Goal: Information Seeking & Learning: Learn about a topic

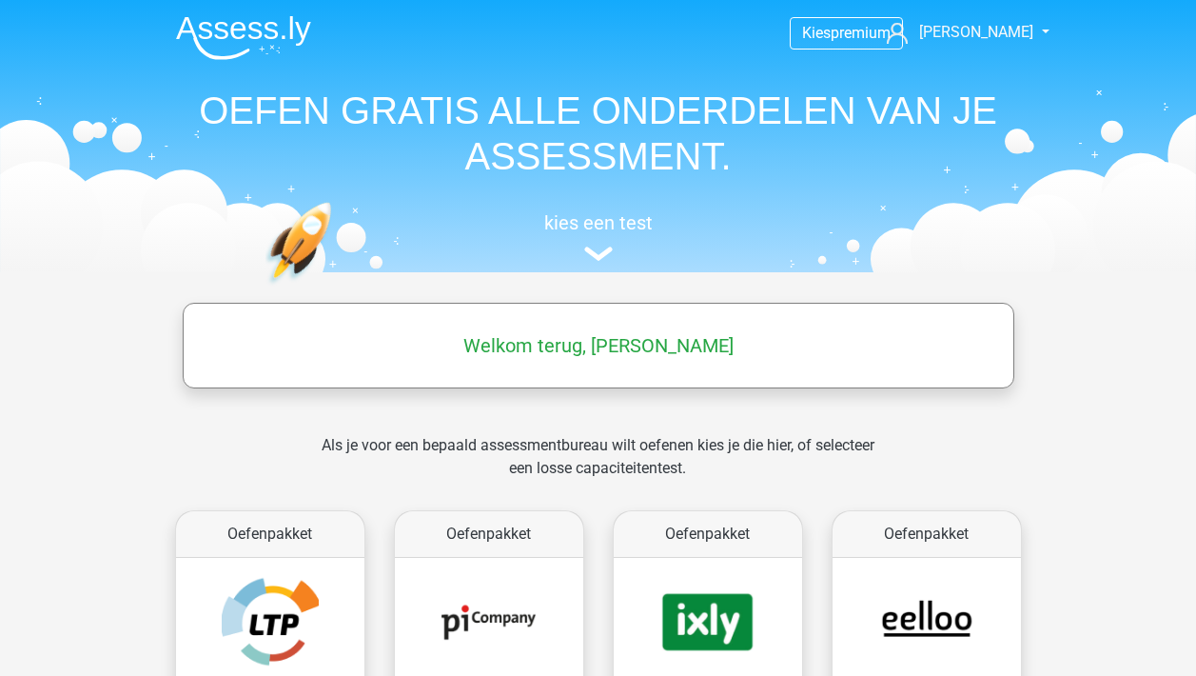
scroll to position [285, 0]
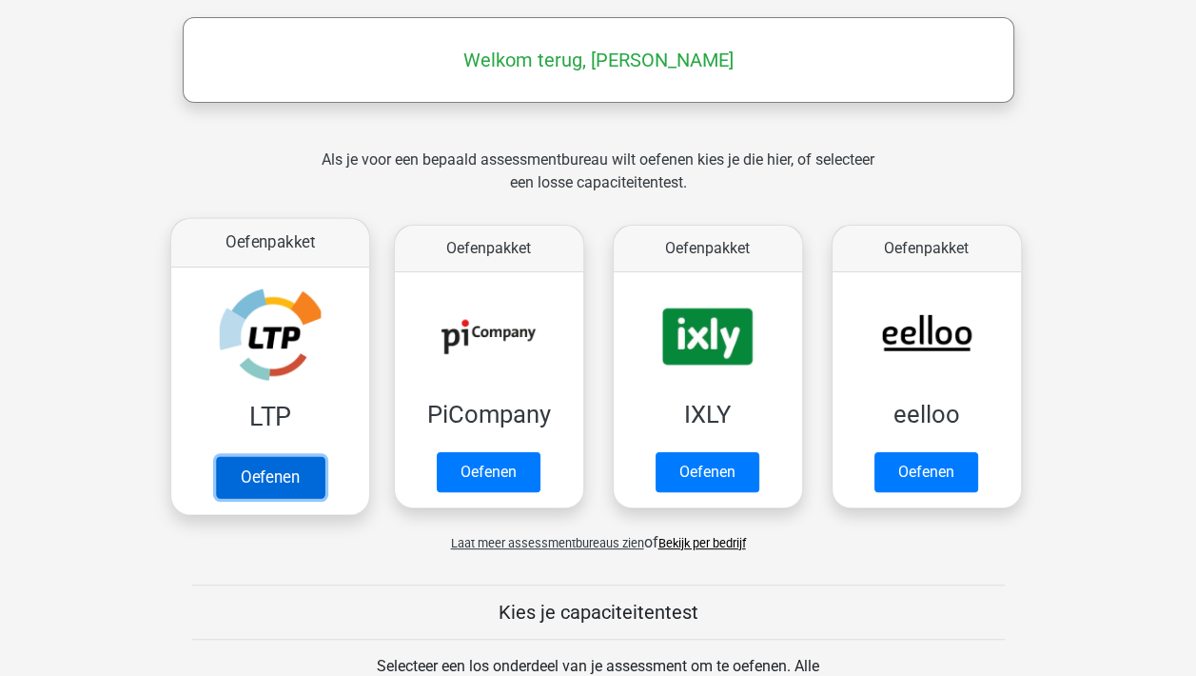
click at [280, 461] on link "Oefenen" at bounding box center [269, 477] width 108 height 42
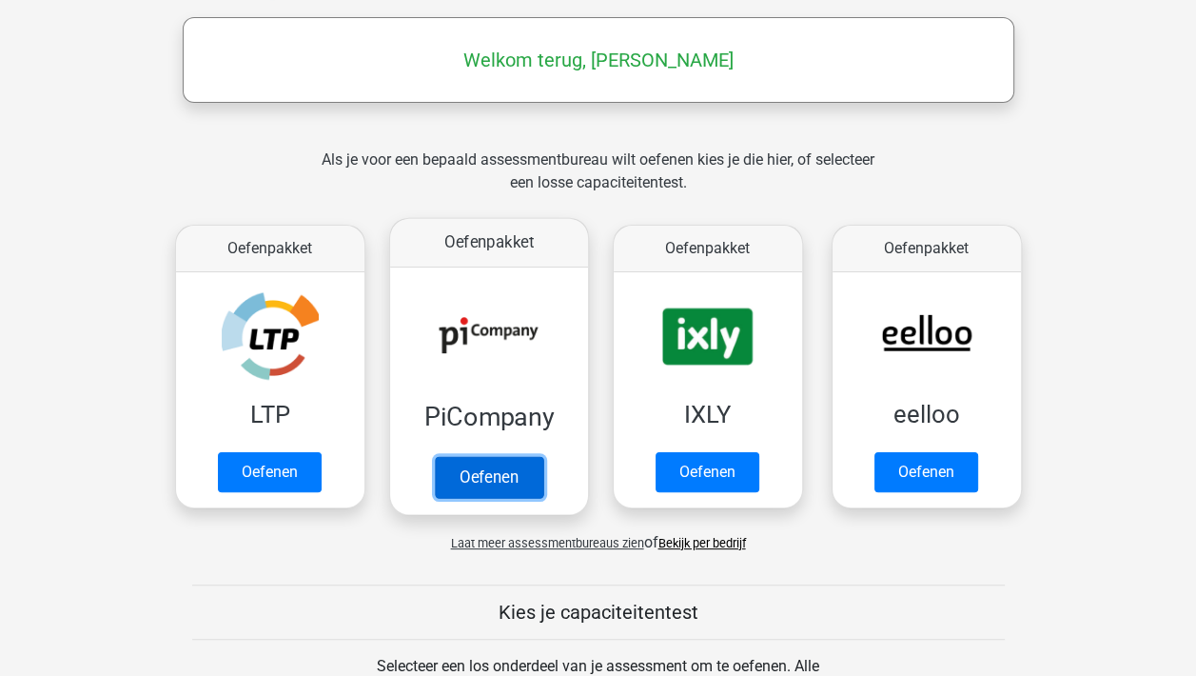
click at [484, 479] on link "Oefenen" at bounding box center [488, 477] width 108 height 42
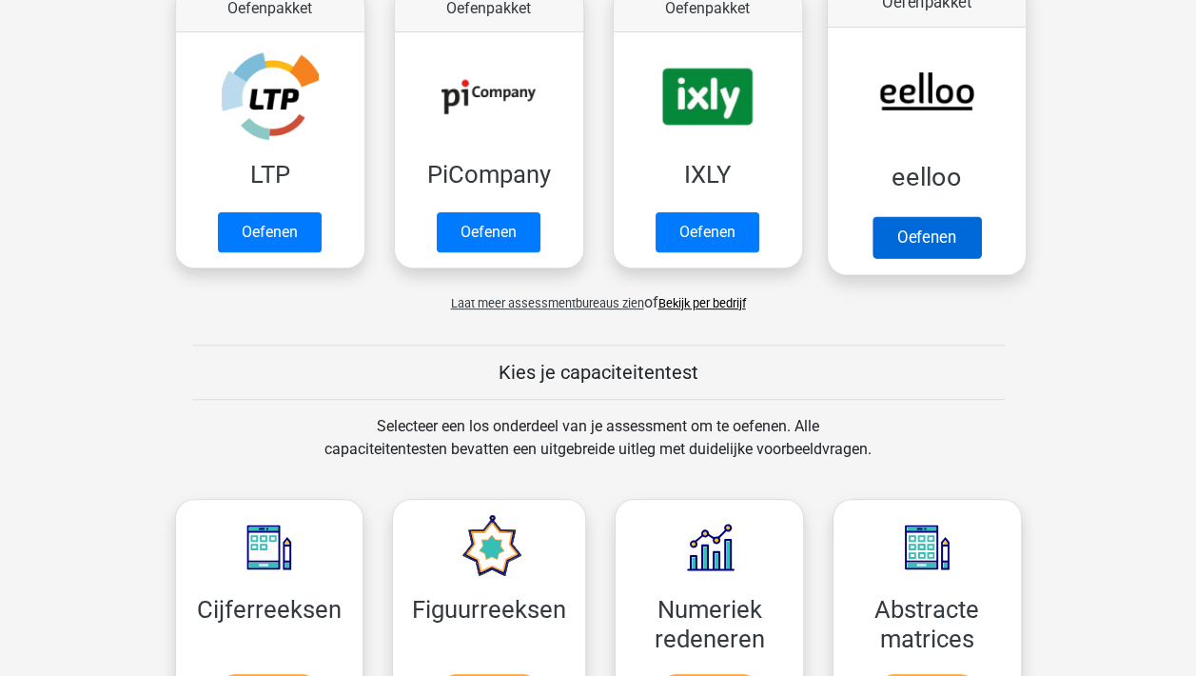
scroll to position [571, 0]
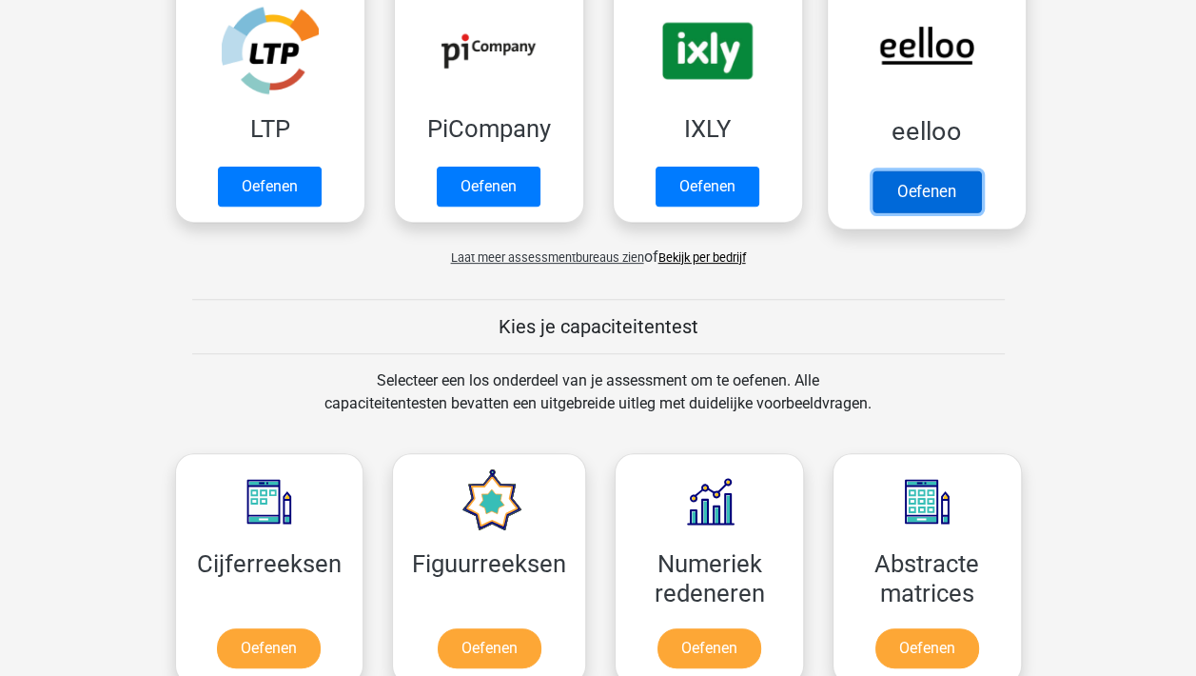
click at [941, 170] on link "Oefenen" at bounding box center [926, 191] width 108 height 42
click at [944, 182] on link "Oefenen" at bounding box center [926, 191] width 108 height 42
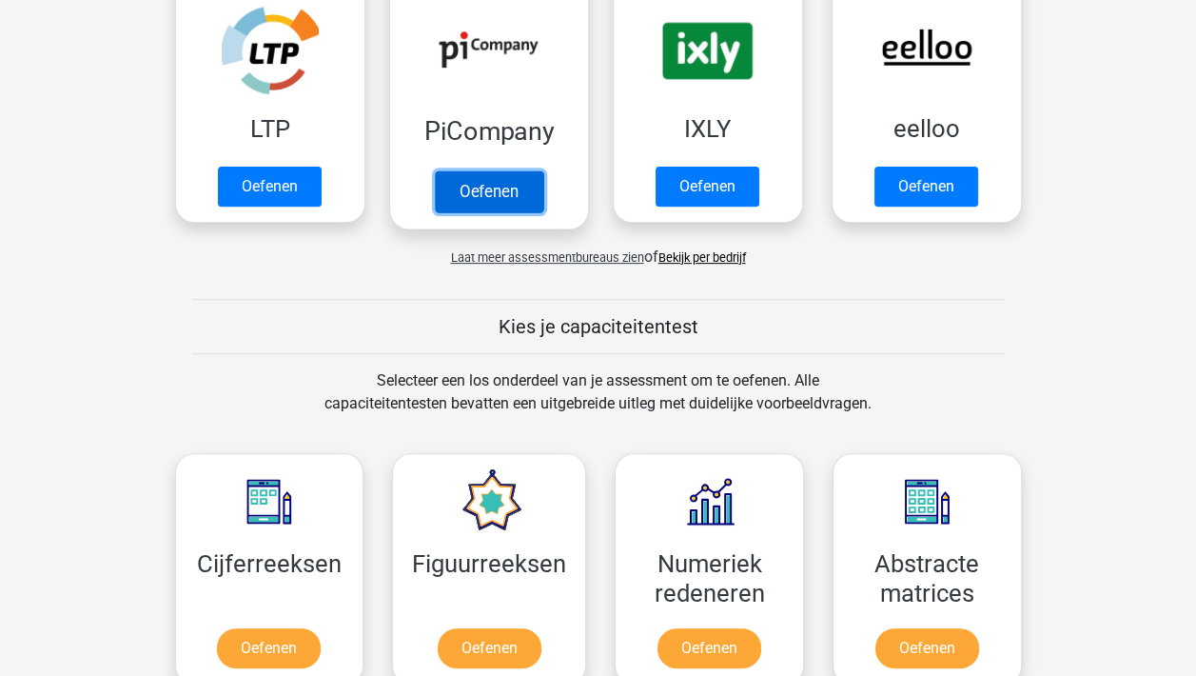
click at [506, 184] on link "Oefenen" at bounding box center [488, 191] width 108 height 42
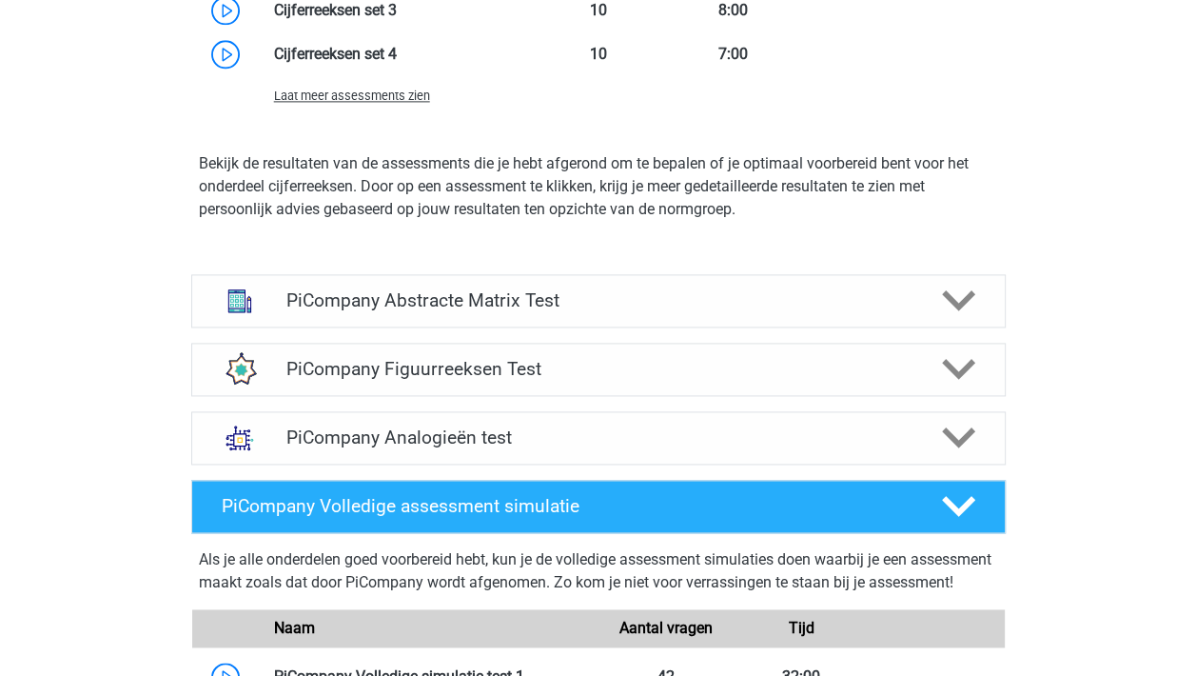
scroll to position [2188, 0]
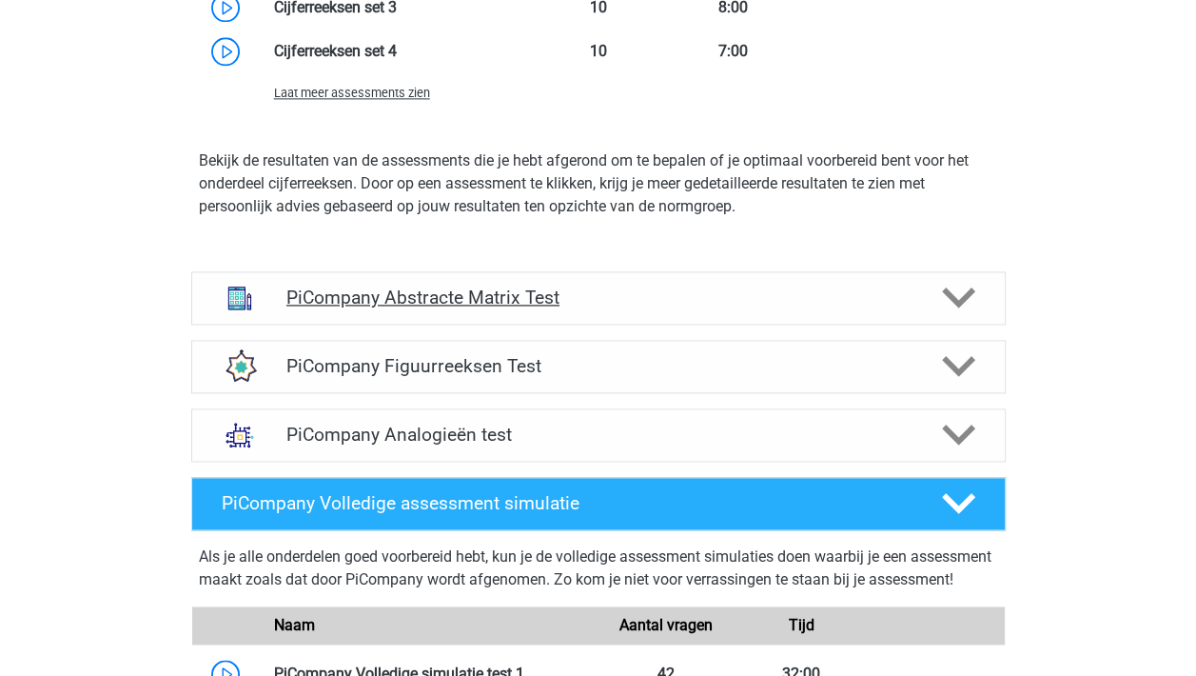
click at [971, 314] on icon at bounding box center [958, 297] width 33 height 33
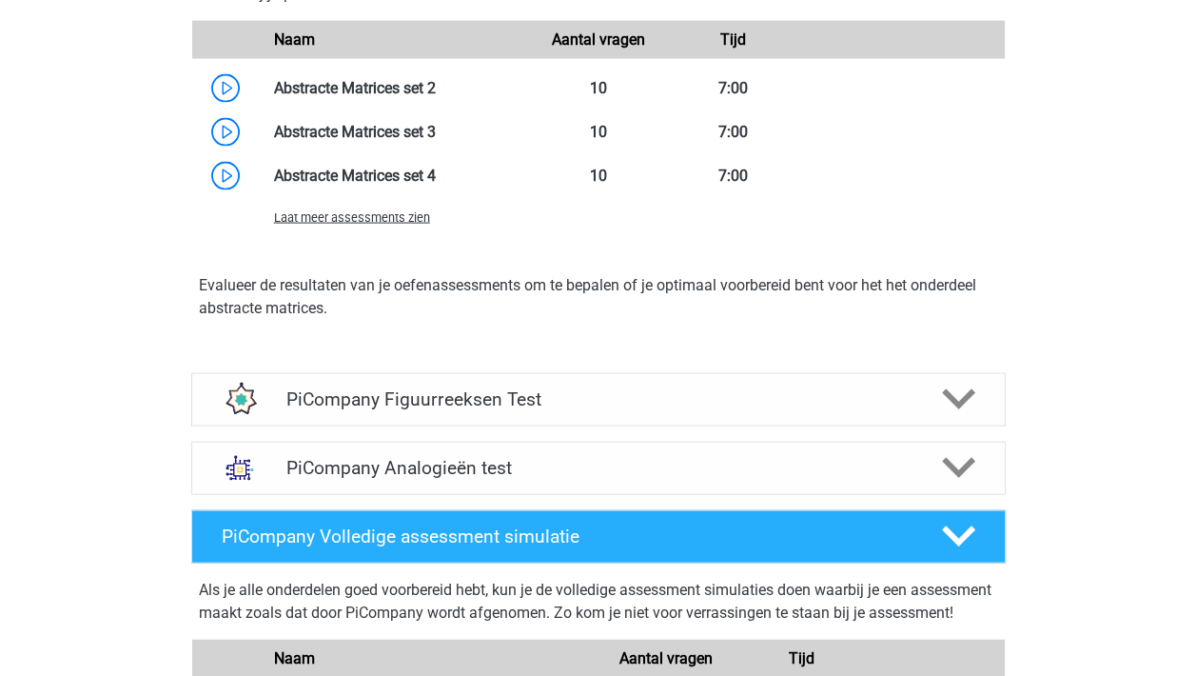
scroll to position [3235, 0]
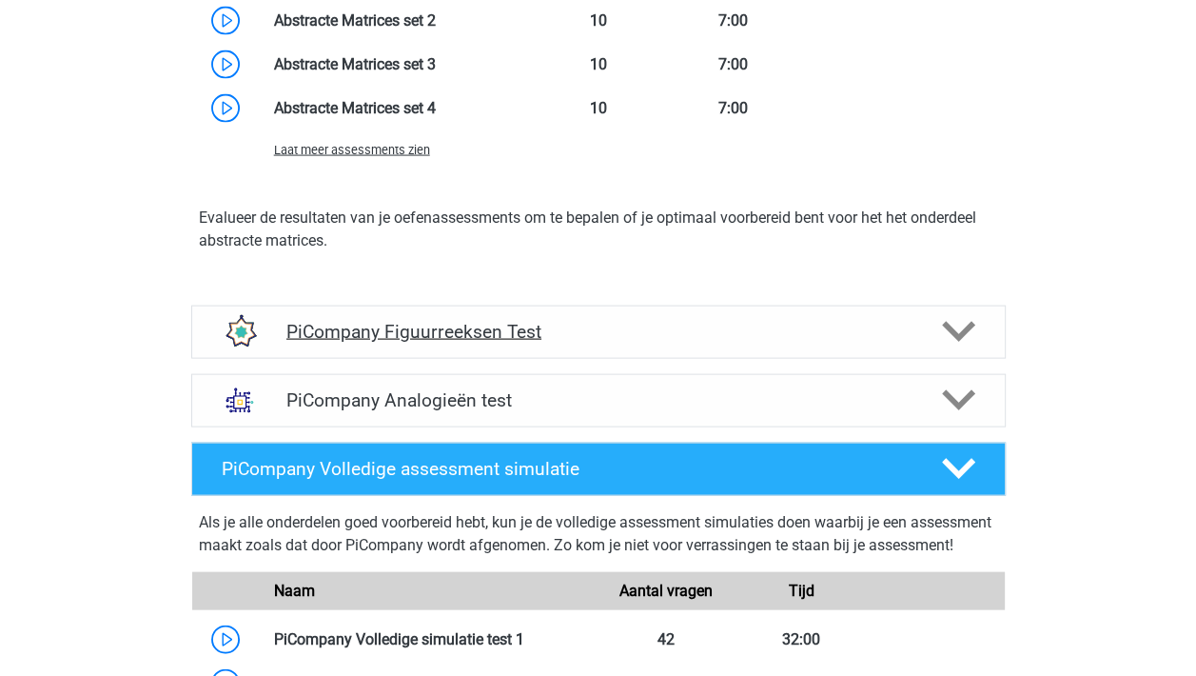
click at [952, 343] on polygon at bounding box center [958, 332] width 33 height 21
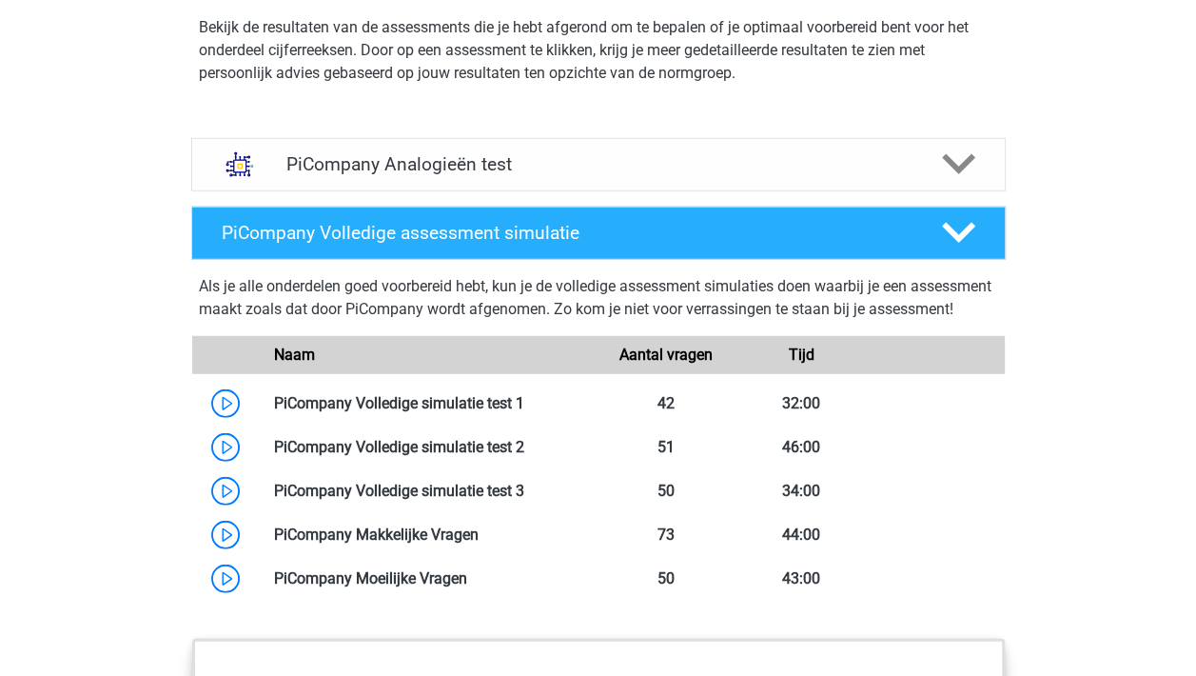
scroll to position [4282, 0]
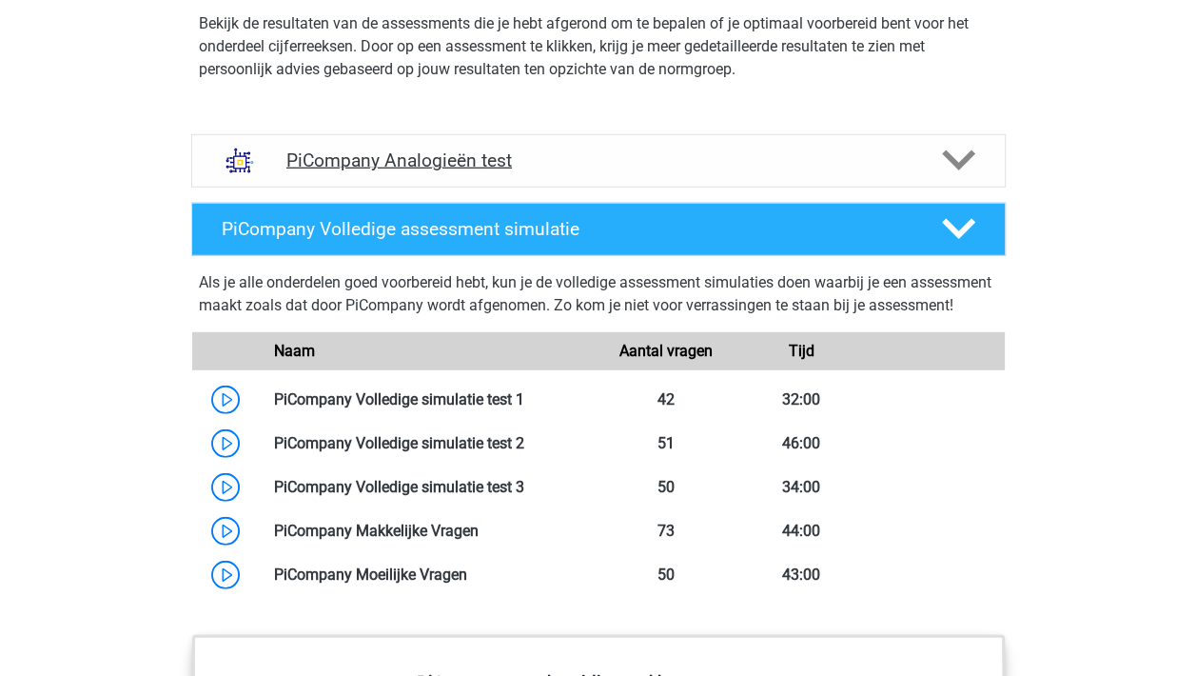
click at [954, 176] on icon at bounding box center [958, 160] width 33 height 33
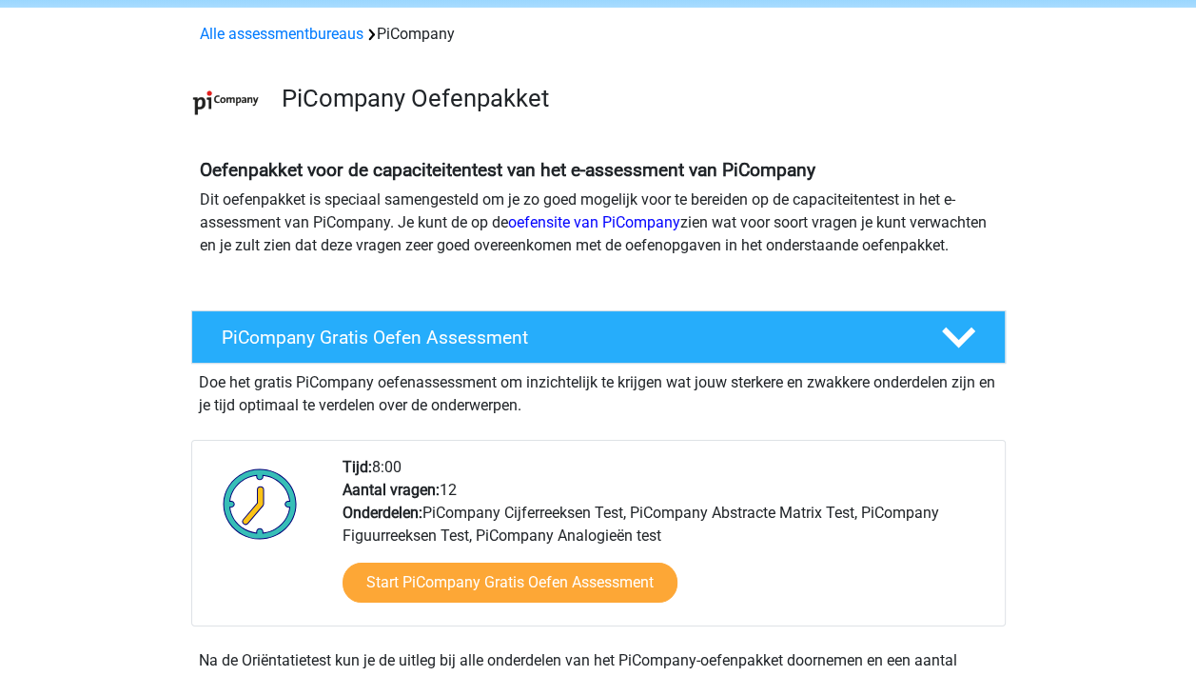
scroll to position [0, 0]
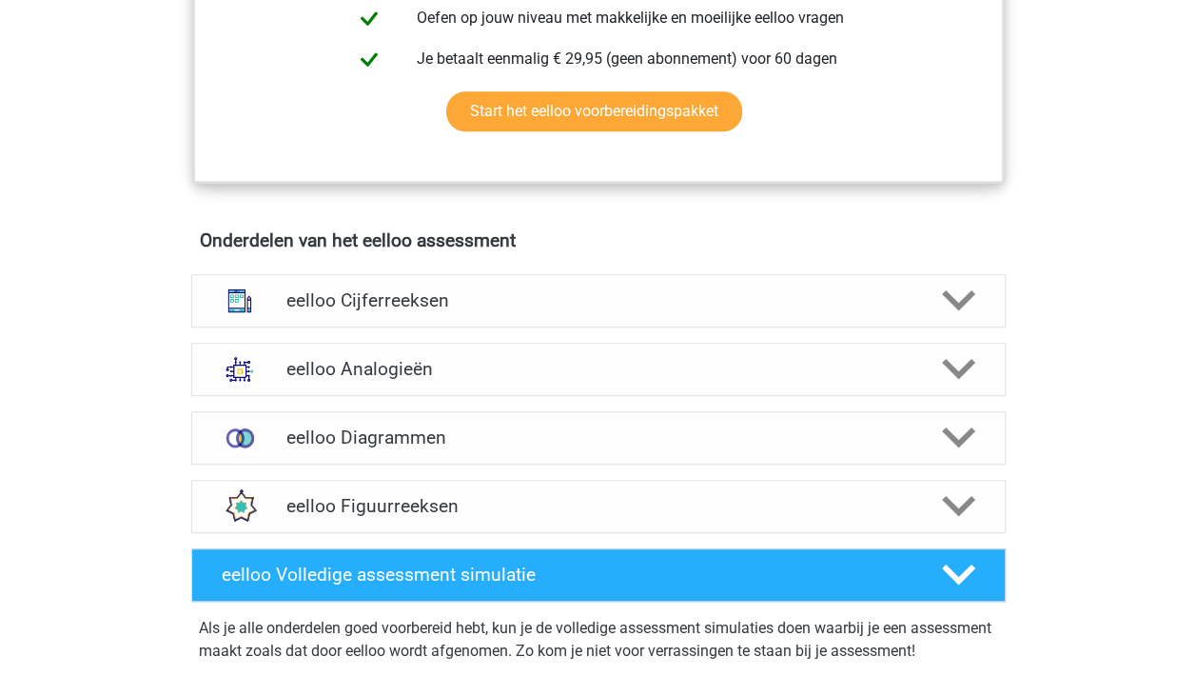
scroll to position [1047, 0]
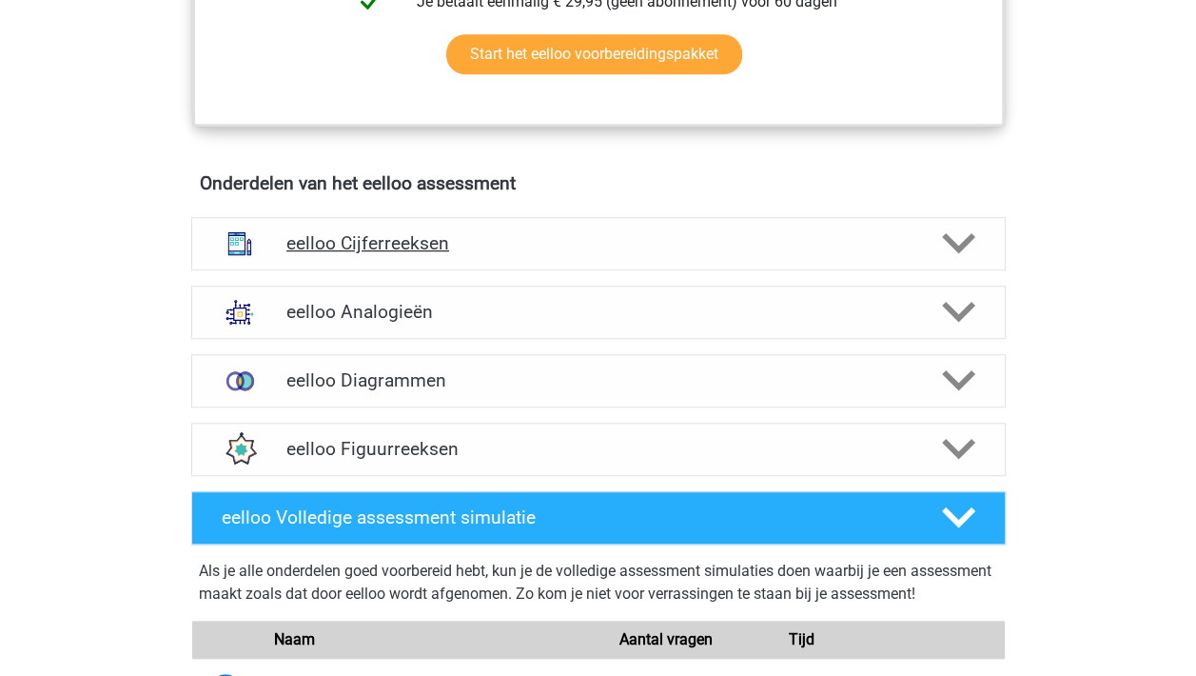
click at [968, 253] on polygon at bounding box center [958, 243] width 33 height 21
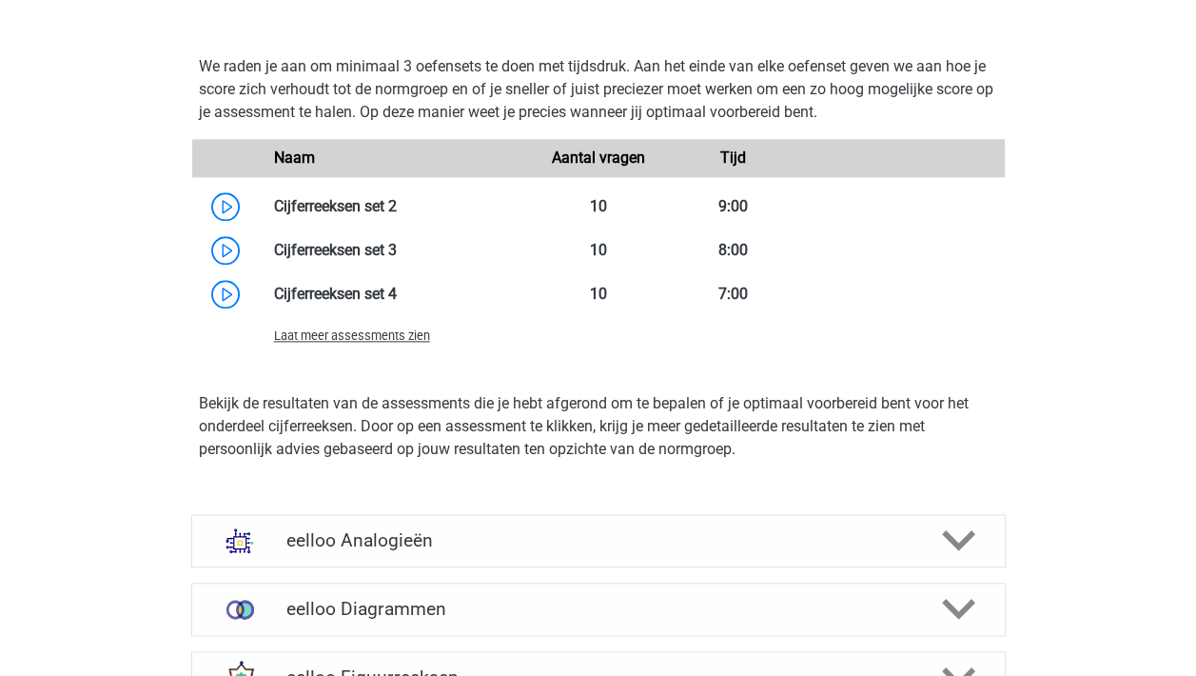
scroll to position [1903, 0]
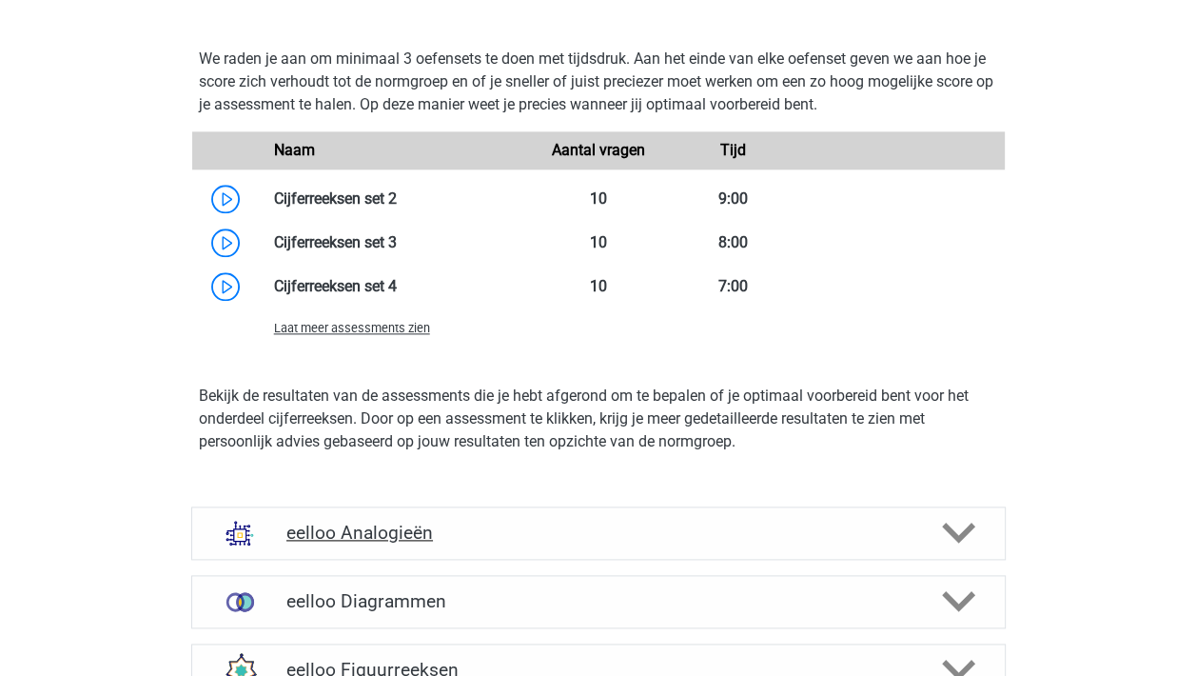
click at [959, 542] on icon at bounding box center [958, 532] width 33 height 33
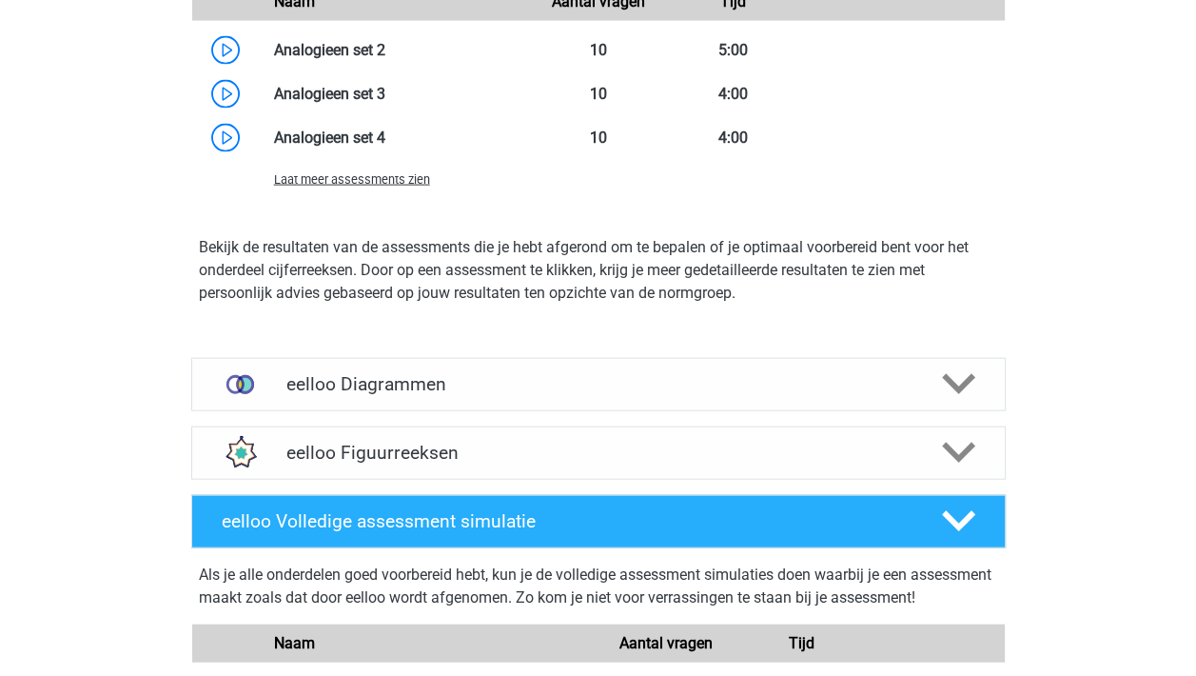
scroll to position [3425, 0]
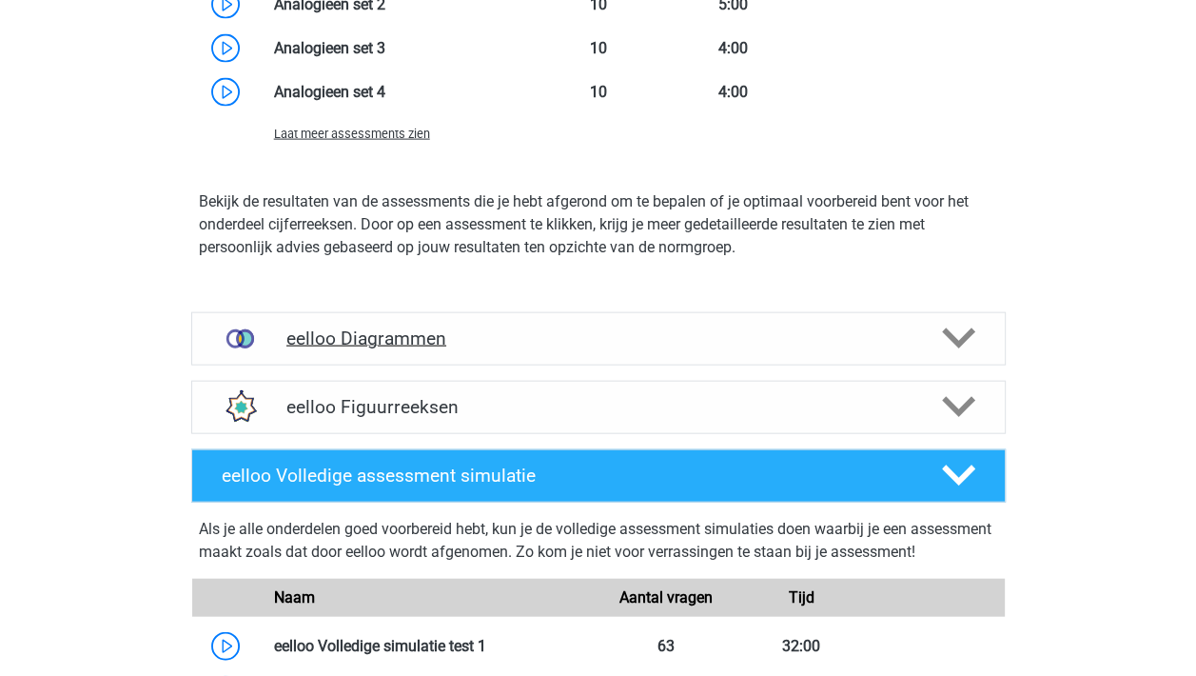
click at [955, 349] on polygon at bounding box center [958, 338] width 33 height 21
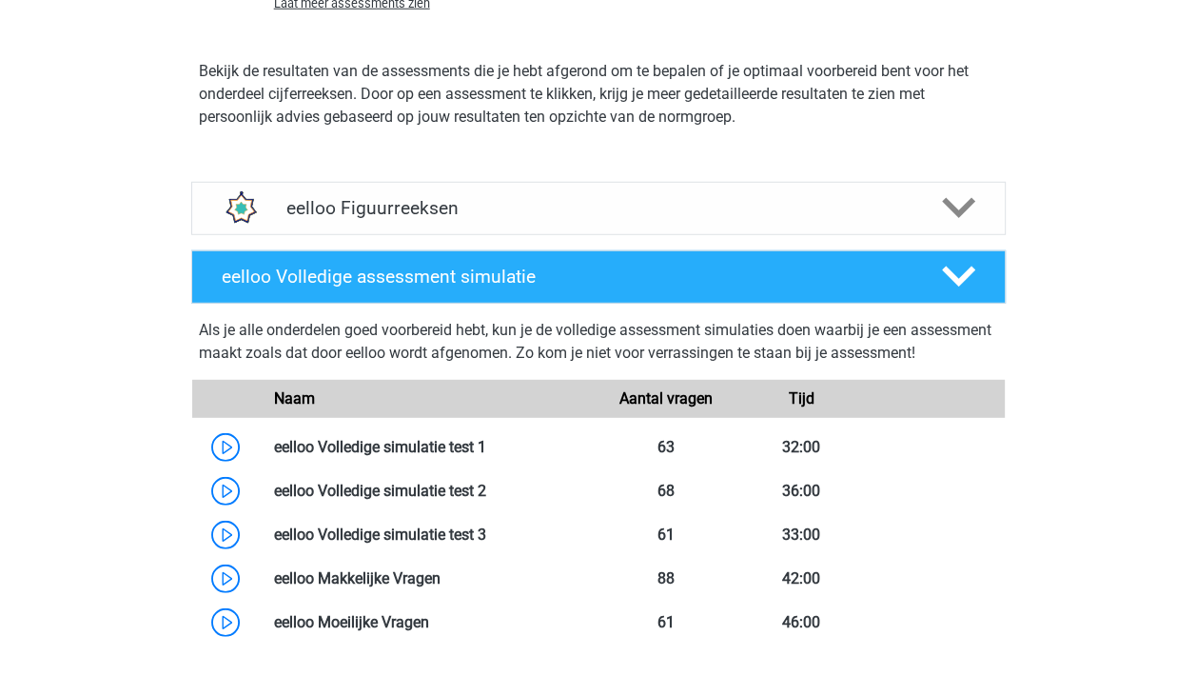
scroll to position [4377, 0]
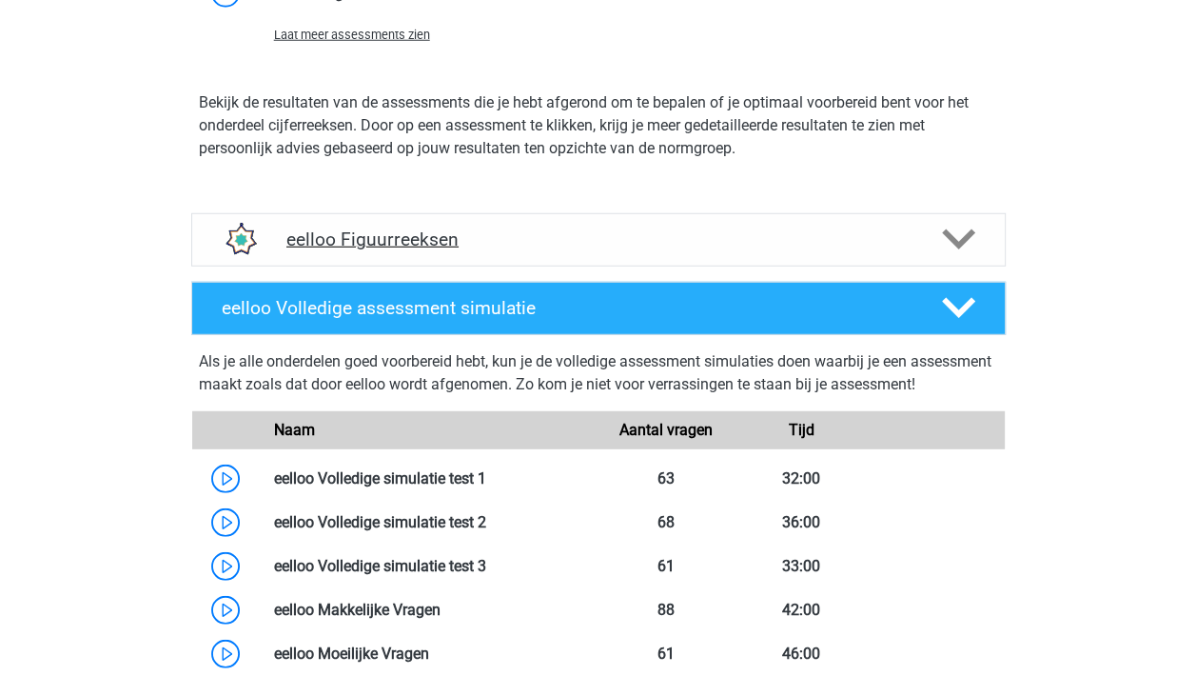
click at [961, 256] on icon at bounding box center [958, 239] width 33 height 33
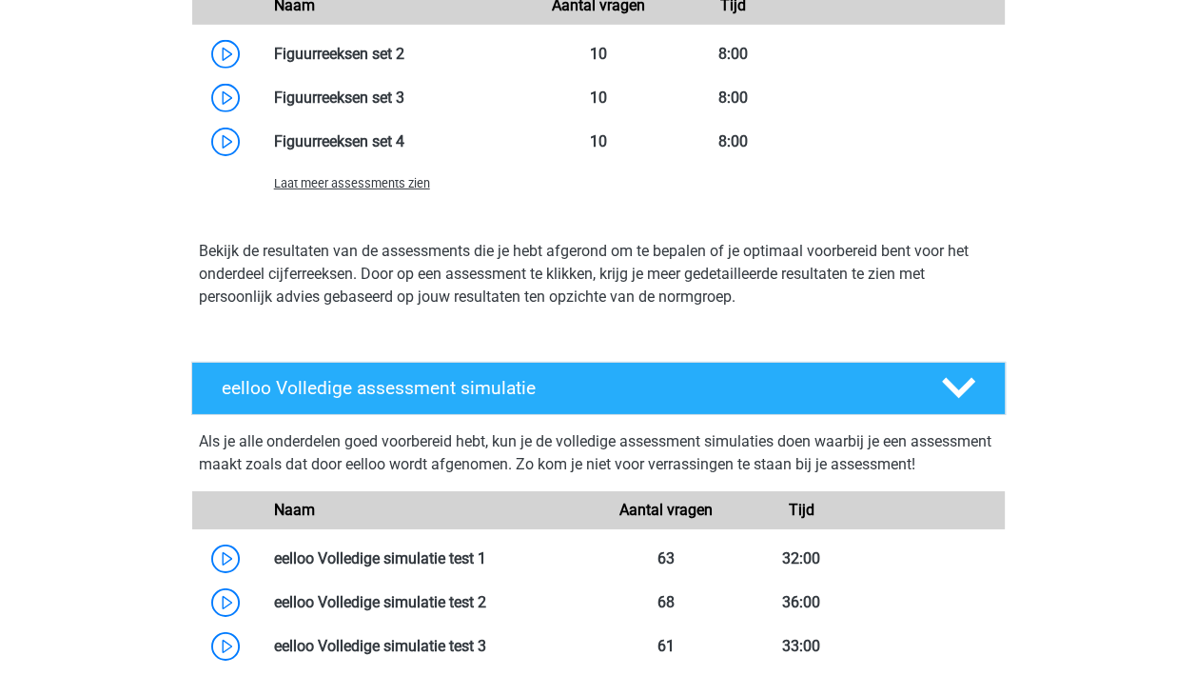
scroll to position [5138, 0]
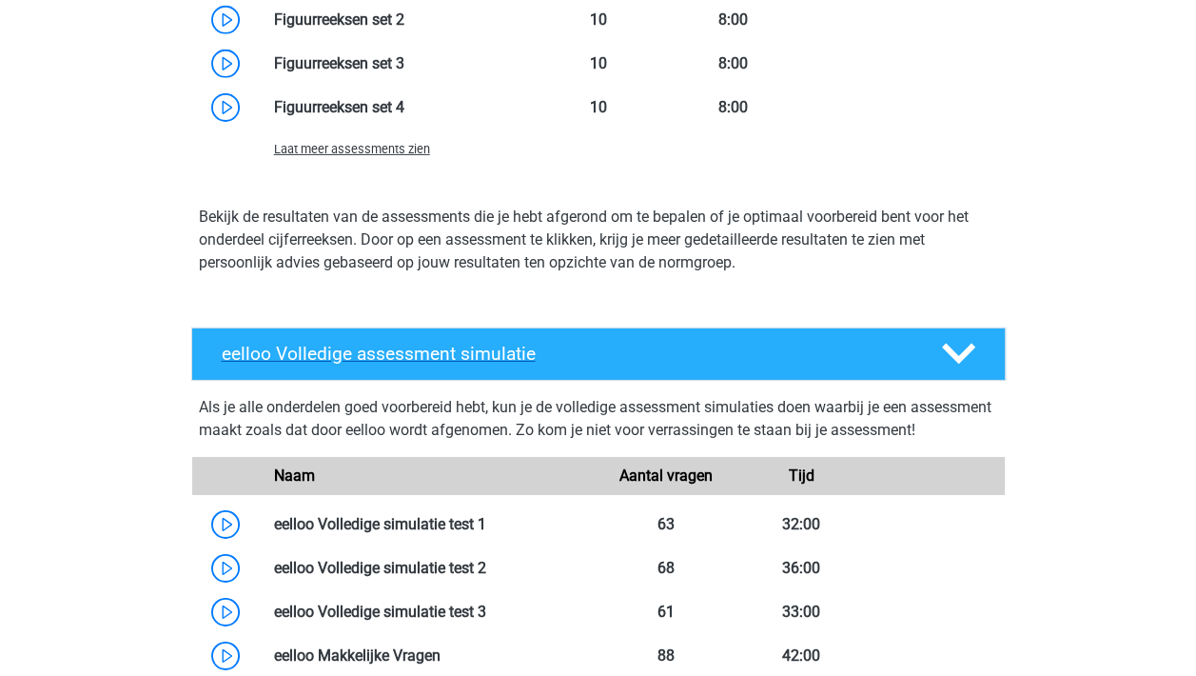
click at [949, 355] on icon at bounding box center [958, 353] width 33 height 33
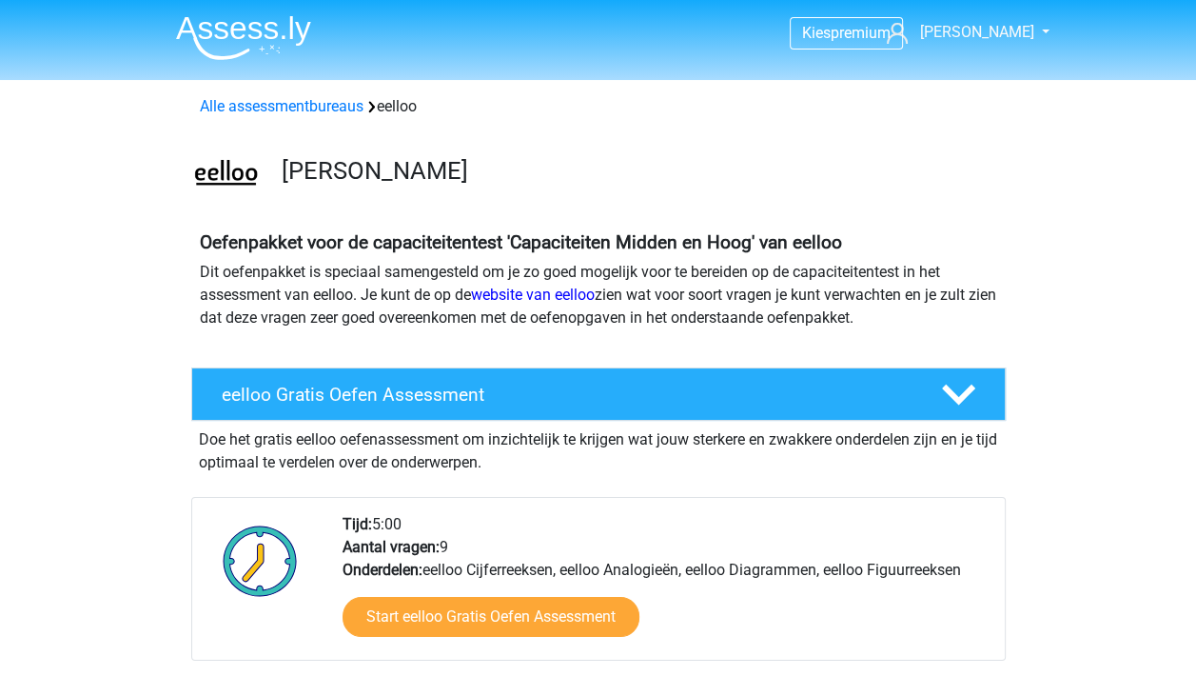
scroll to position [0, 0]
click at [439, 393] on h4 "eelloo Gratis Oefen Assessment" at bounding box center [566, 394] width 689 height 22
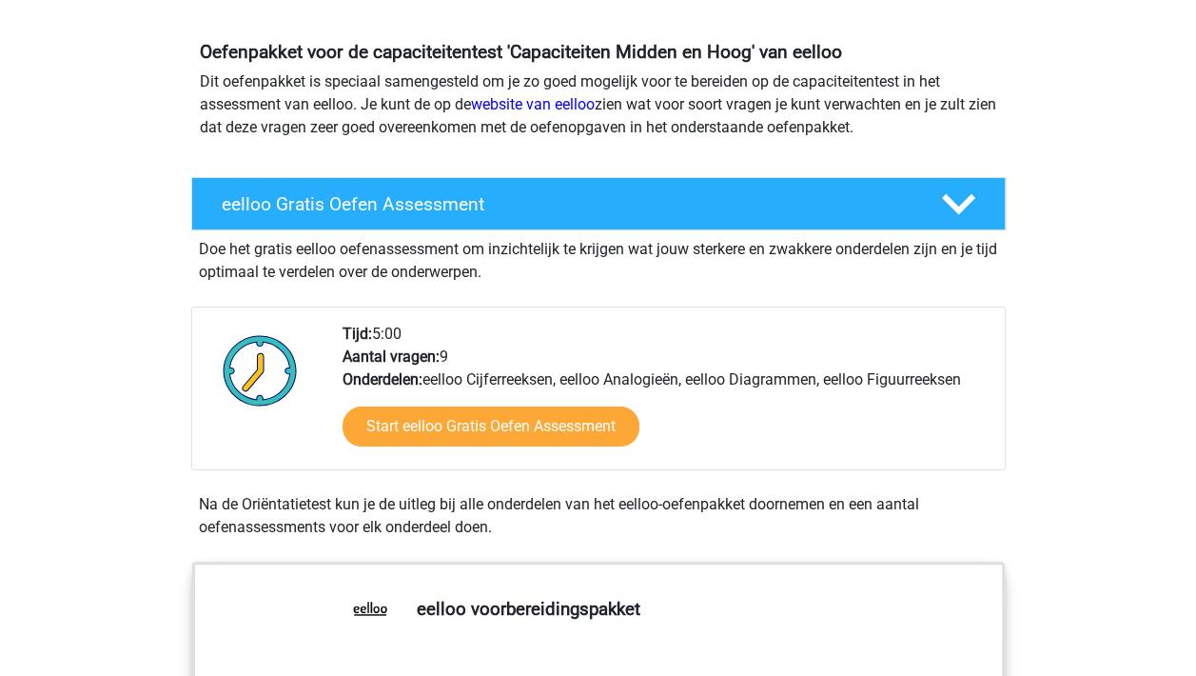
scroll to position [190, 0]
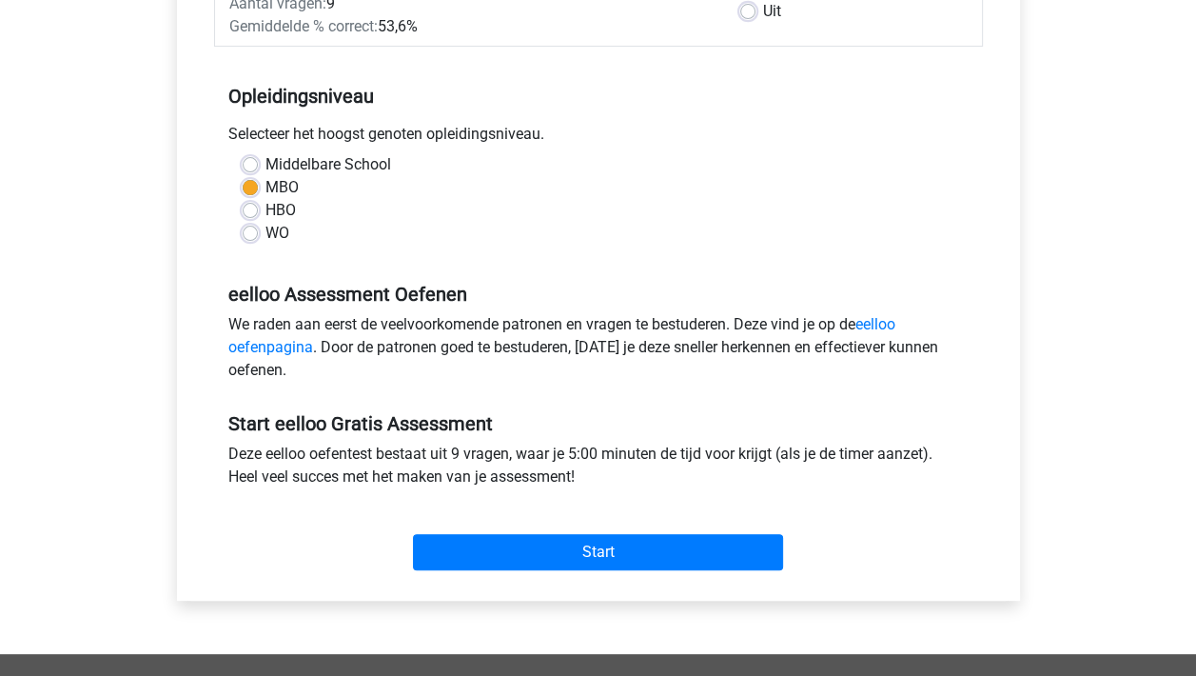
scroll to position [381, 0]
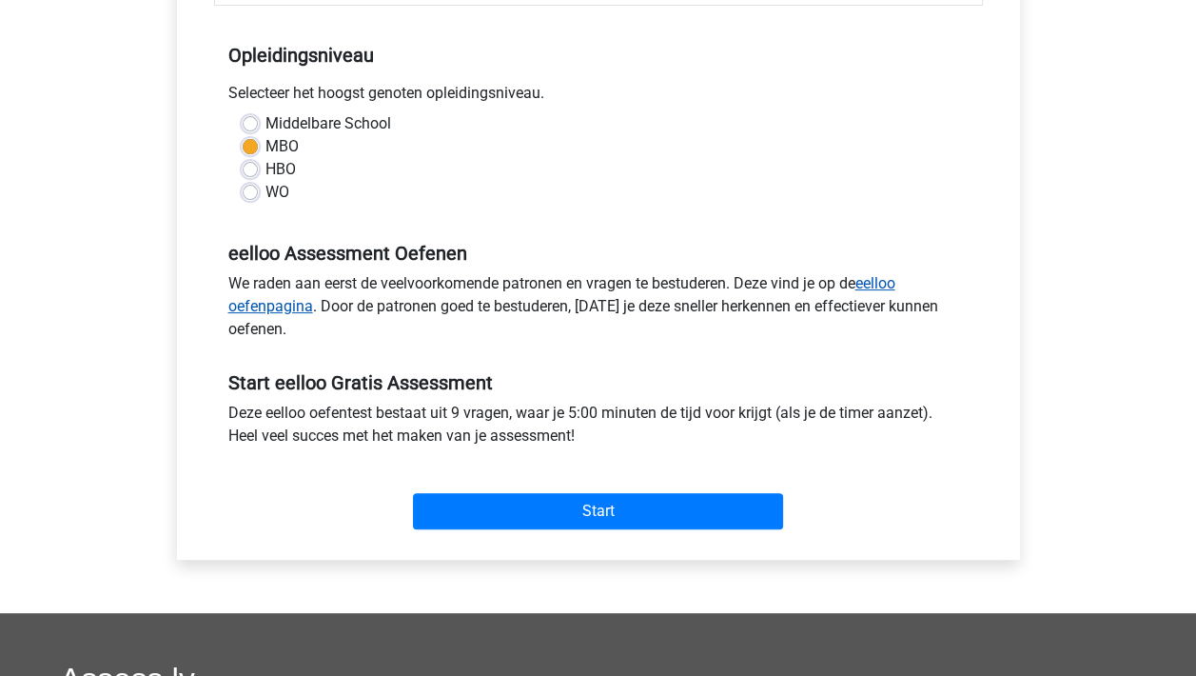
click at [895, 278] on link "eelloo oefenpagina" at bounding box center [561, 294] width 667 height 41
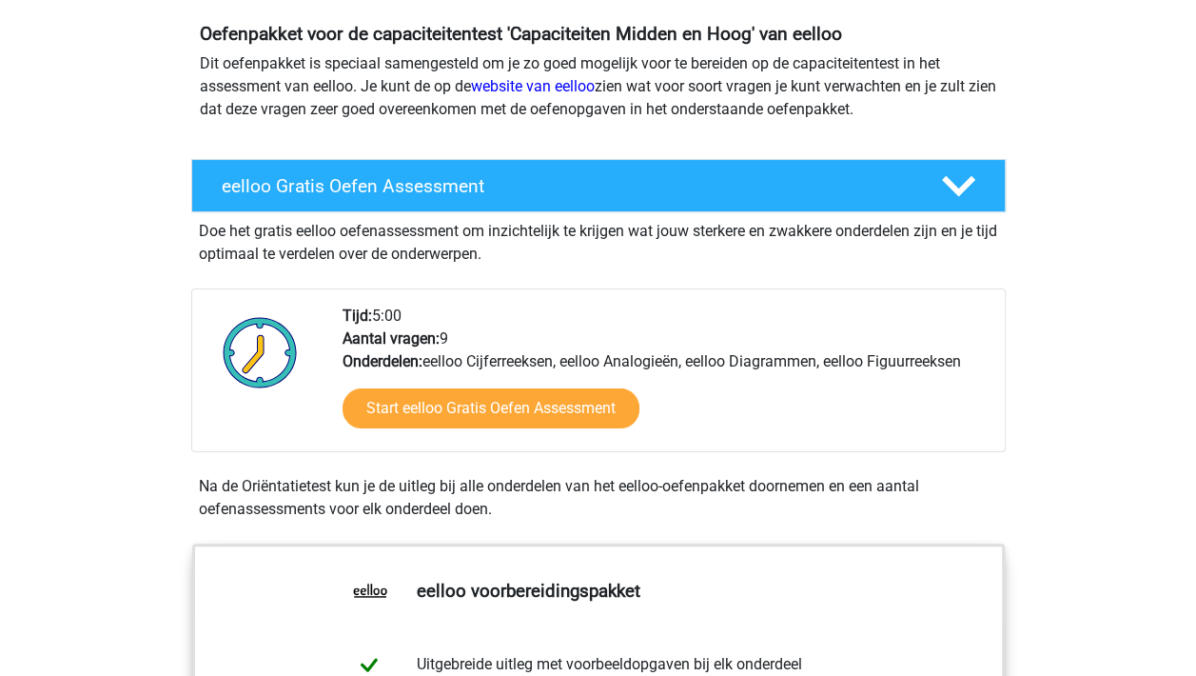
scroll to position [190, 0]
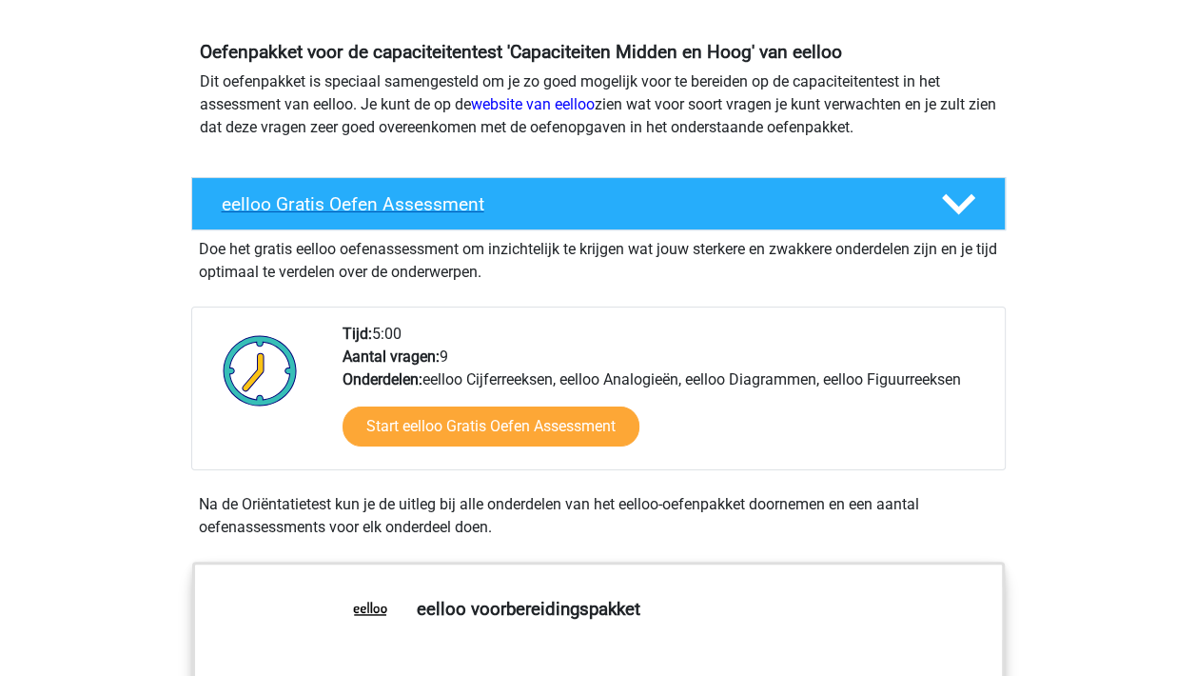
click at [970, 199] on polygon at bounding box center [958, 204] width 33 height 21
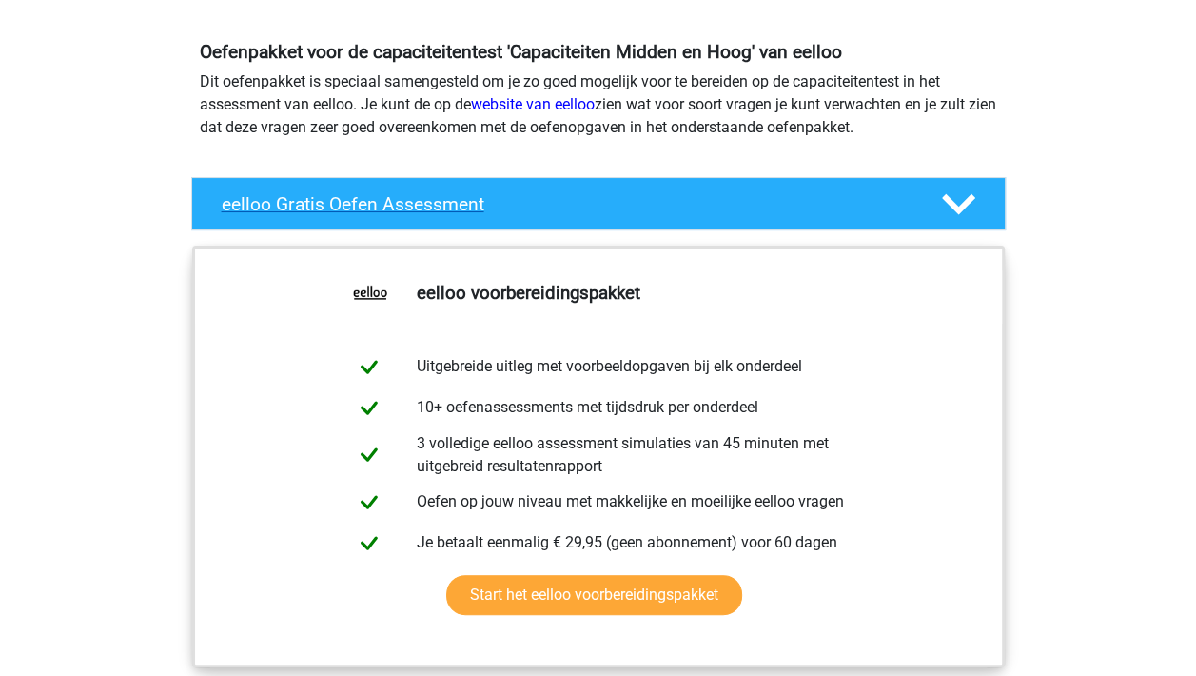
click at [959, 199] on icon at bounding box center [958, 203] width 33 height 33
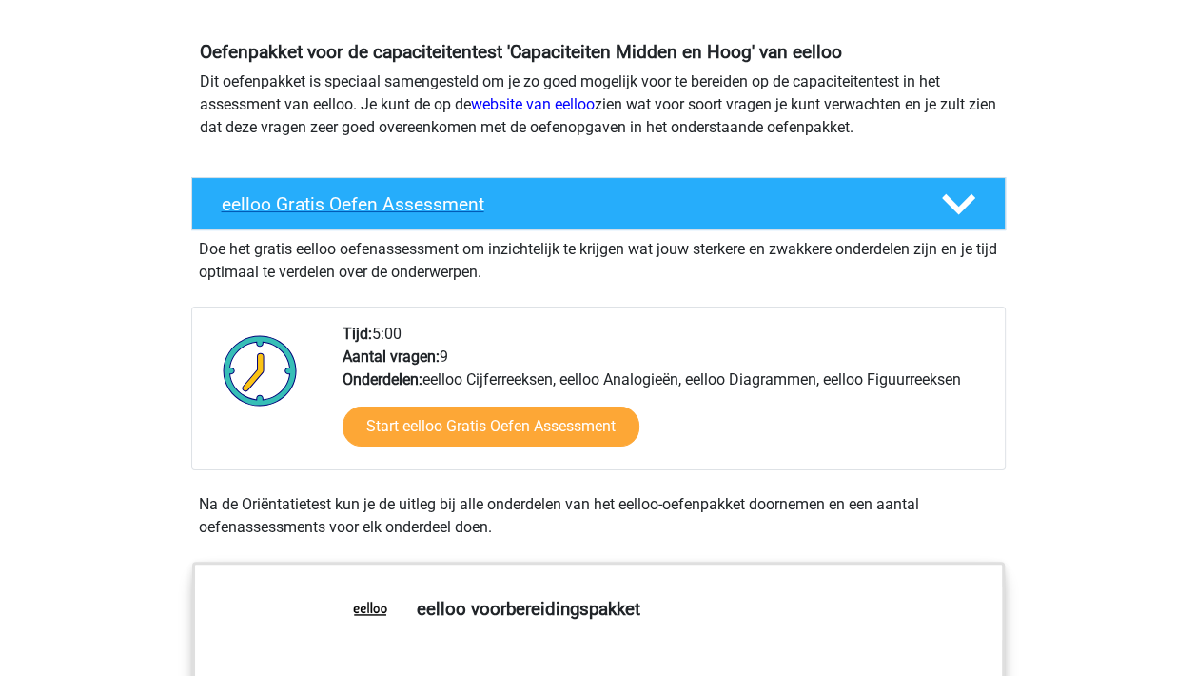
click at [454, 202] on h4 "eelloo Gratis Oefen Assessment" at bounding box center [566, 204] width 689 height 22
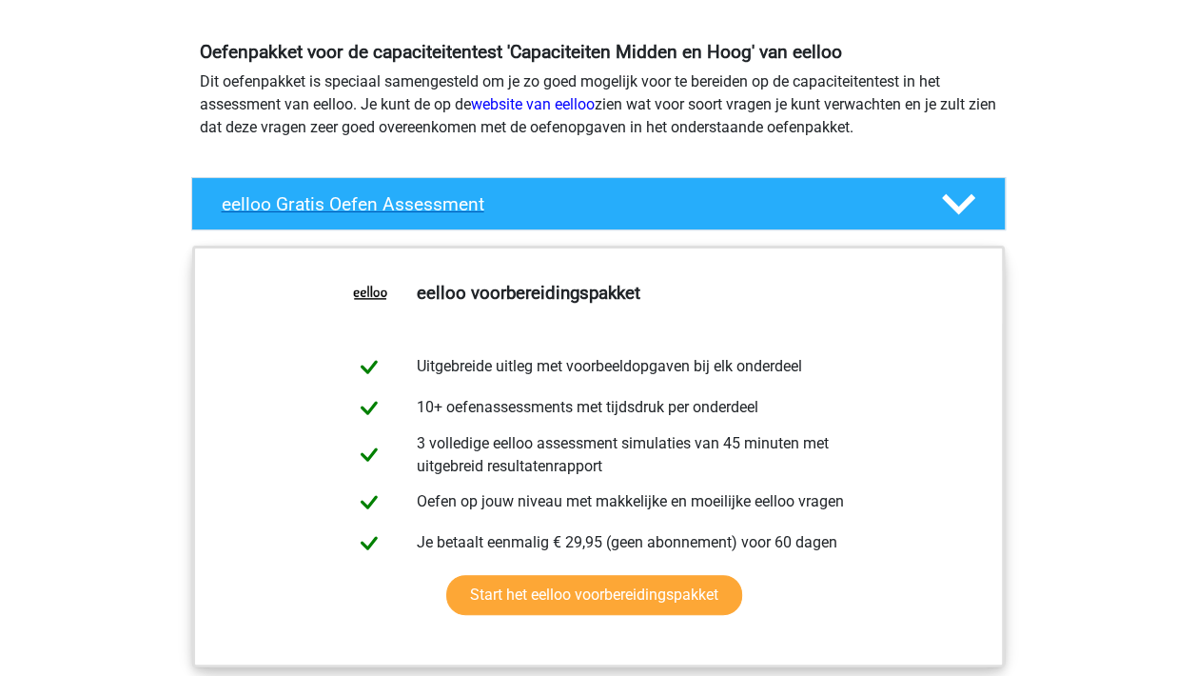
click at [454, 202] on h4 "eelloo Gratis Oefen Assessment" at bounding box center [566, 204] width 689 height 22
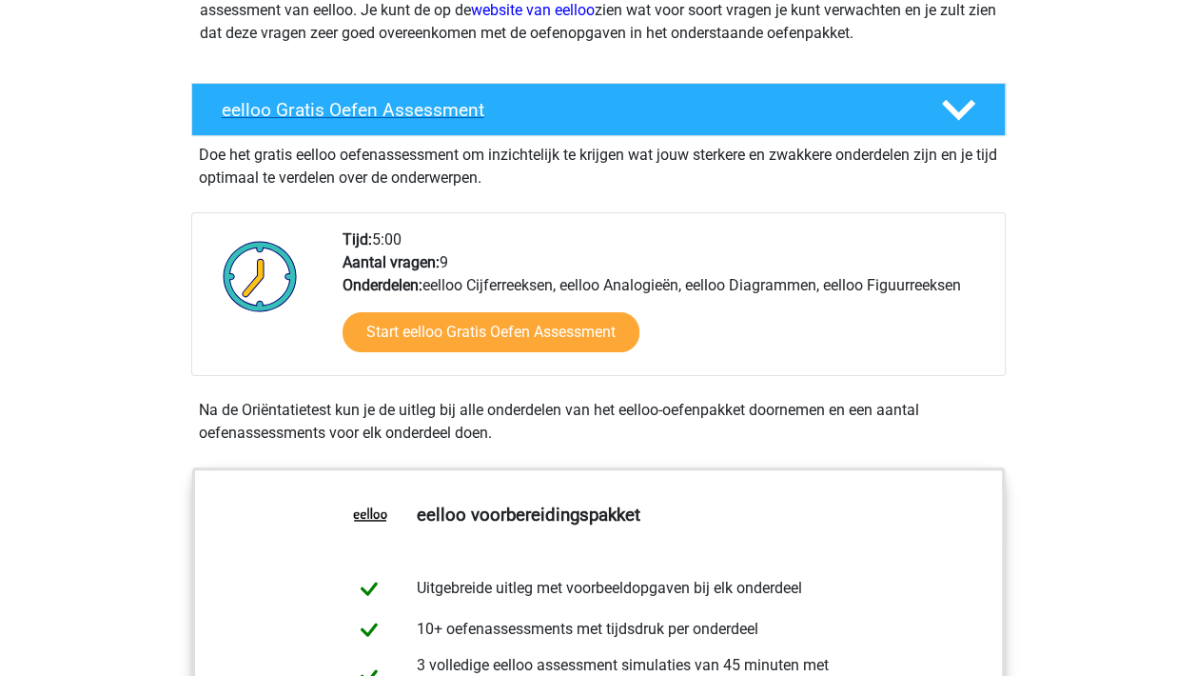
scroll to position [285, 0]
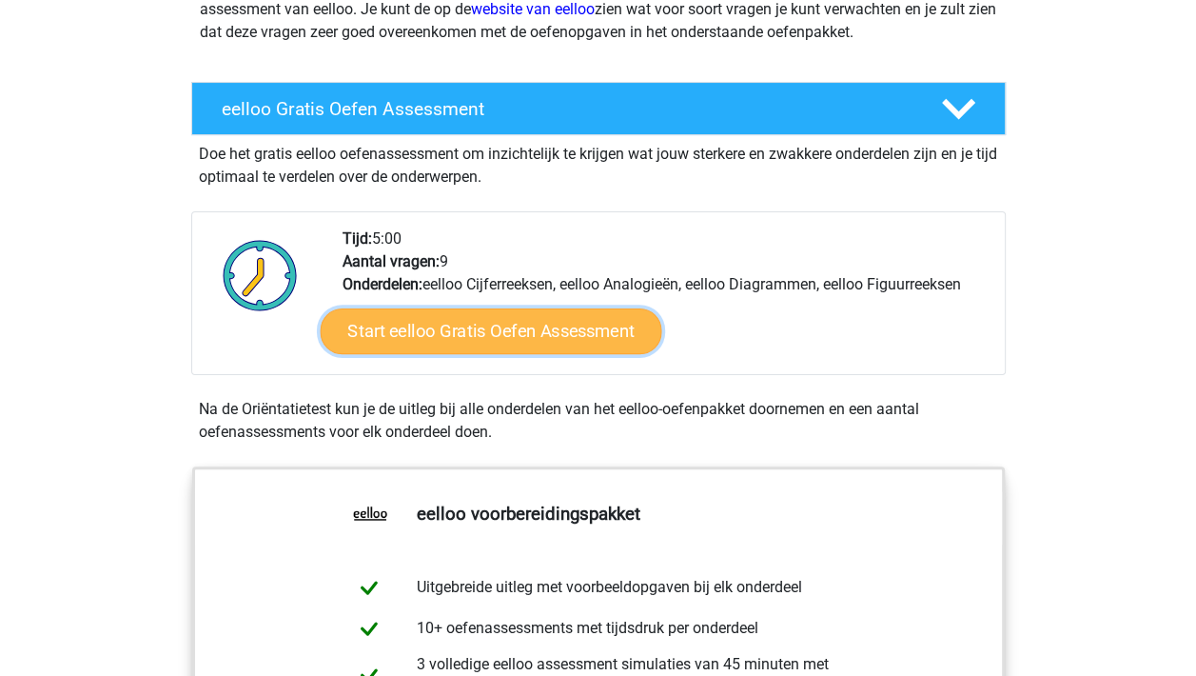
click at [532, 336] on link "Start eelloo Gratis Oefen Assessment" at bounding box center [491, 331] width 342 height 46
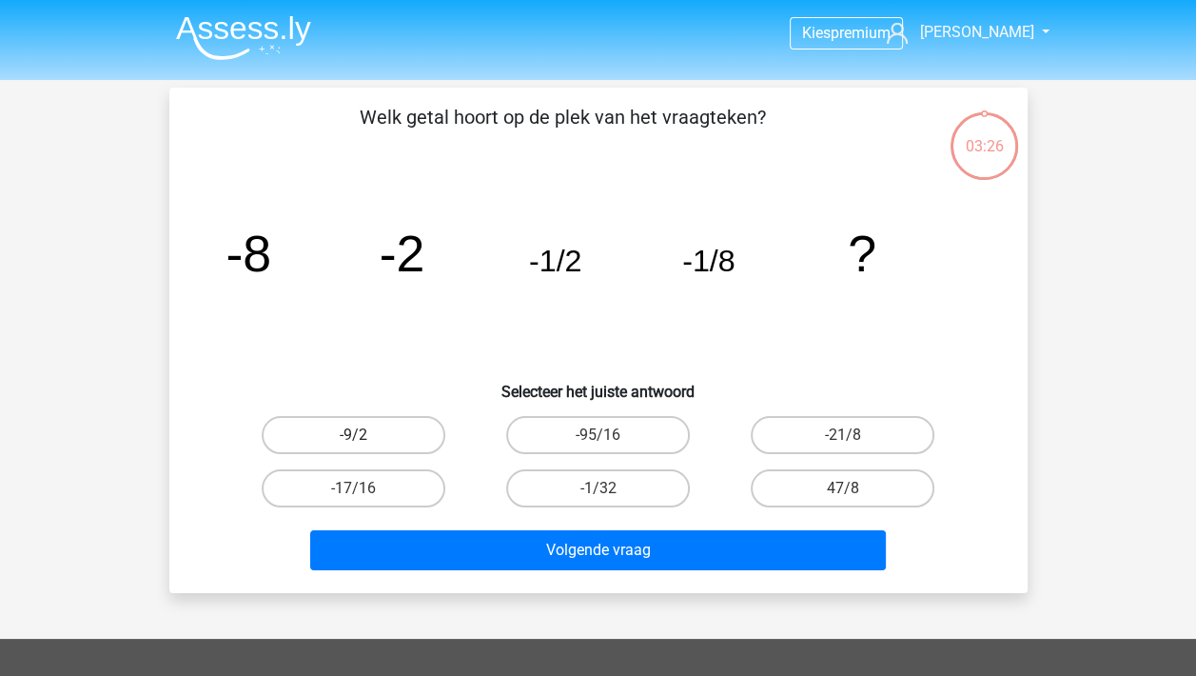
click at [339, 432] on label "-9/2" at bounding box center [354, 435] width 184 height 38
click at [353, 435] on input "-9/2" at bounding box center [359, 441] width 12 height 12
radio input "true"
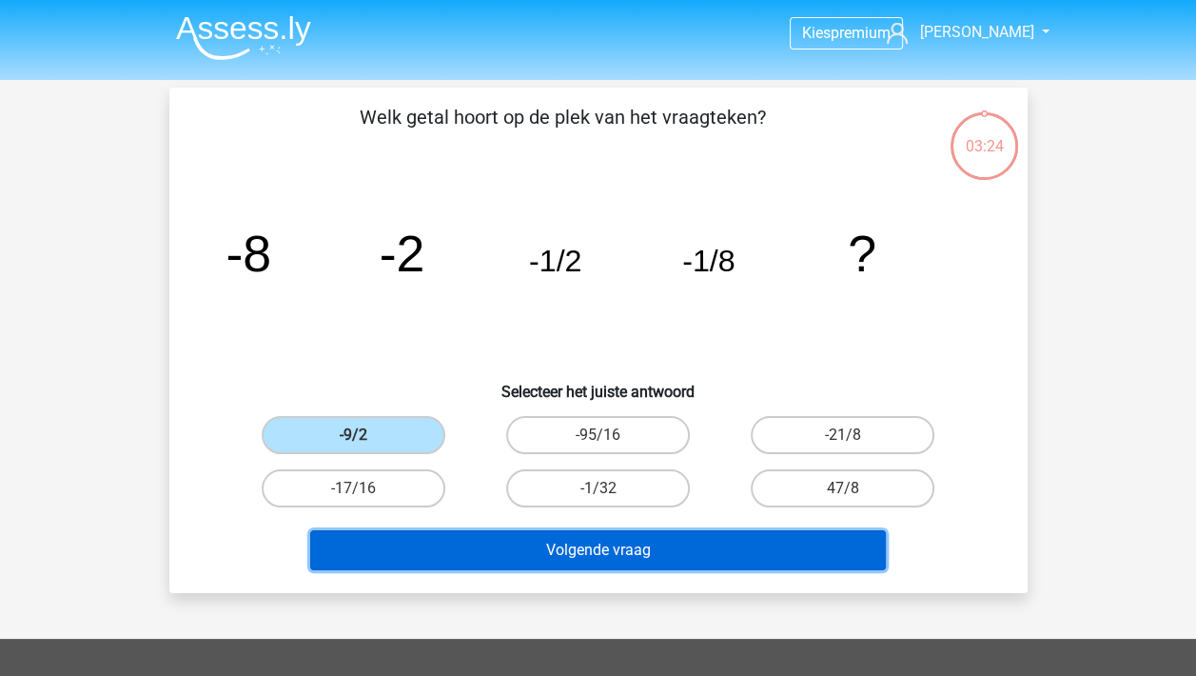
click at [654, 548] on button "Volgende vraag" at bounding box center [598, 550] width 576 height 40
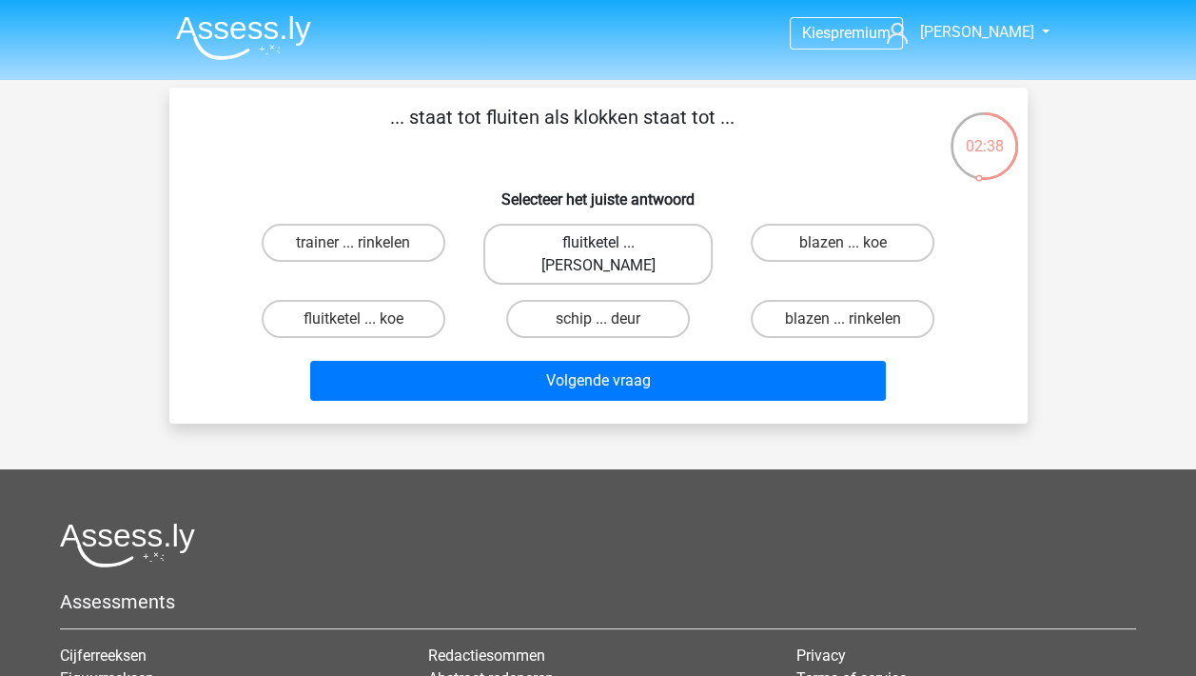
click at [649, 245] on label "fluitketel ... [PERSON_NAME]" at bounding box center [597, 254] width 229 height 61
click at [610, 245] on input "fluitketel ... [PERSON_NAME]" at bounding box center [604, 249] width 12 height 12
radio input "true"
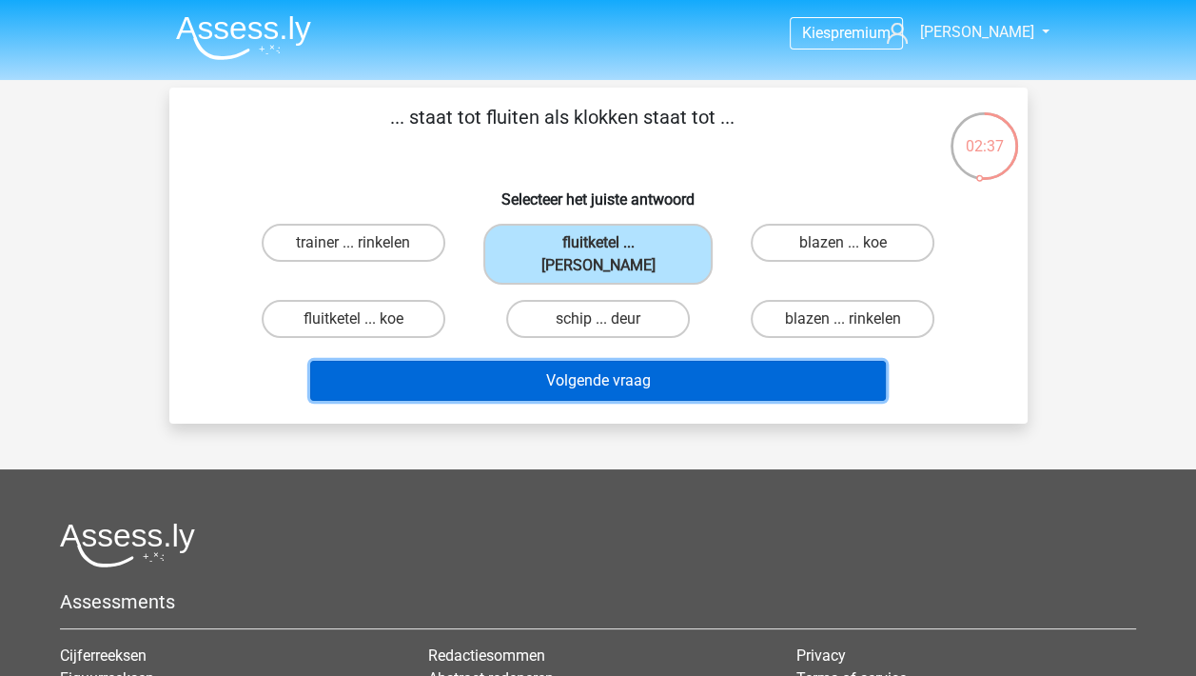
click at [622, 361] on button "Volgende vraag" at bounding box center [598, 381] width 576 height 40
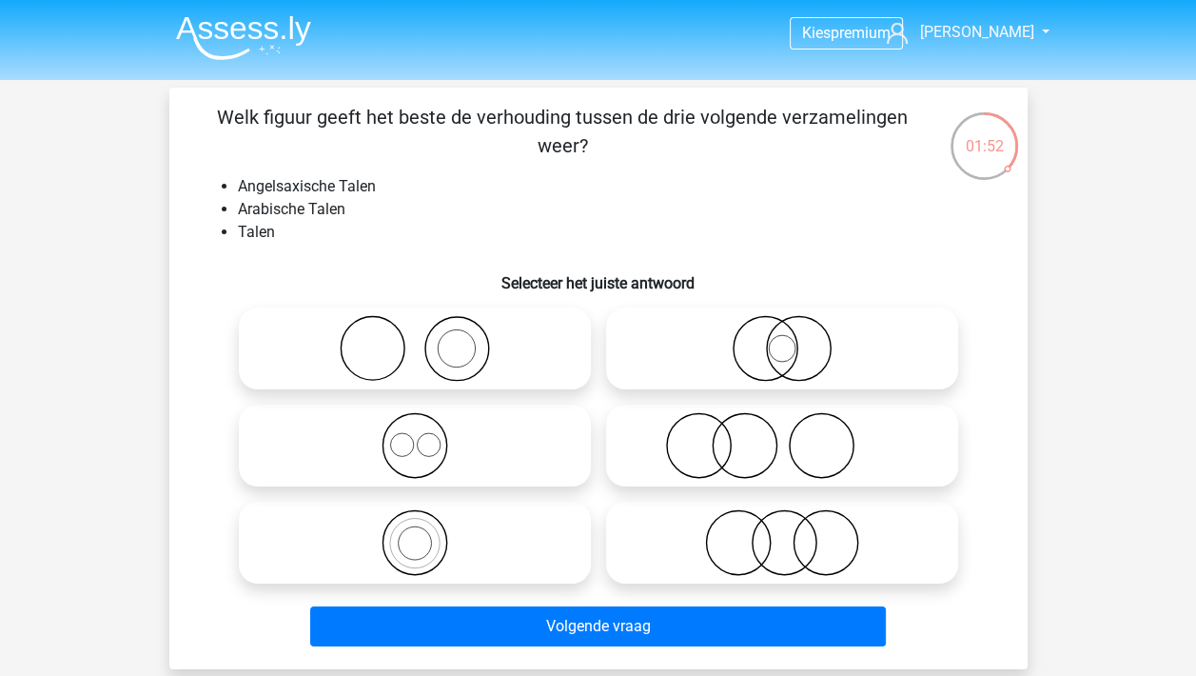
scroll to position [95, 0]
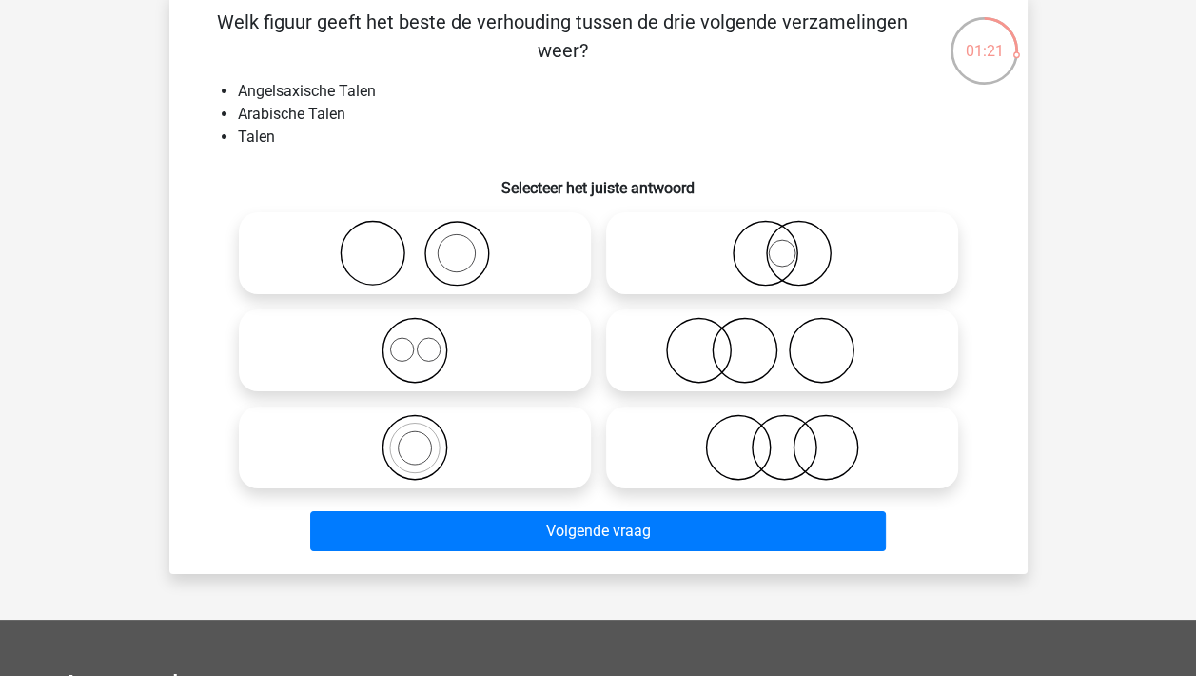
click at [785, 245] on icon at bounding box center [782, 253] width 337 height 67
click at [785, 244] on input "radio" at bounding box center [788, 237] width 12 height 12
radio input "true"
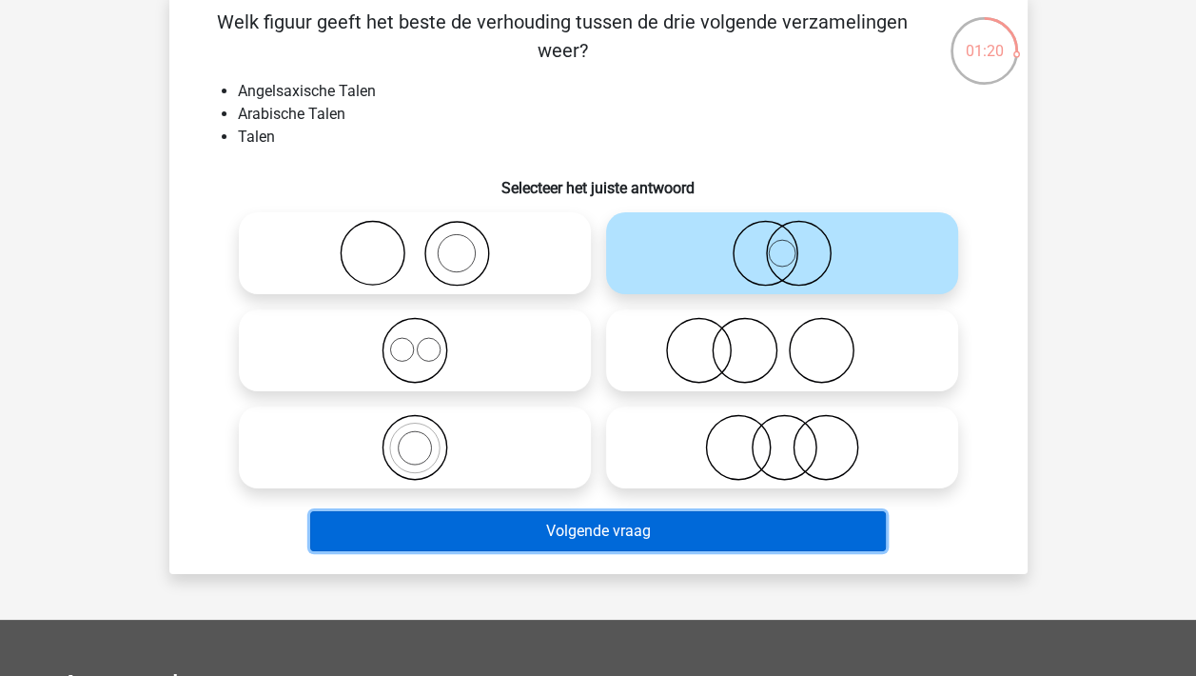
click at [634, 542] on button "Volgende vraag" at bounding box center [598, 531] width 576 height 40
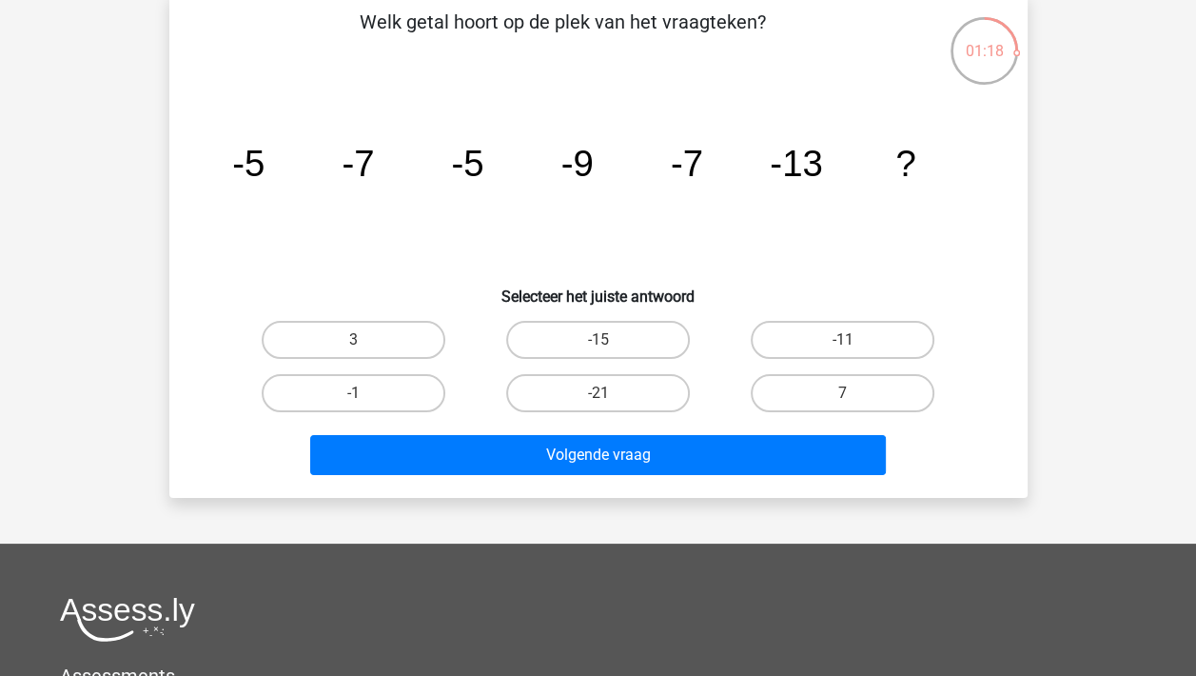
scroll to position [88, 0]
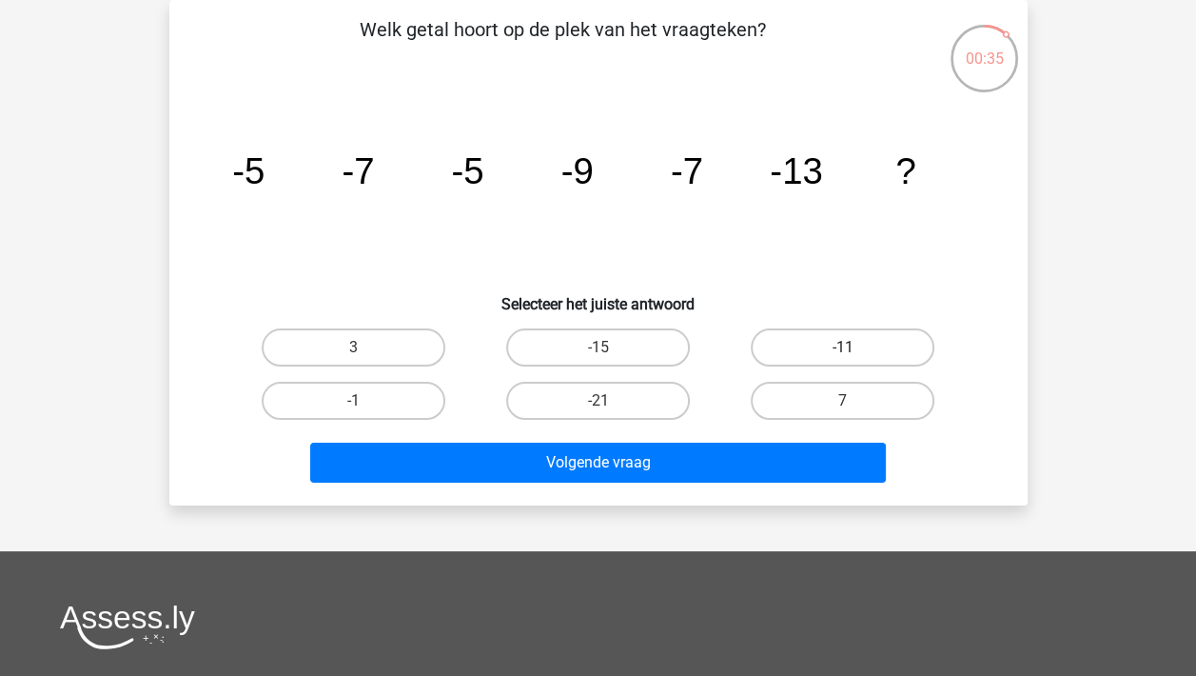
click at [856, 338] on label "-11" at bounding box center [843, 347] width 184 height 38
click at [855, 347] on input "-11" at bounding box center [849, 353] width 12 height 12
radio input "true"
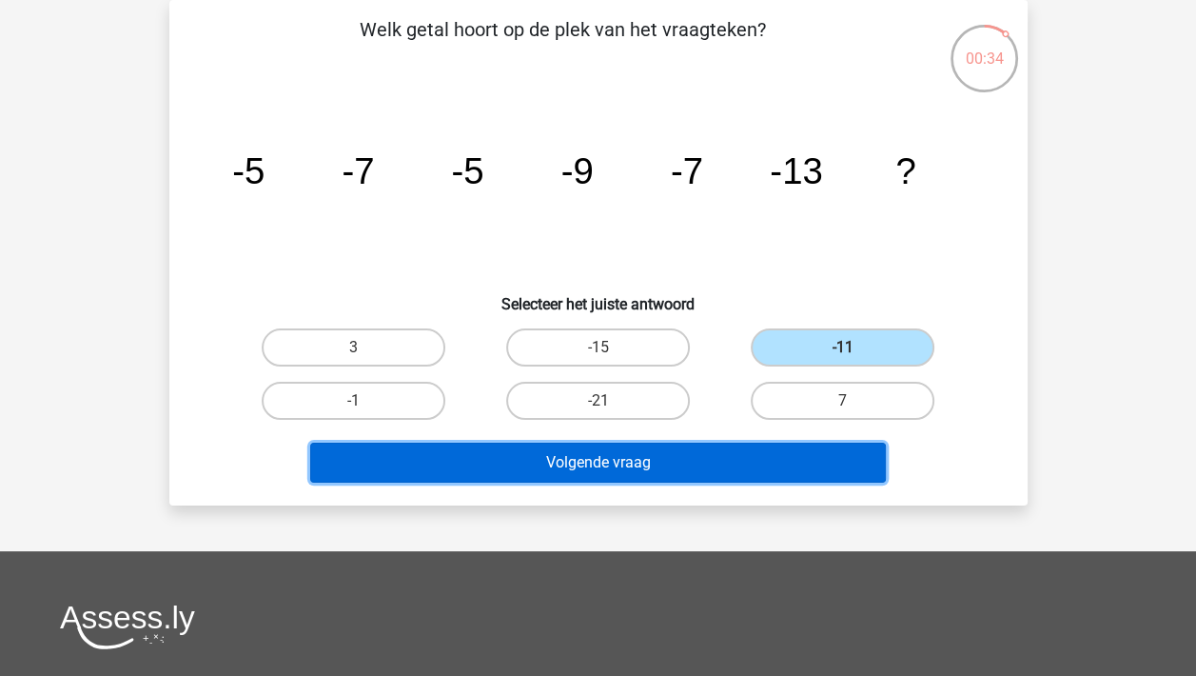
click at [652, 463] on button "Volgende vraag" at bounding box center [598, 462] width 576 height 40
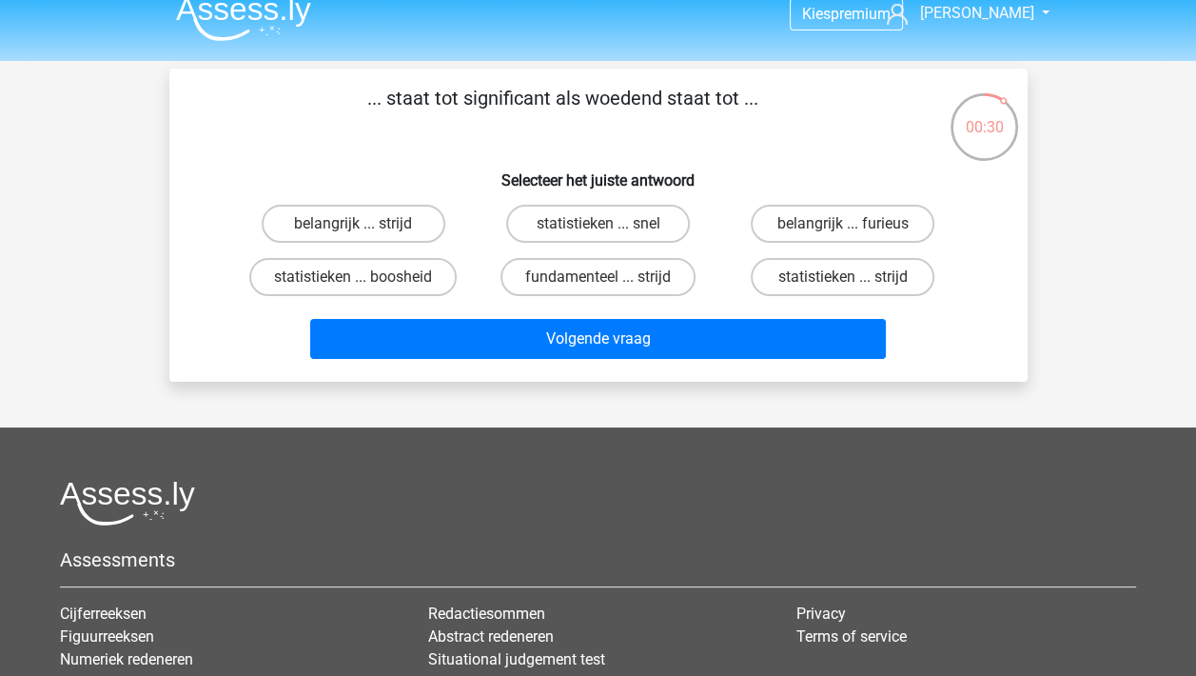
scroll to position [0, 0]
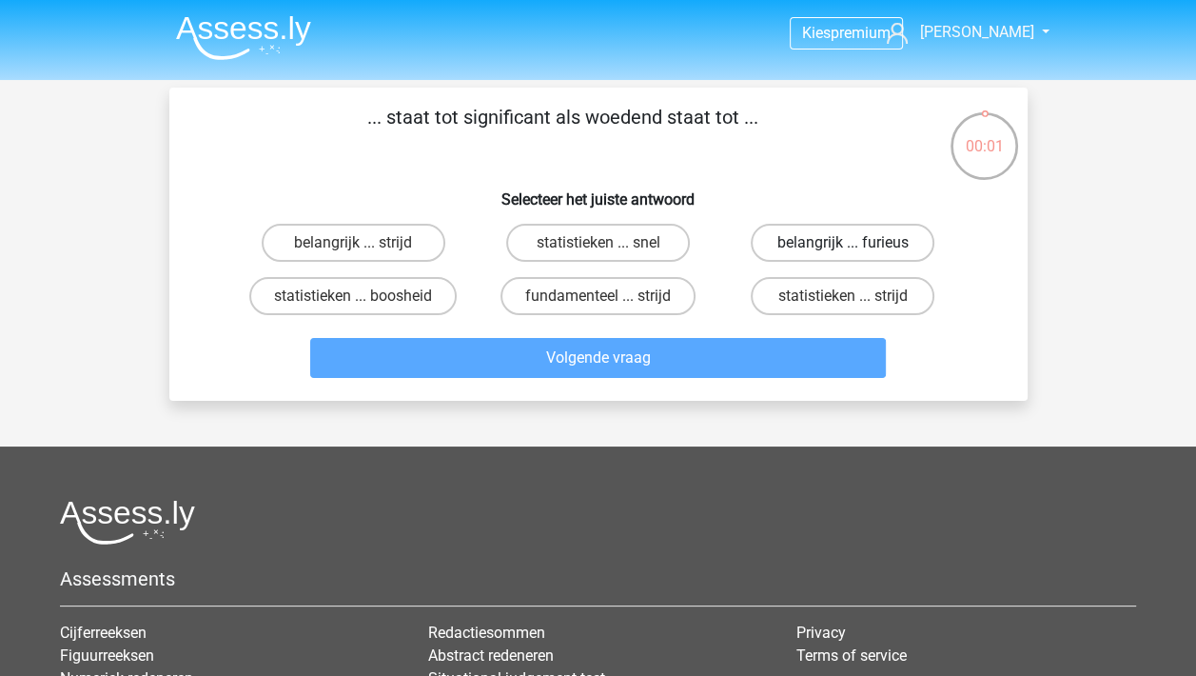
click at [887, 240] on label "belangrijk ... furieus" at bounding box center [843, 243] width 184 height 38
click at [855, 243] on input "belangrijk ... furieus" at bounding box center [849, 249] width 12 height 12
radio input "true"
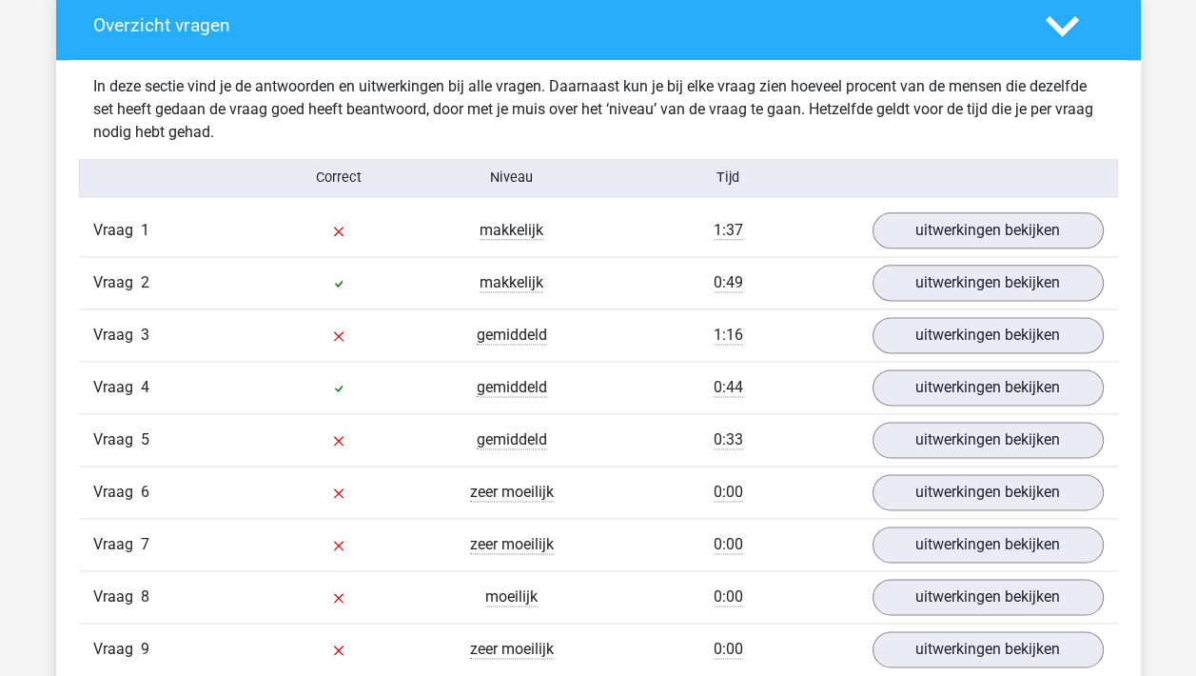
scroll to position [2011, 0]
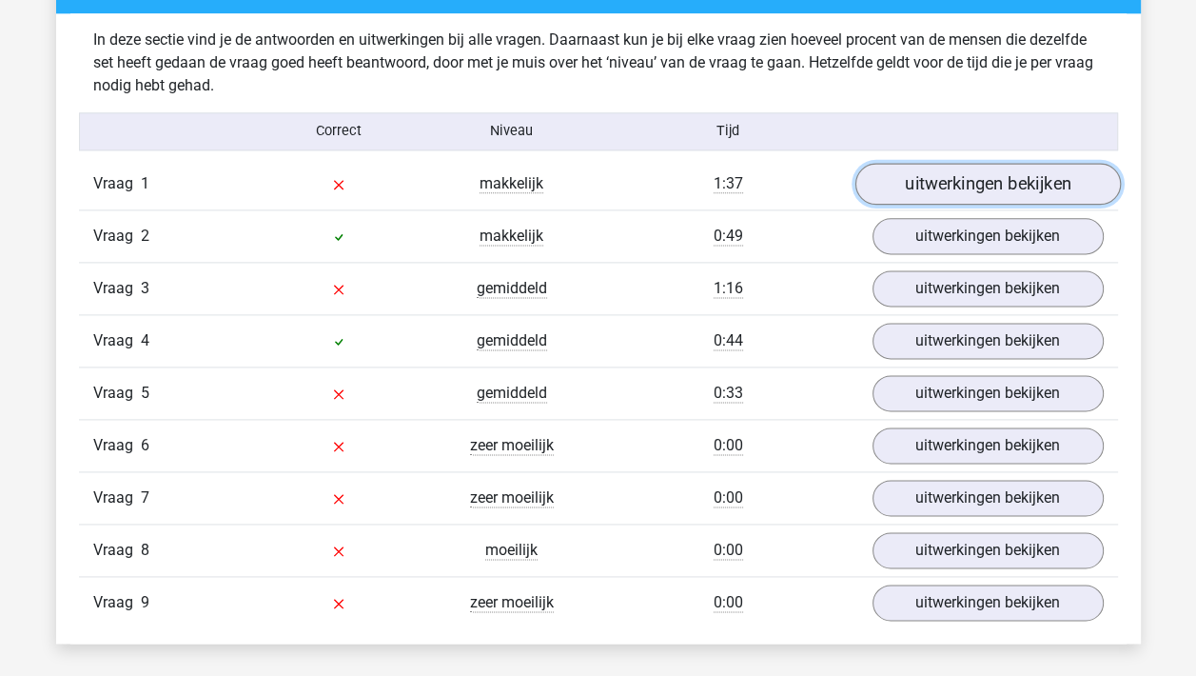
click at [1016, 184] on link "uitwerkingen bekijken" at bounding box center [986, 184] width 265 height 42
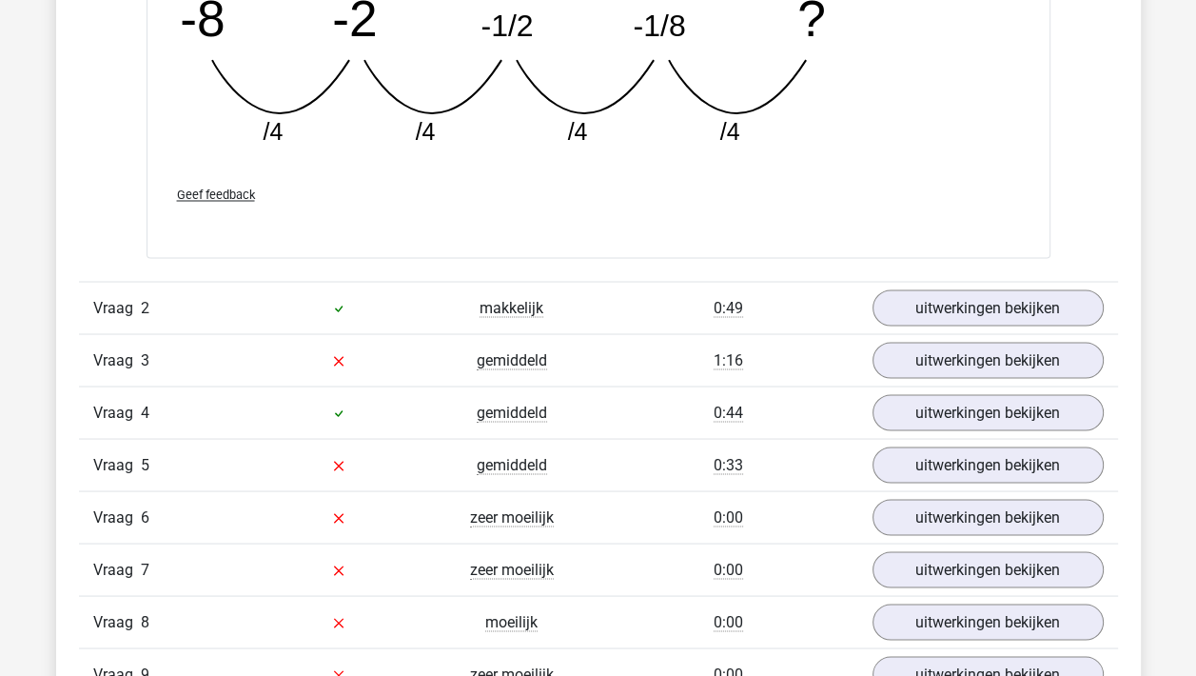
scroll to position [2772, 0]
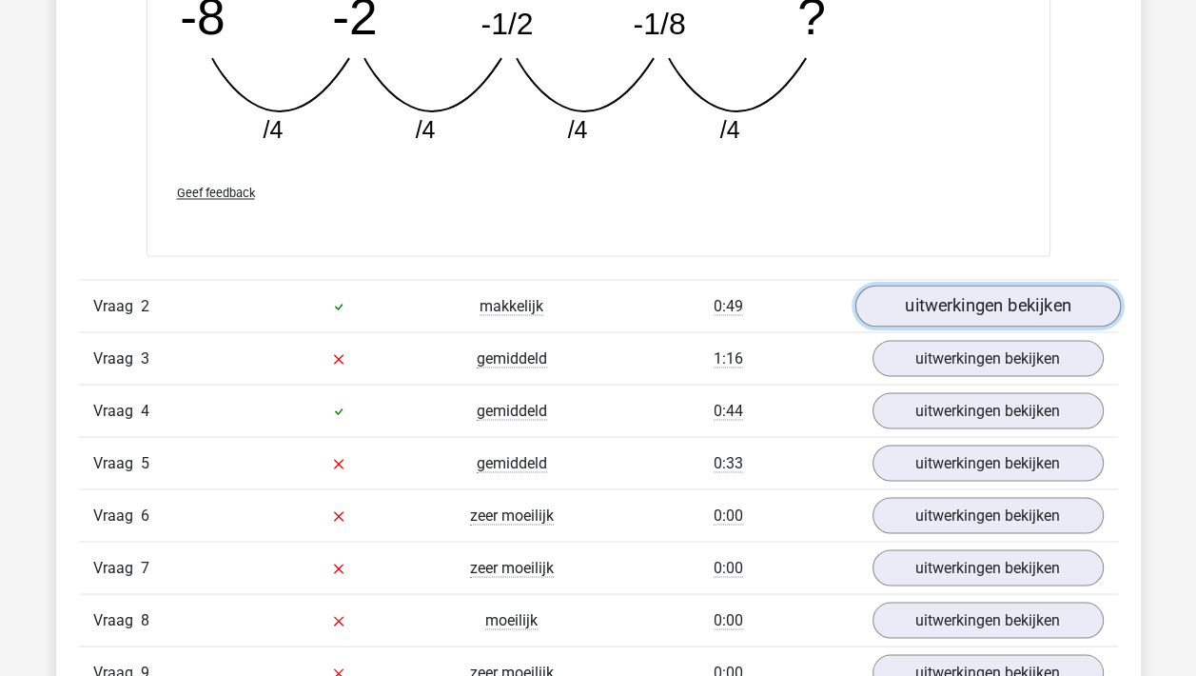
click at [1005, 306] on link "uitwerkingen bekijken" at bounding box center [986, 306] width 265 height 42
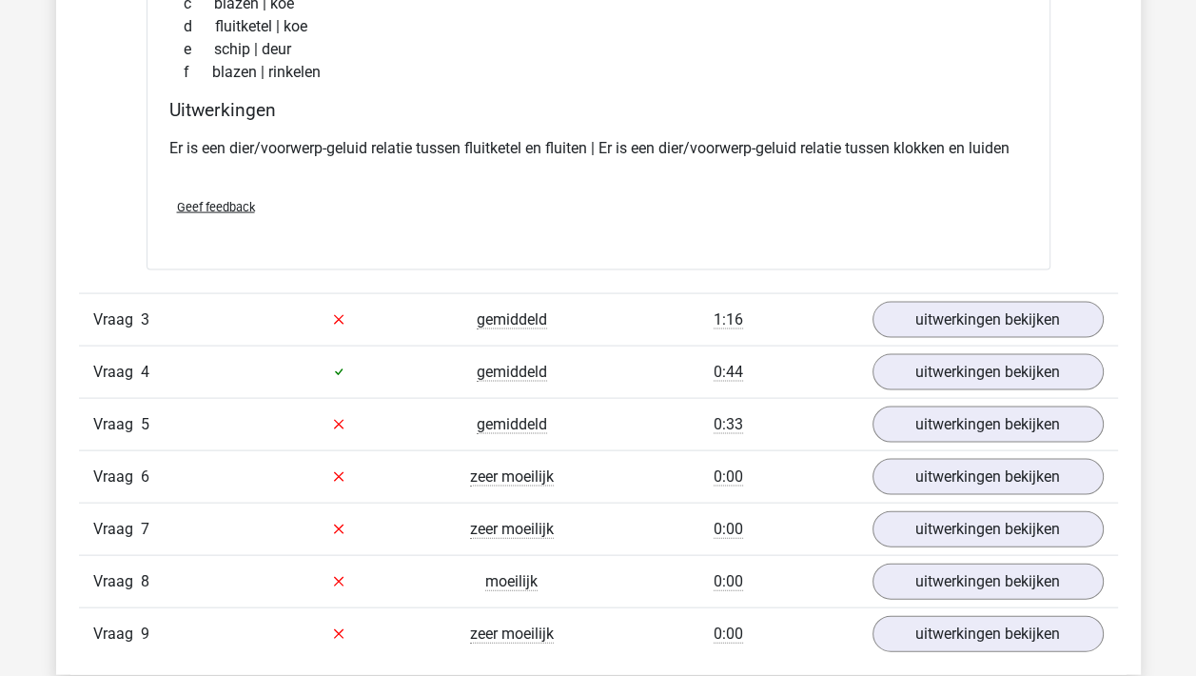
scroll to position [3247, 0]
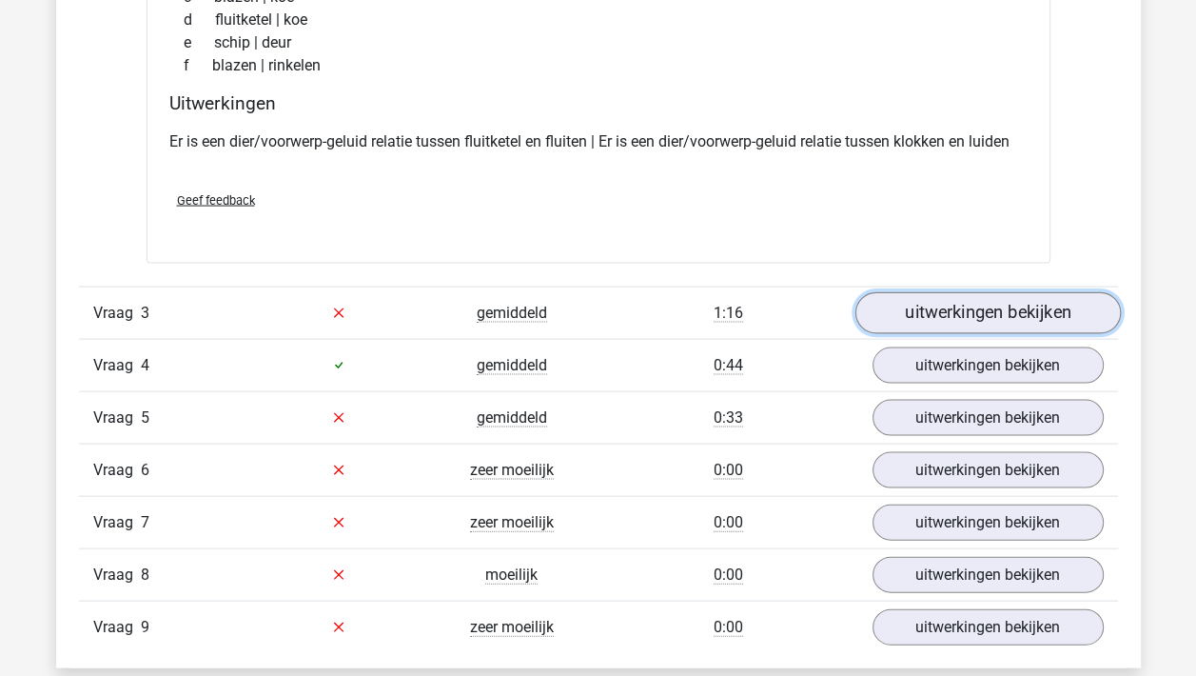
click at [1012, 314] on link "uitwerkingen bekijken" at bounding box center [986, 313] width 265 height 42
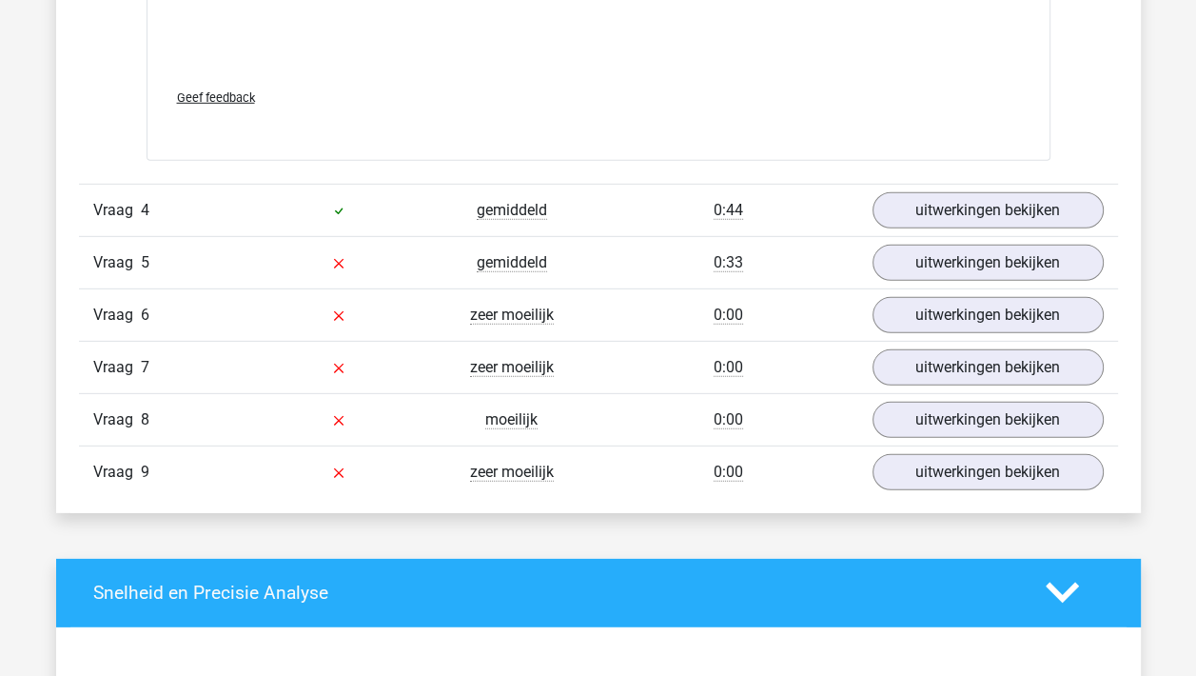
scroll to position [4675, 0]
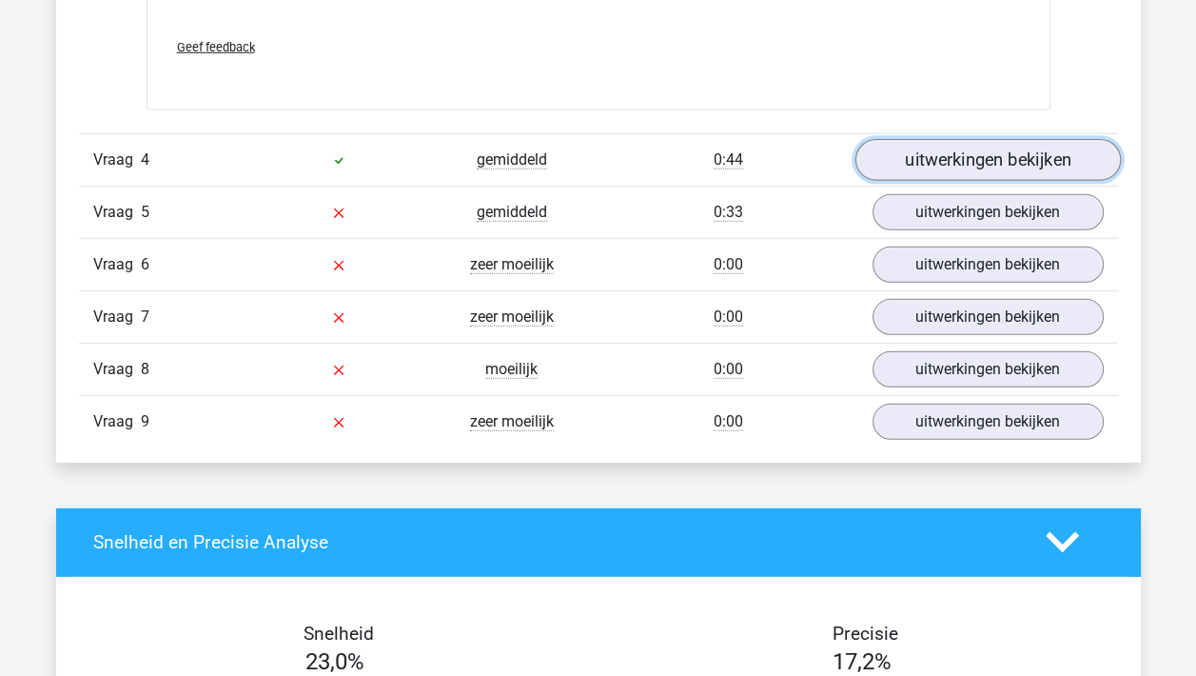
click at [994, 148] on link "uitwerkingen bekijken" at bounding box center [986, 160] width 265 height 42
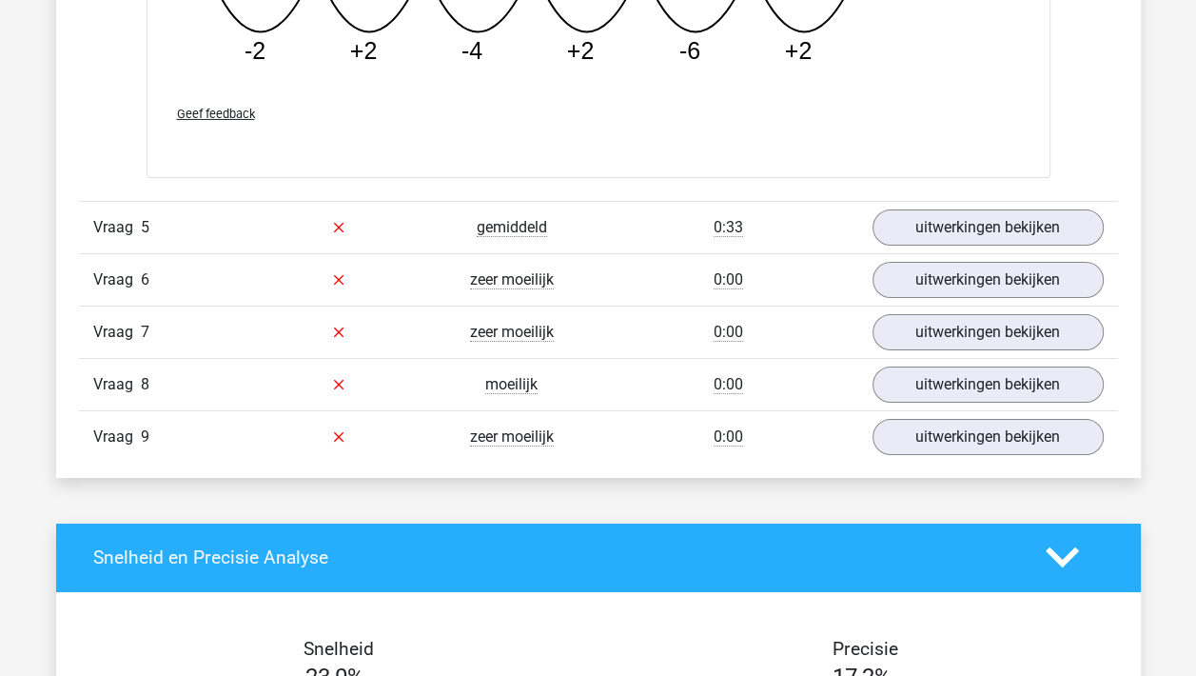
scroll to position [5626, 0]
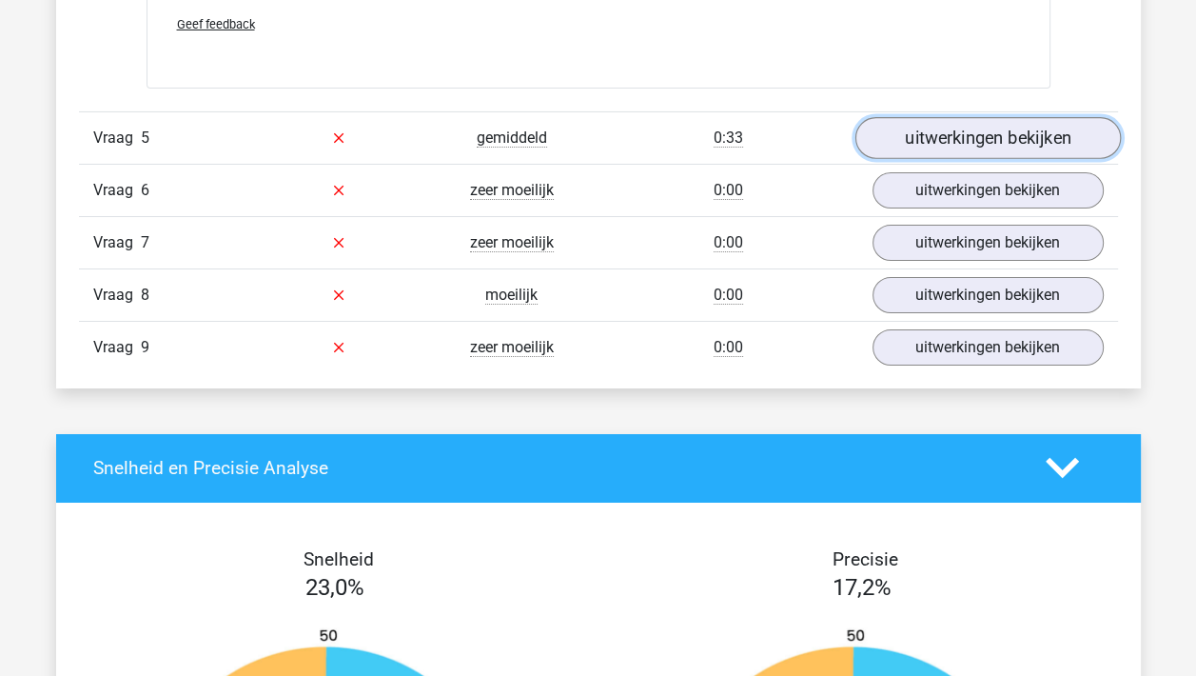
click at [1028, 128] on link "uitwerkingen bekijken" at bounding box center [986, 138] width 265 height 42
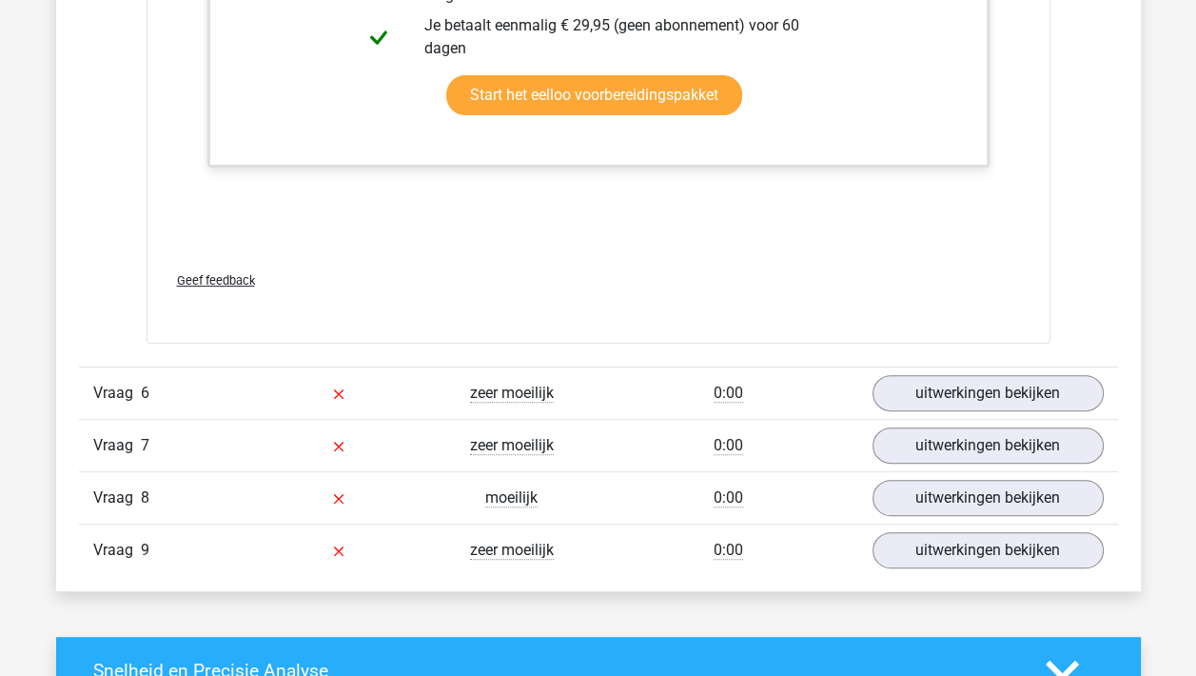
scroll to position [6387, 0]
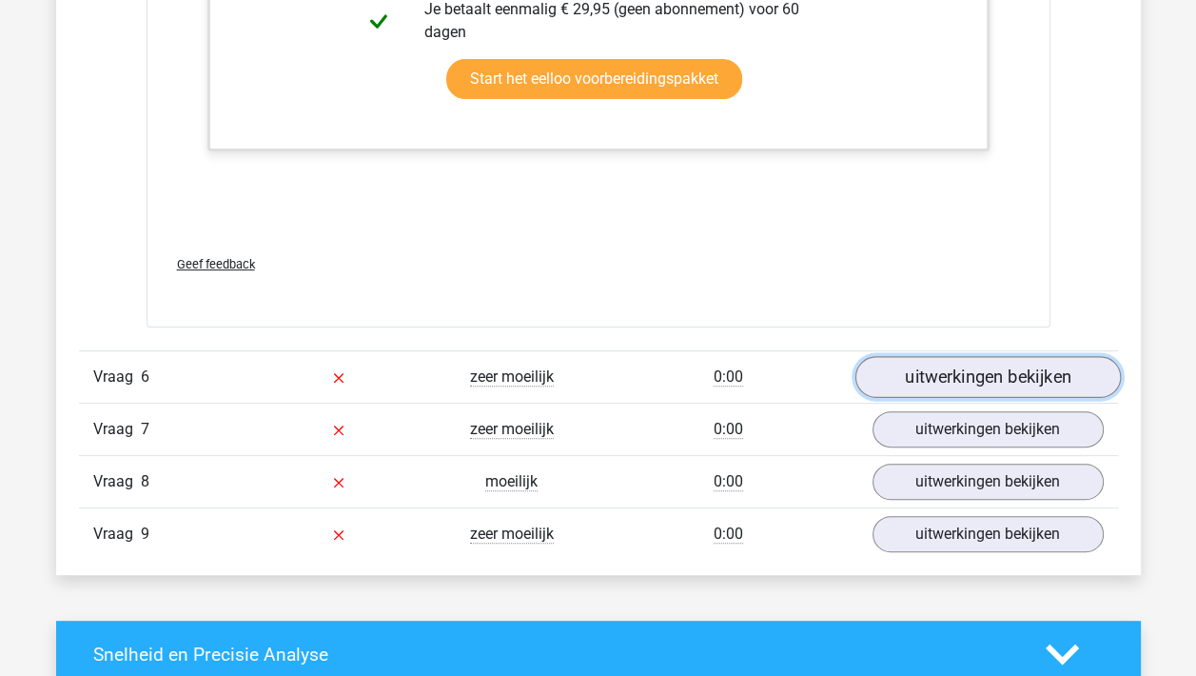
click at [999, 369] on link "uitwerkingen bekijken" at bounding box center [986, 377] width 265 height 42
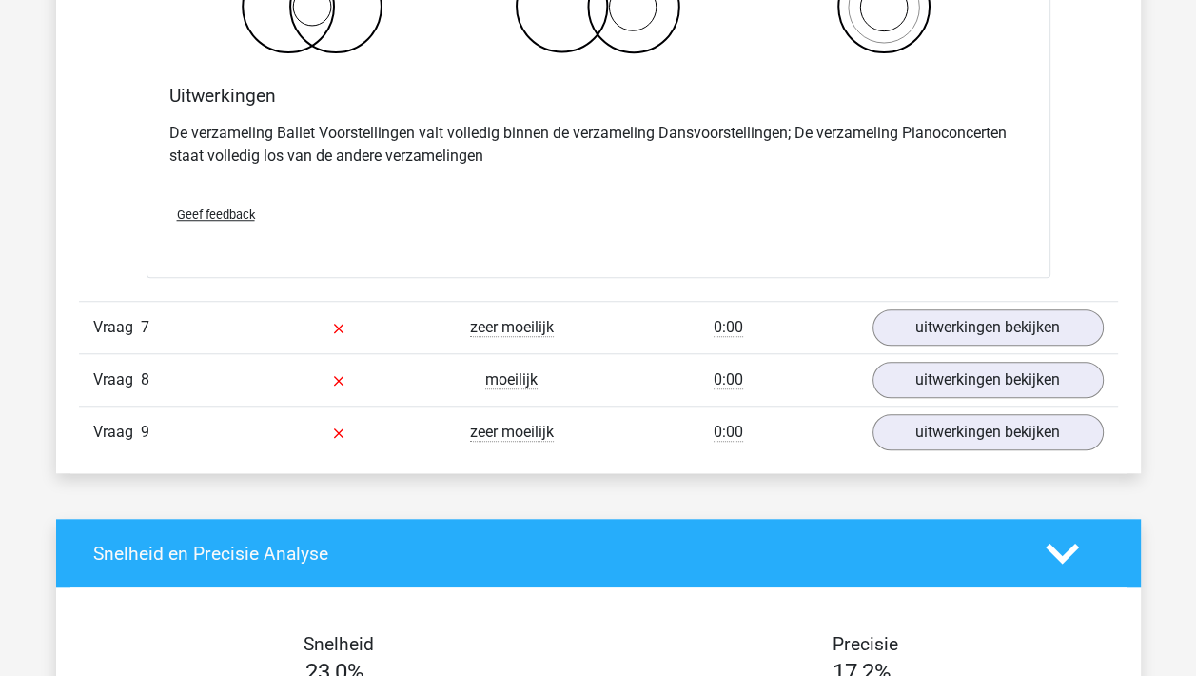
scroll to position [7244, 0]
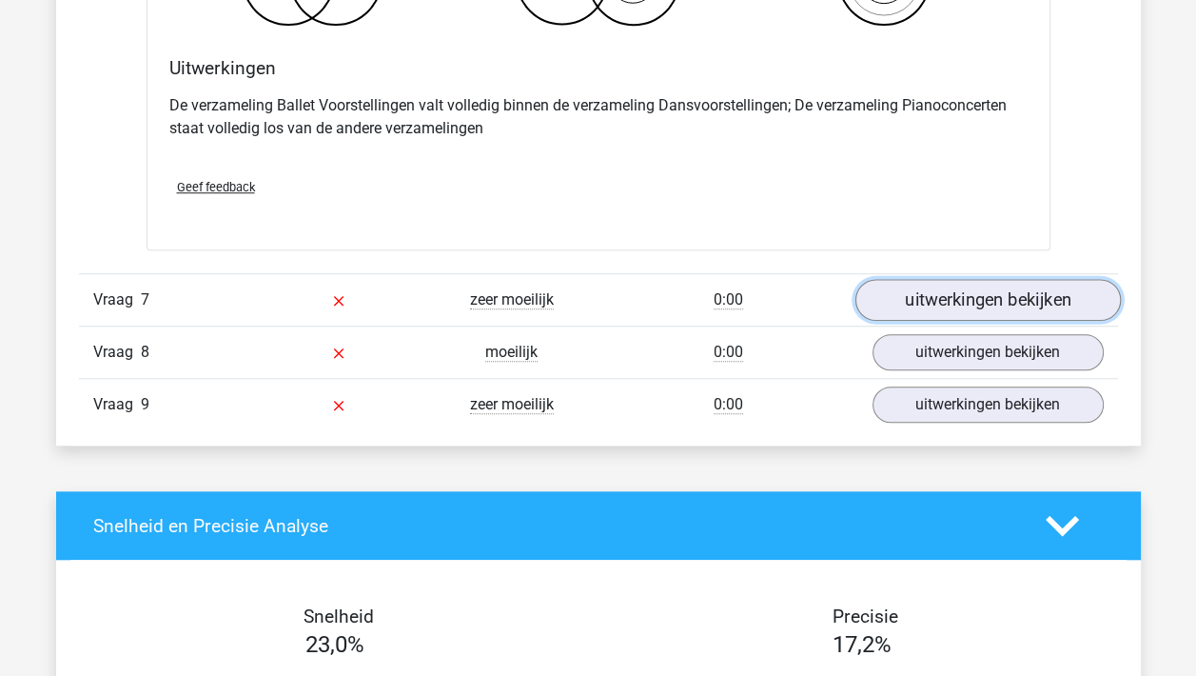
click at [1000, 287] on link "uitwerkingen bekijken" at bounding box center [986, 300] width 265 height 42
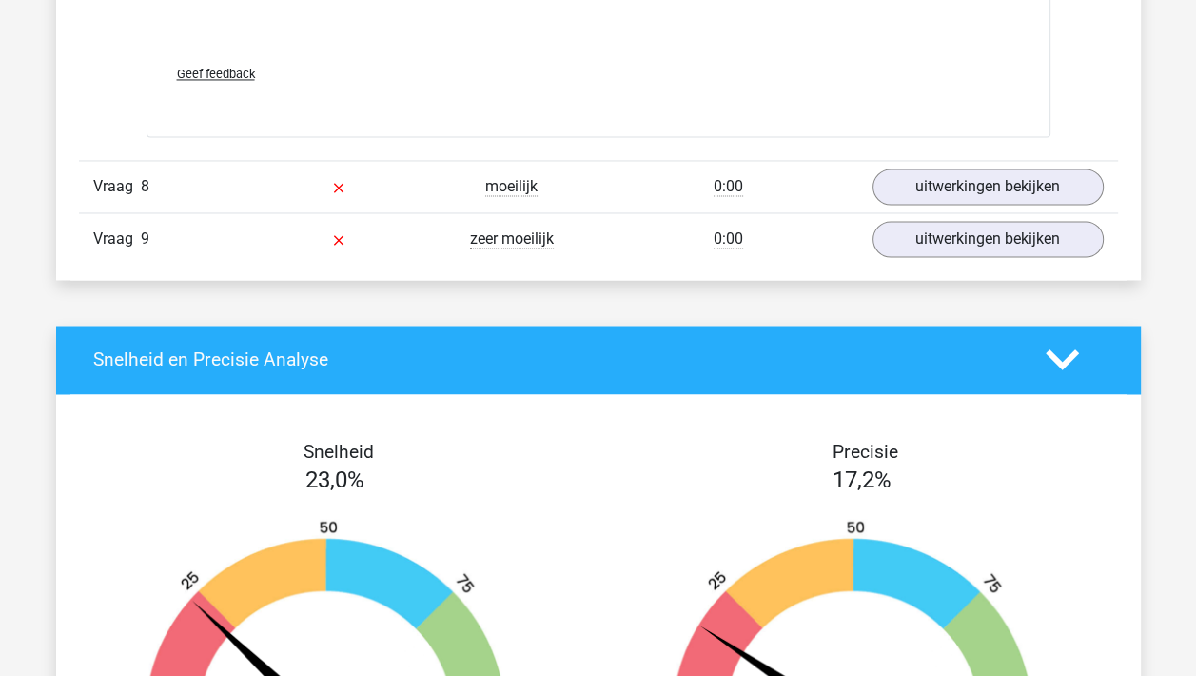
scroll to position [8576, 0]
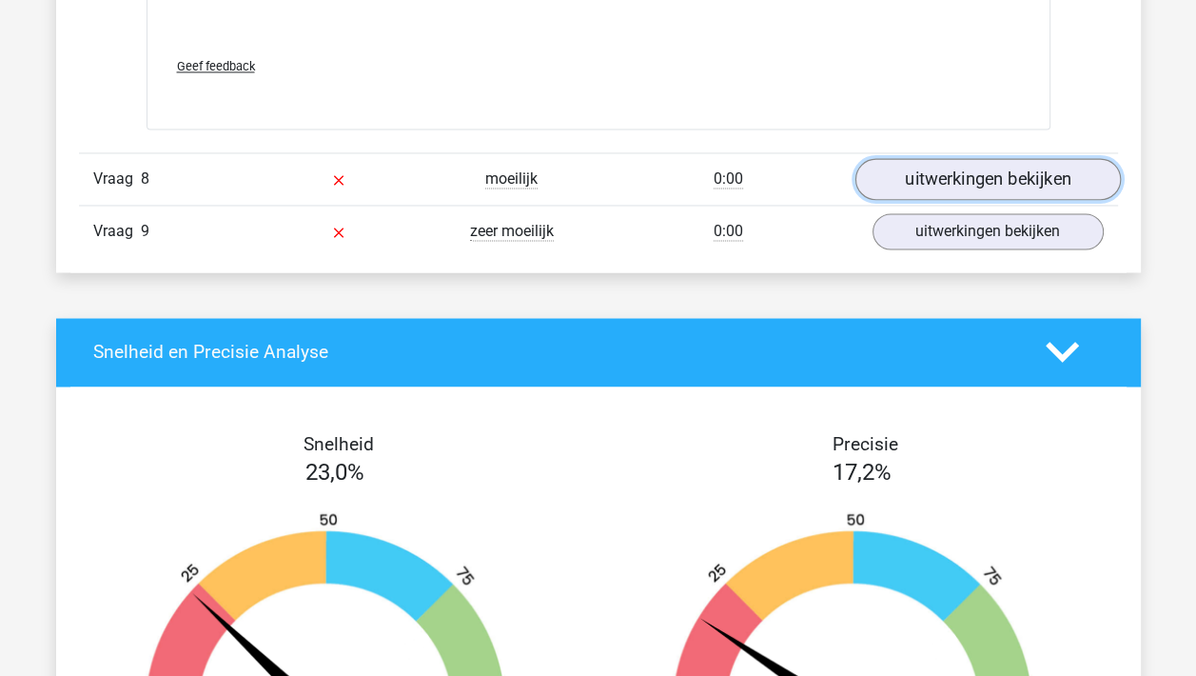
click at [974, 168] on link "uitwerkingen bekijken" at bounding box center [986, 179] width 265 height 42
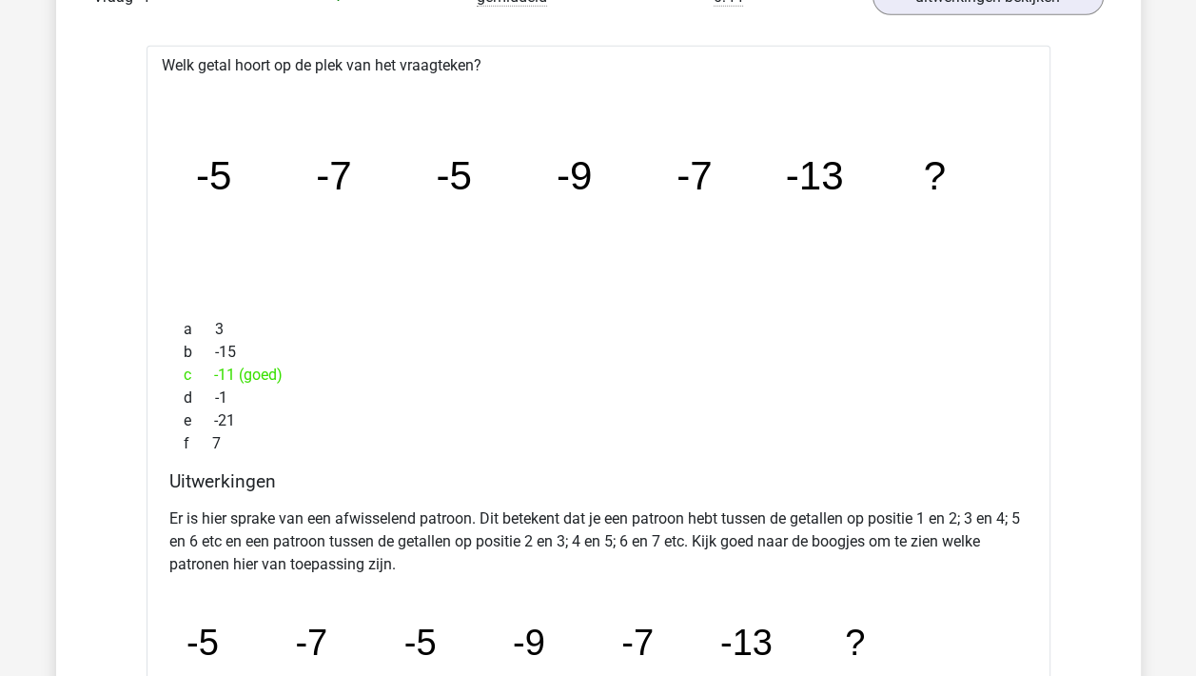
scroll to position [4434, 0]
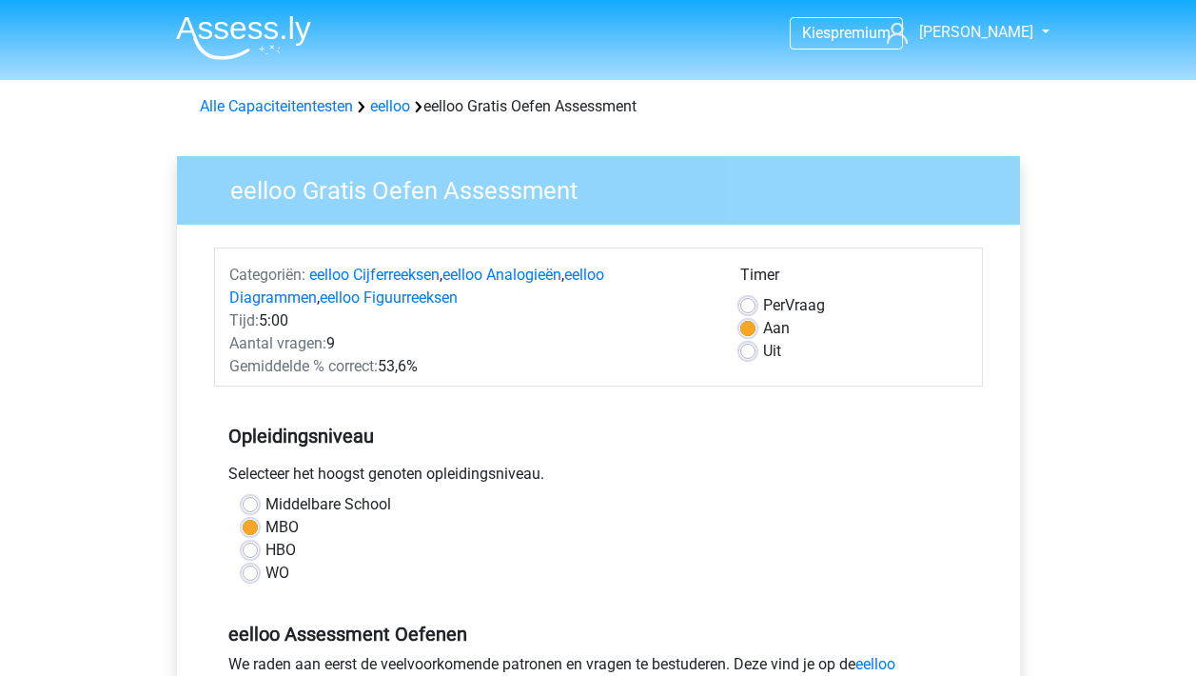
scroll to position [476, 0]
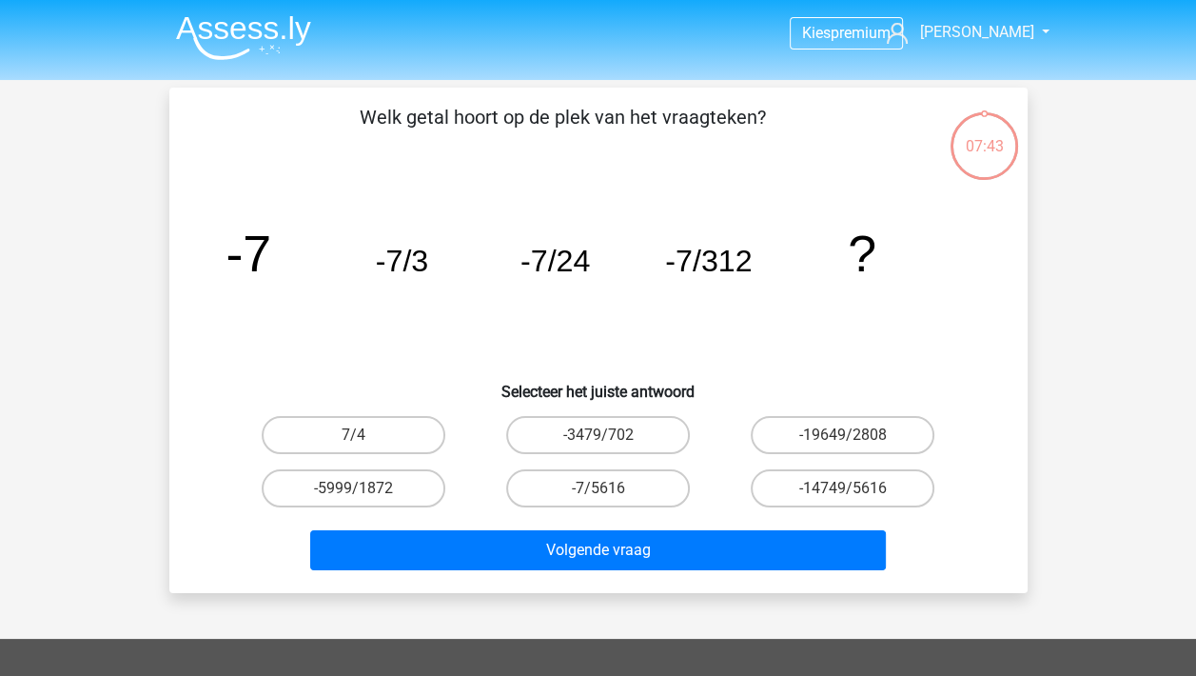
click at [609, 492] on input "-7/5616" at bounding box center [604, 494] width 12 height 12
radio input "true"
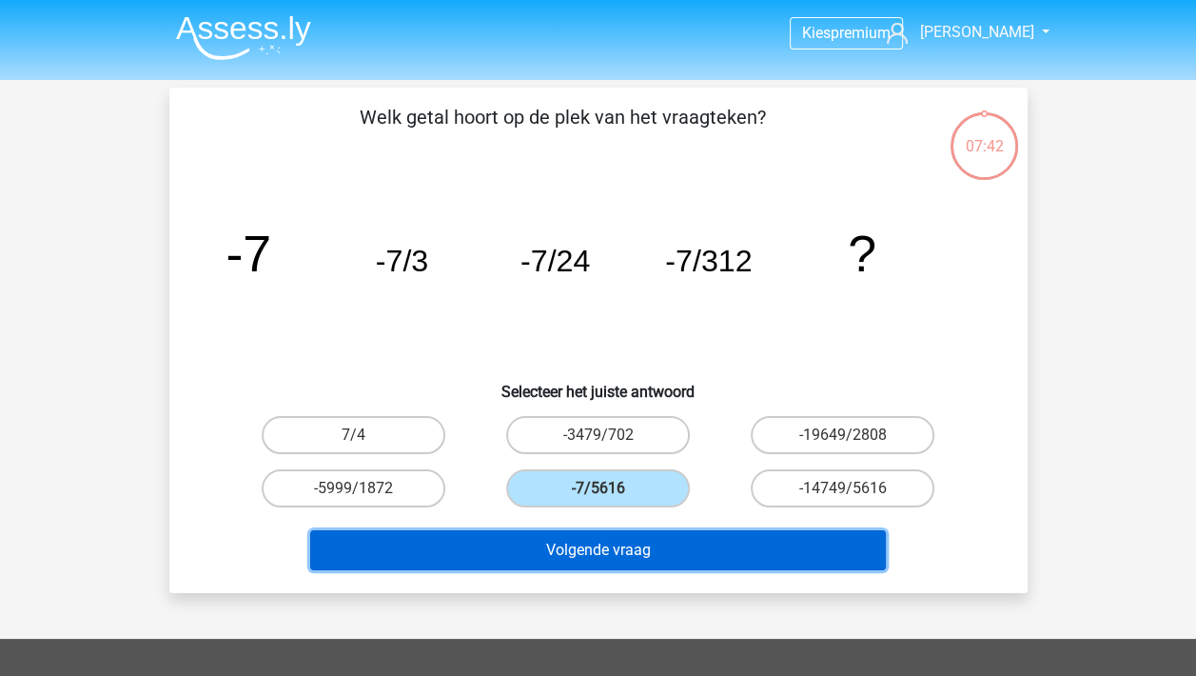
click at [605, 557] on button "Volgende vraag" at bounding box center [598, 550] width 576 height 40
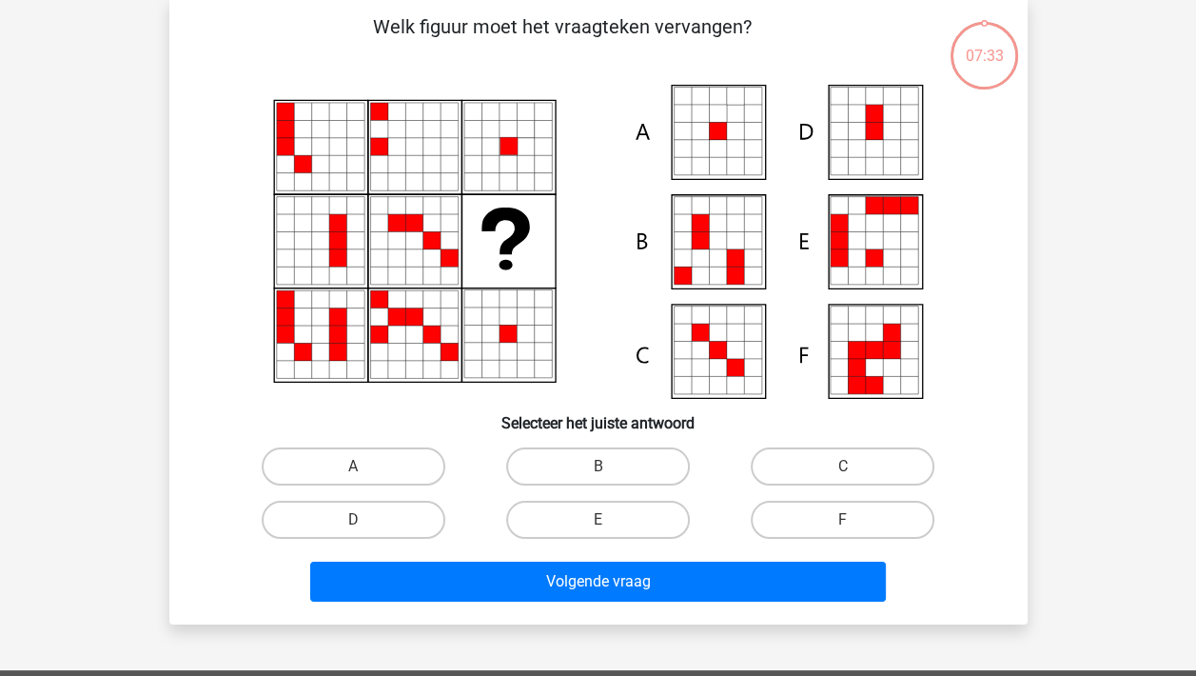
scroll to position [88, 0]
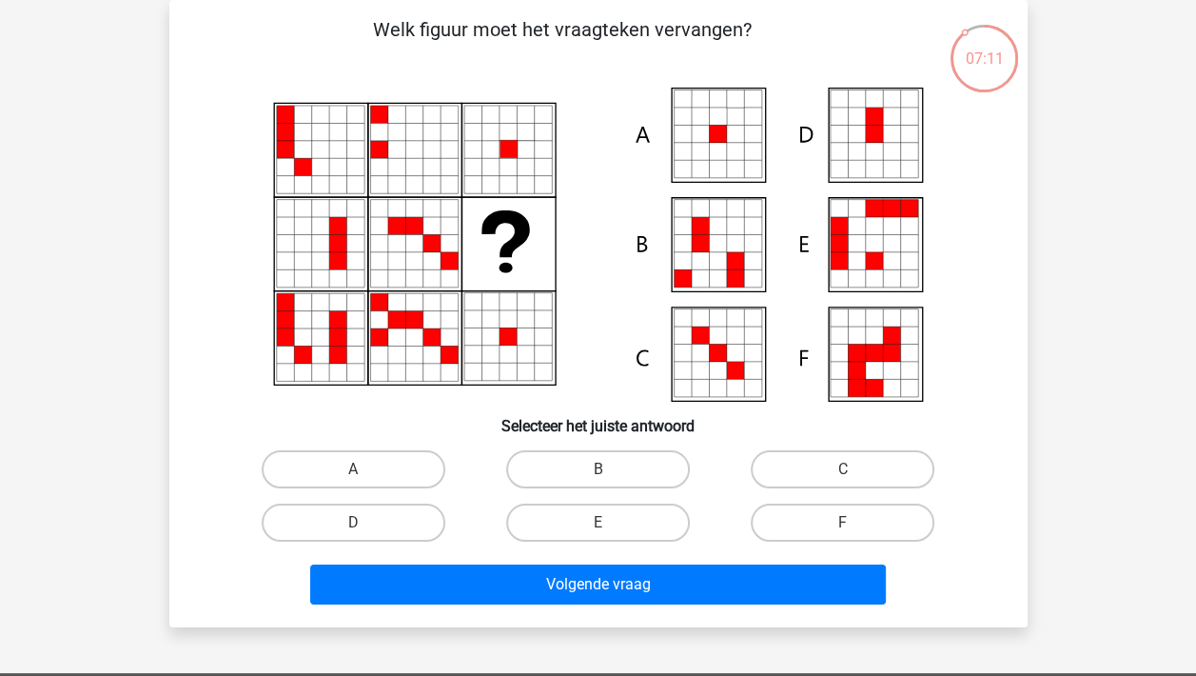
click at [363, 469] on input "A" at bounding box center [359, 475] width 12 height 12
radio input "true"
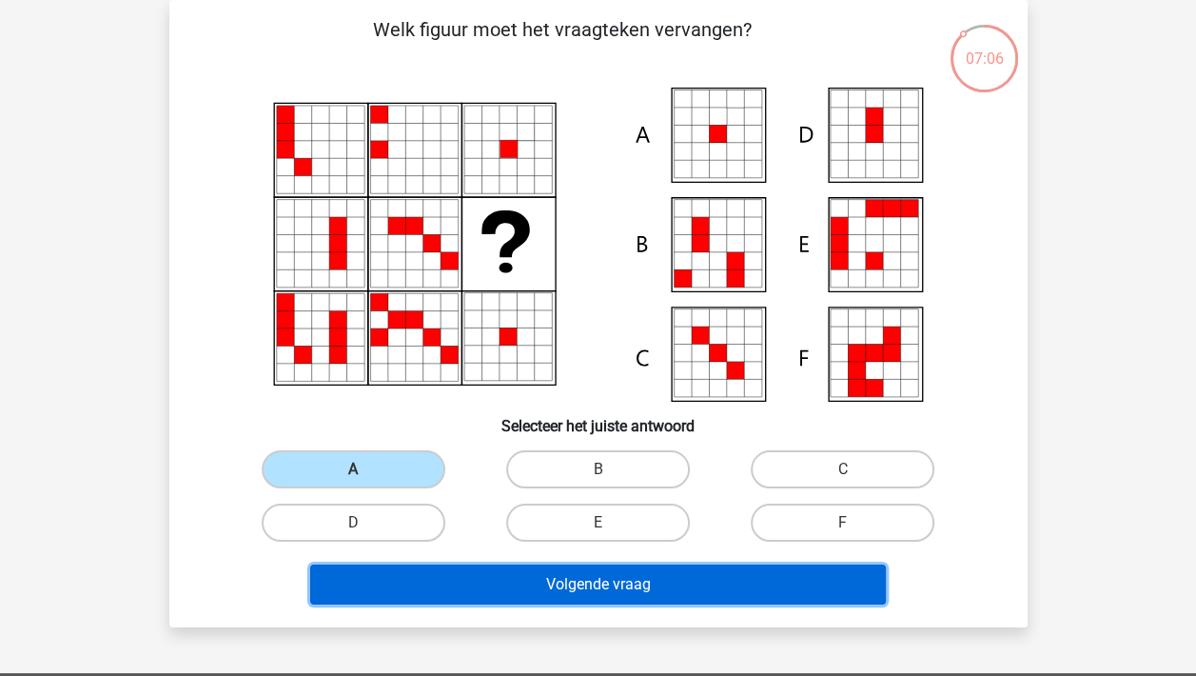
click at [651, 578] on button "Volgende vraag" at bounding box center [598, 584] width 576 height 40
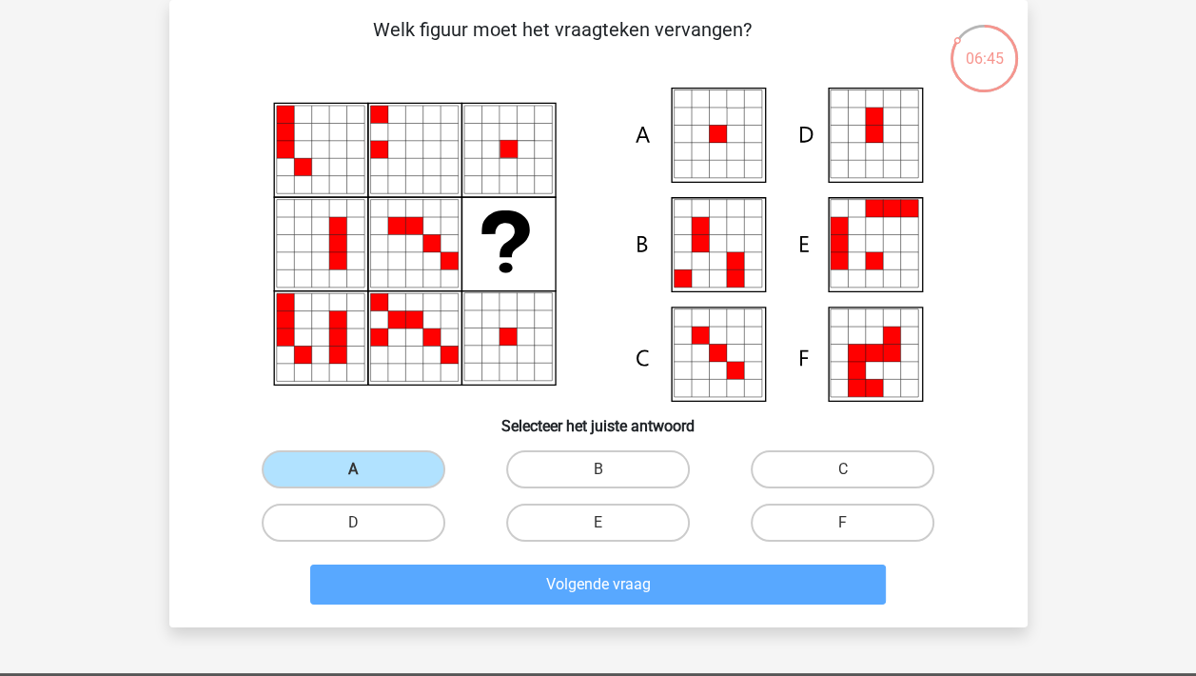
click at [966, 38] on div "06:45" at bounding box center [984, 47] width 71 height 48
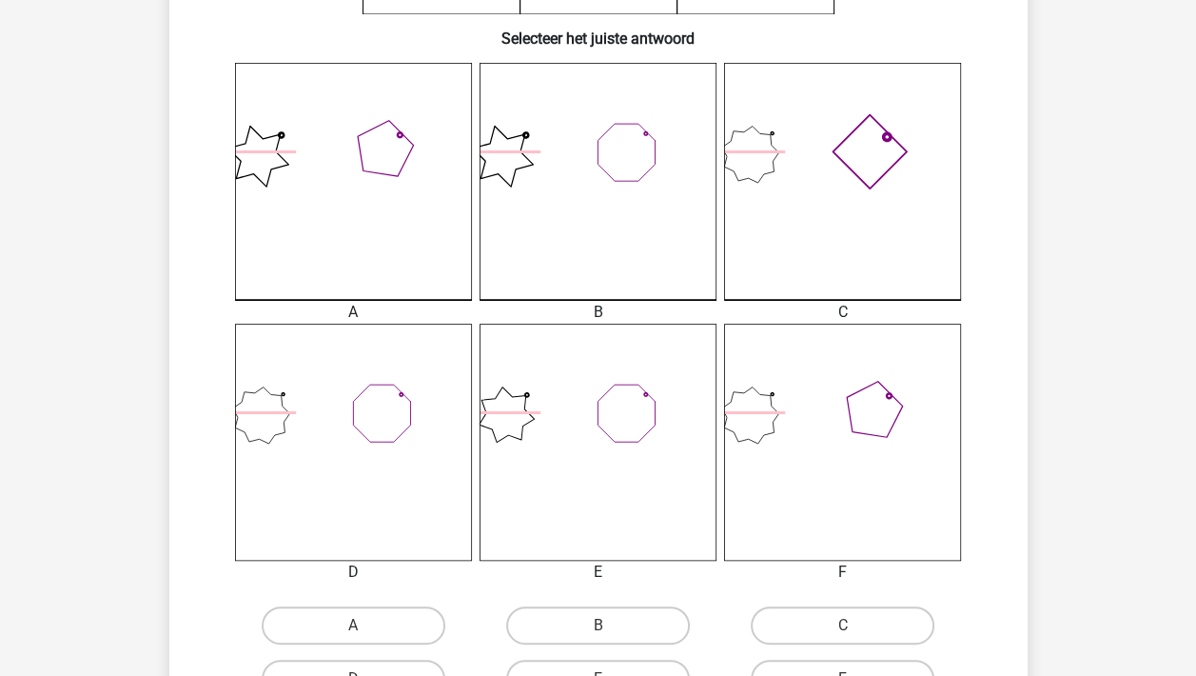
scroll to position [476, 0]
click at [345, 404] on icon at bounding box center [353, 441] width 237 height 237
click at [385, 623] on label "A" at bounding box center [354, 624] width 184 height 38
click at [365, 624] on input "A" at bounding box center [359, 630] width 12 height 12
radio input "true"
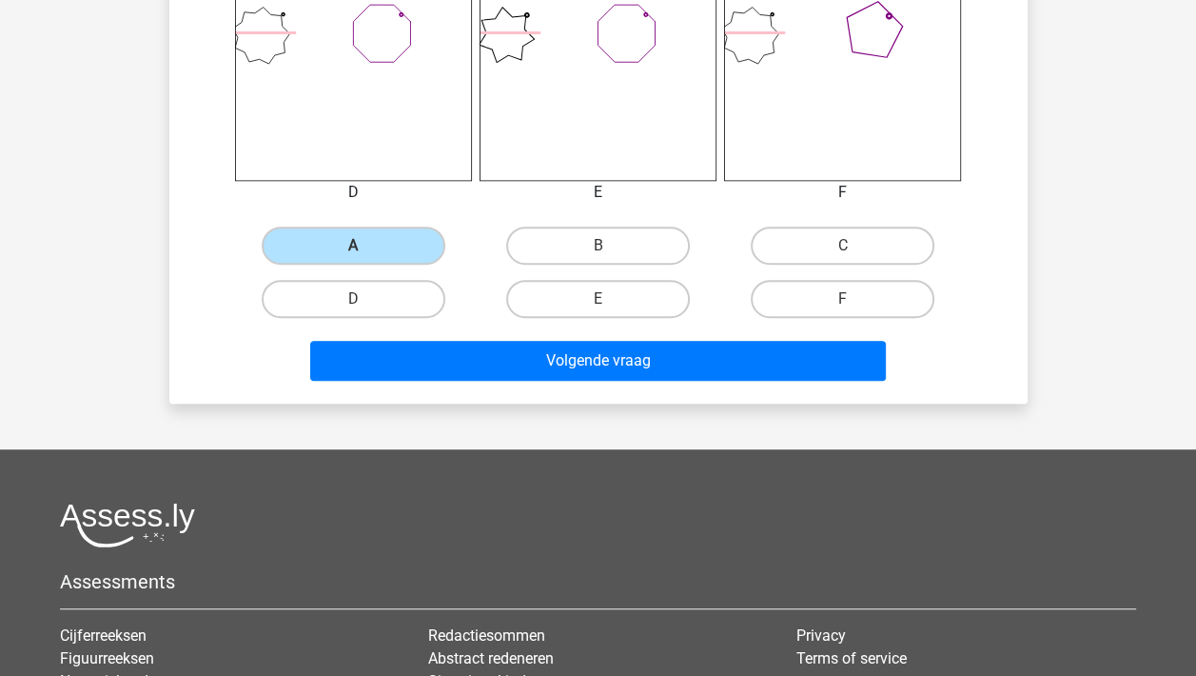
scroll to position [856, 0]
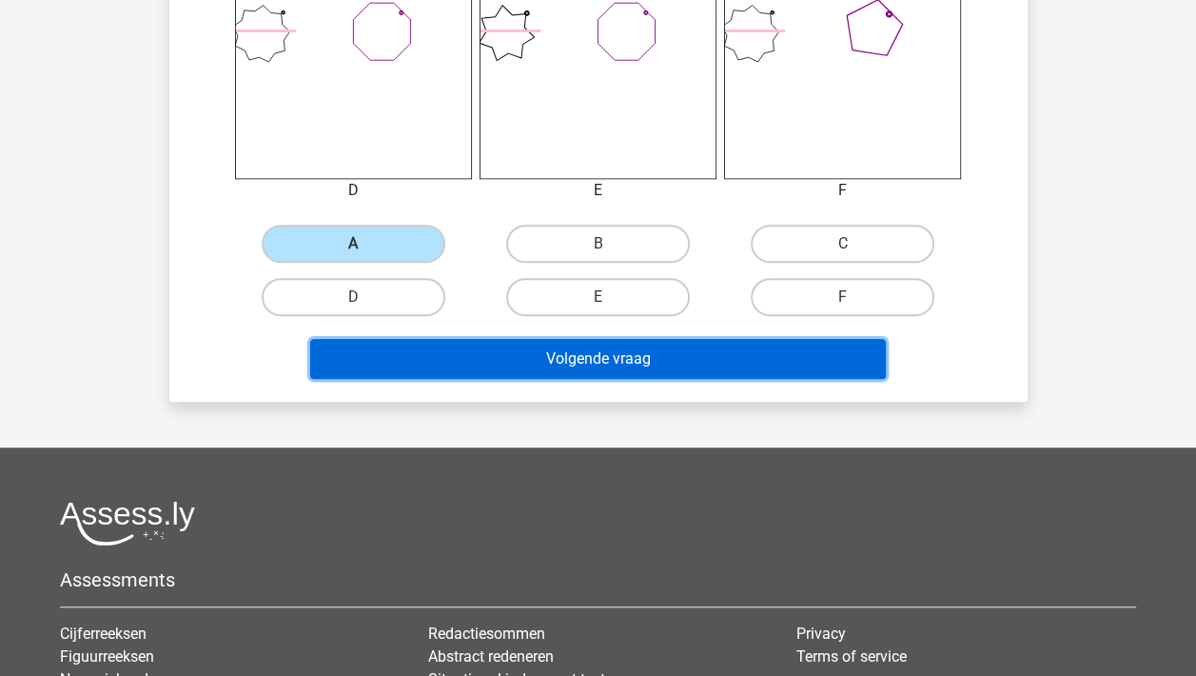
click at [645, 353] on button "Volgende vraag" at bounding box center [598, 359] width 576 height 40
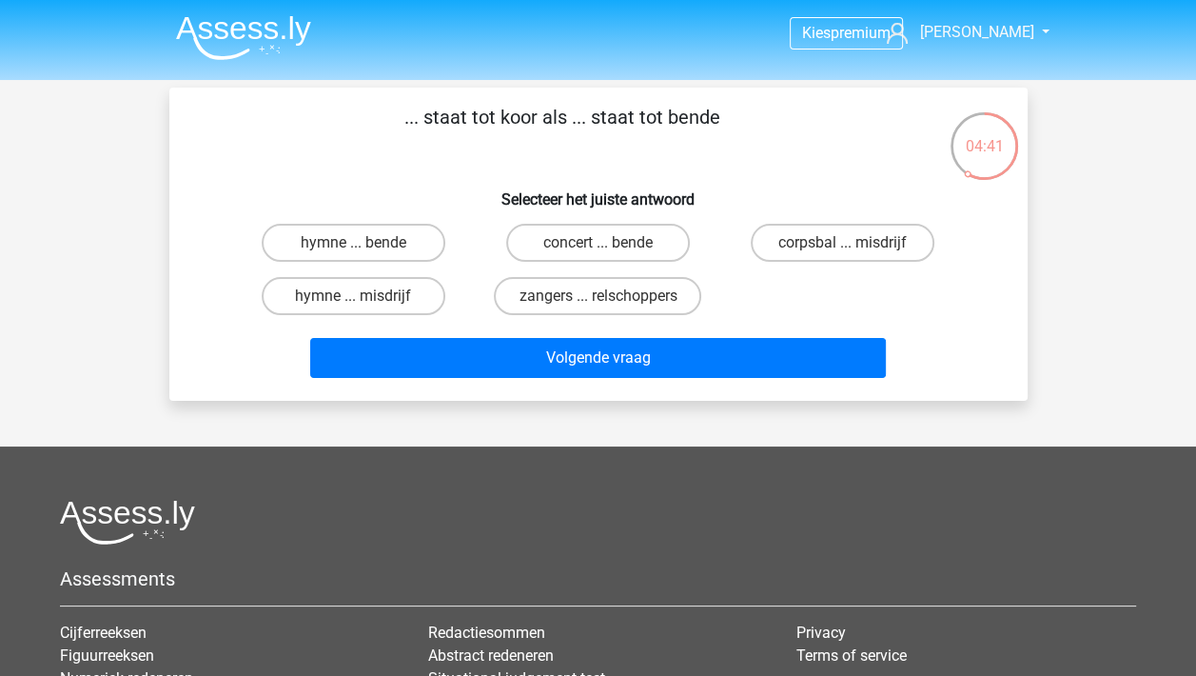
scroll to position [95, 0]
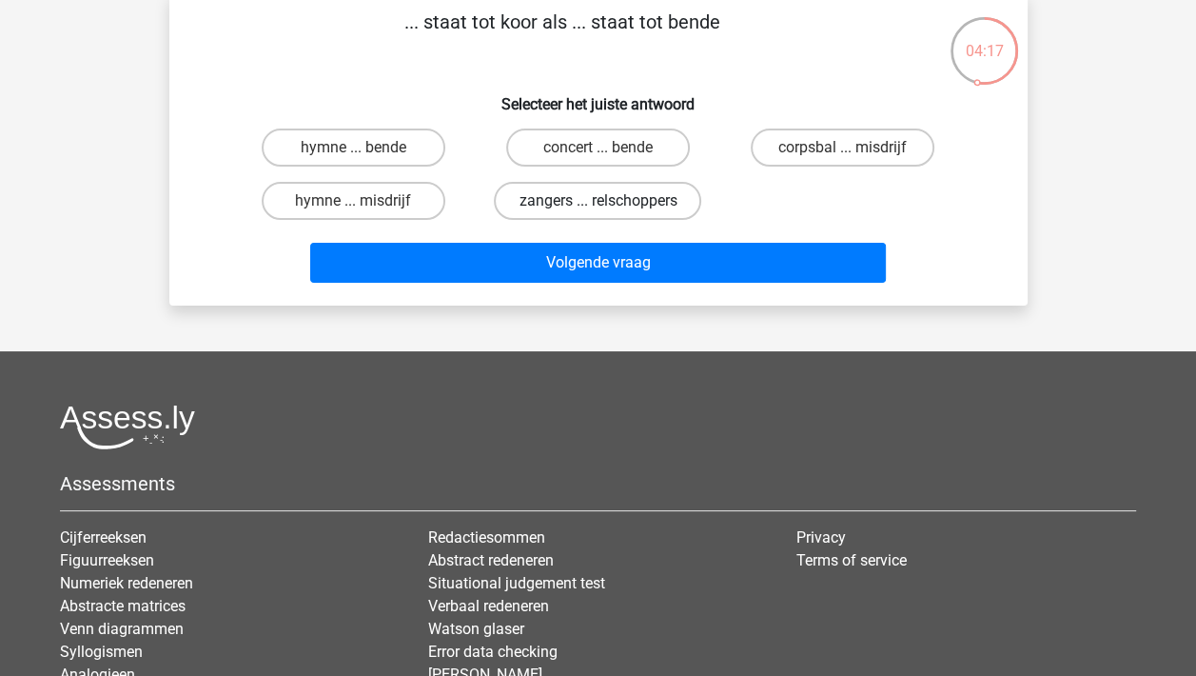
click at [640, 198] on label "zangers ... relschoppers" at bounding box center [597, 201] width 207 height 38
click at [610, 201] on input "zangers ... relschoppers" at bounding box center [604, 207] width 12 height 12
radio input "true"
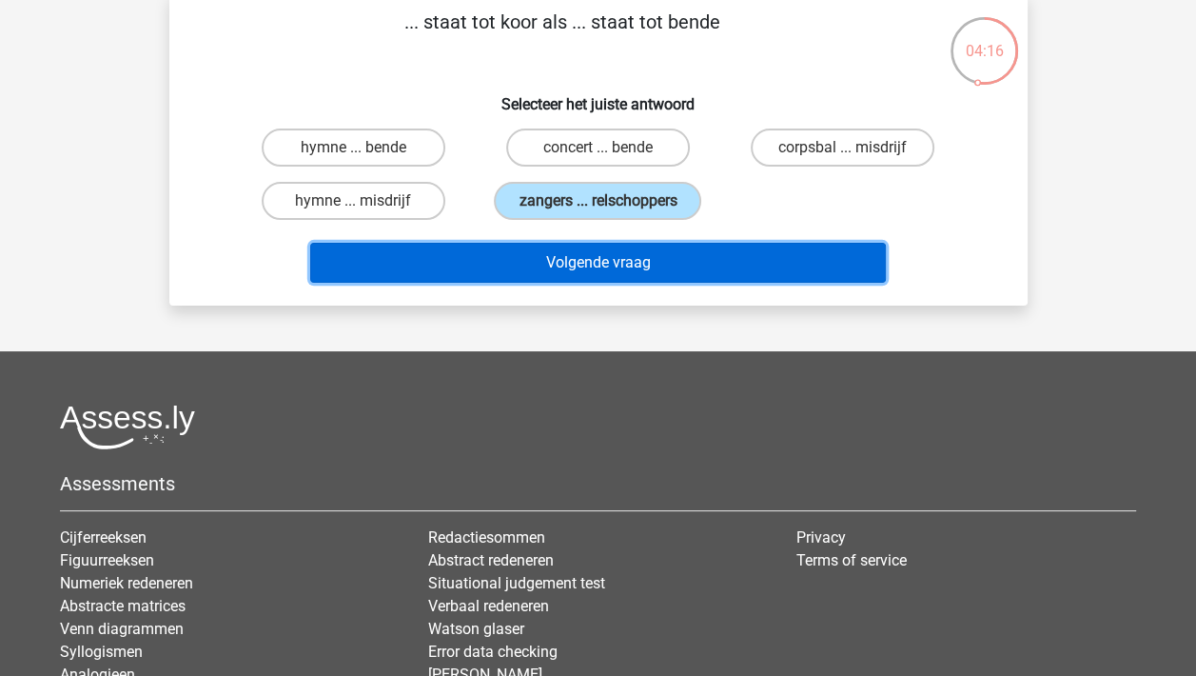
click at [612, 273] on button "Volgende vraag" at bounding box center [598, 263] width 576 height 40
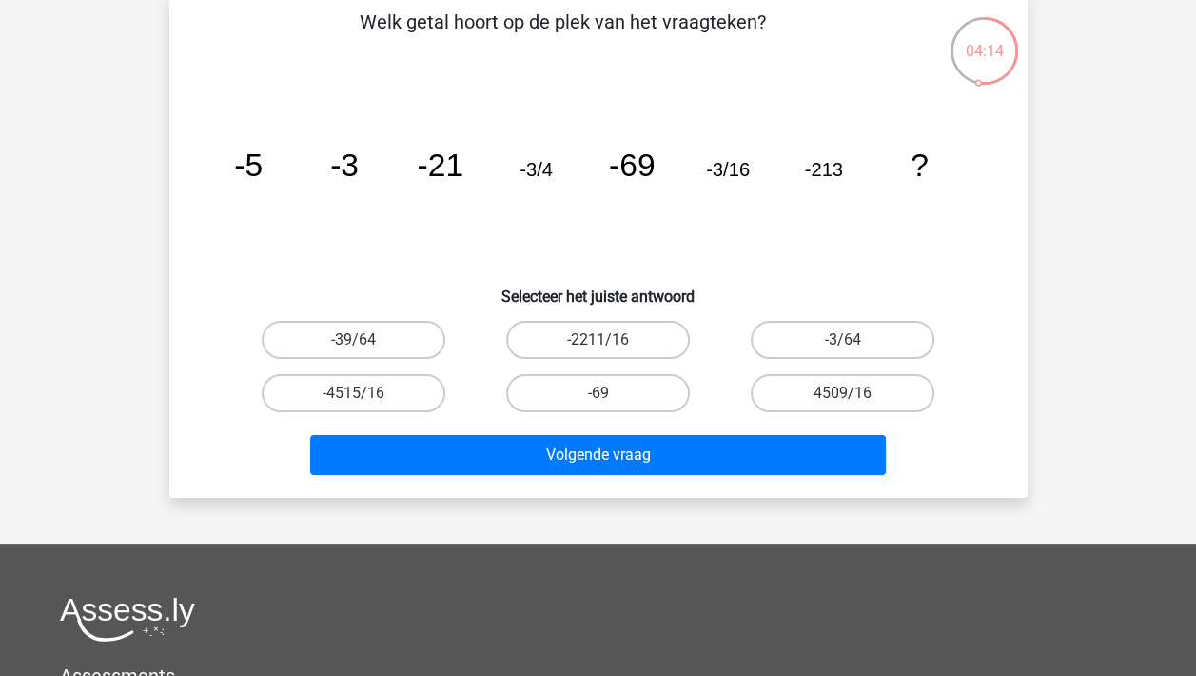
scroll to position [88, 0]
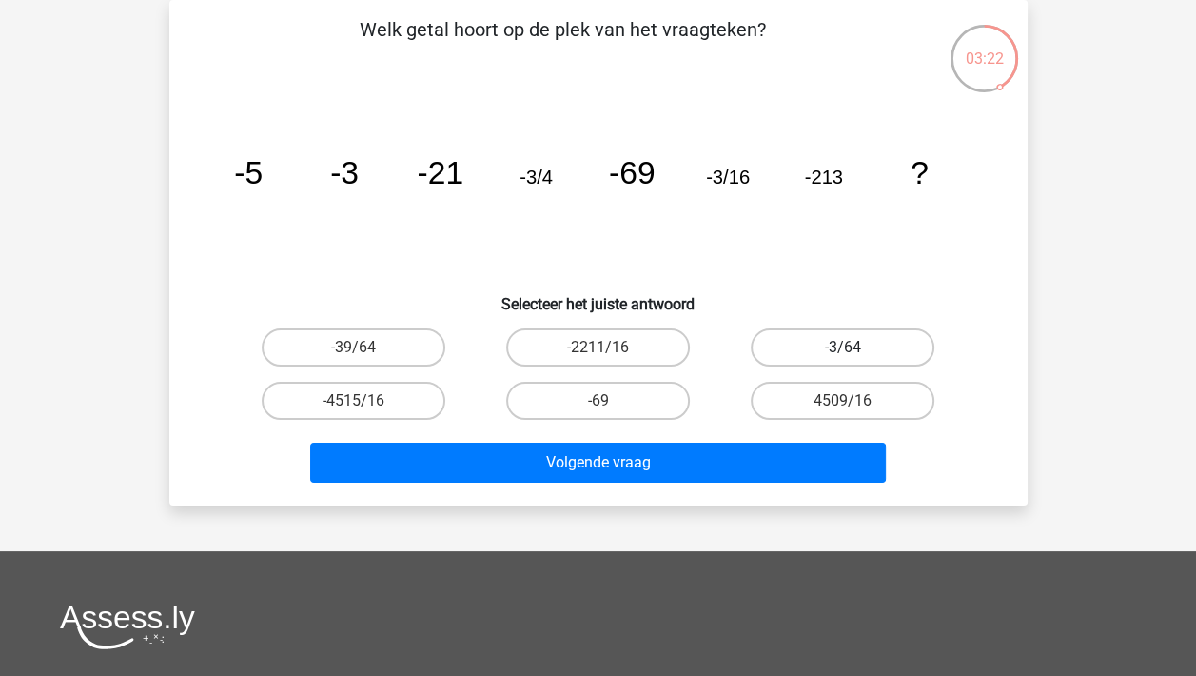
click at [871, 343] on label "-3/64" at bounding box center [843, 347] width 184 height 38
click at [855, 347] on input "-3/64" at bounding box center [849, 353] width 12 height 12
radio input "true"
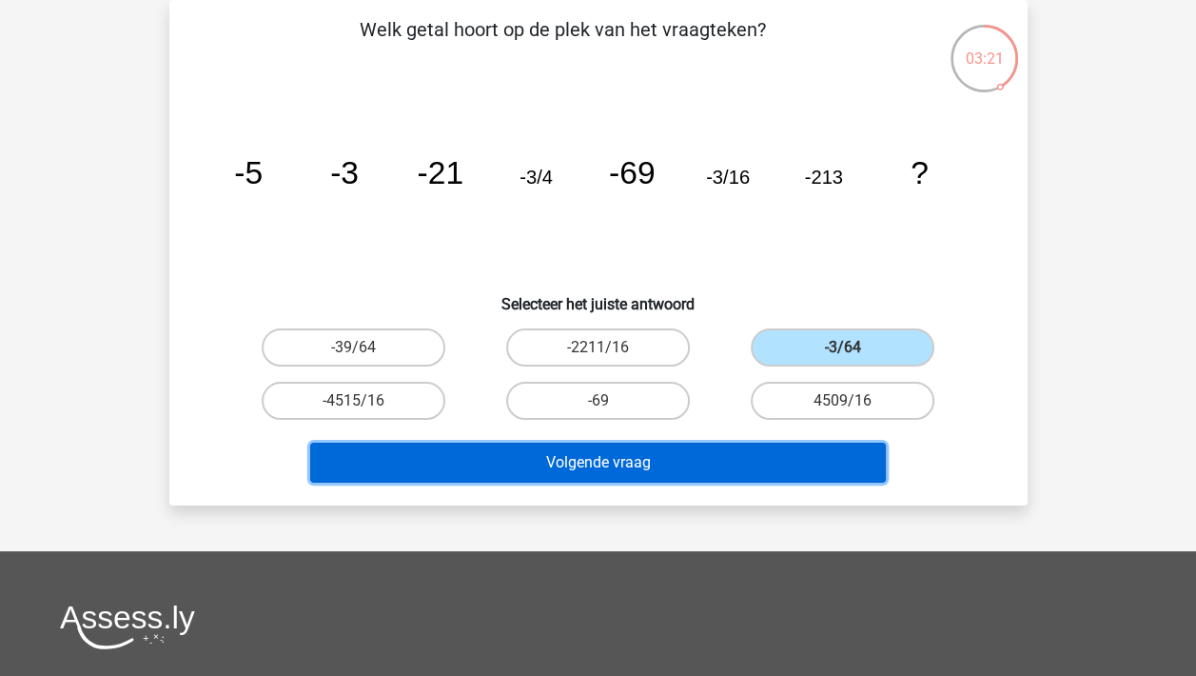
click at [645, 457] on button "Volgende vraag" at bounding box center [598, 462] width 576 height 40
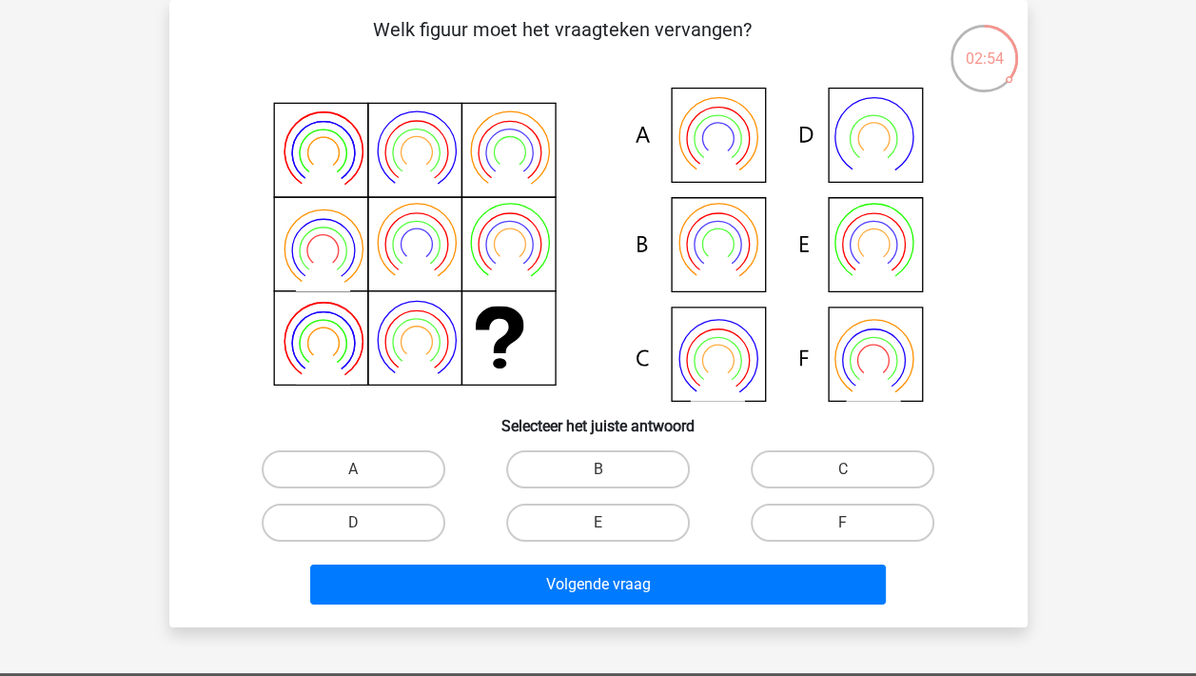
click at [906, 256] on icon at bounding box center [598, 245] width 767 height 314
click at [877, 227] on icon at bounding box center [598, 245] width 767 height 314
click at [709, 222] on icon at bounding box center [598, 245] width 767 height 314
click at [621, 465] on label "B" at bounding box center [598, 469] width 184 height 38
click at [610, 469] on input "B" at bounding box center [604, 475] width 12 height 12
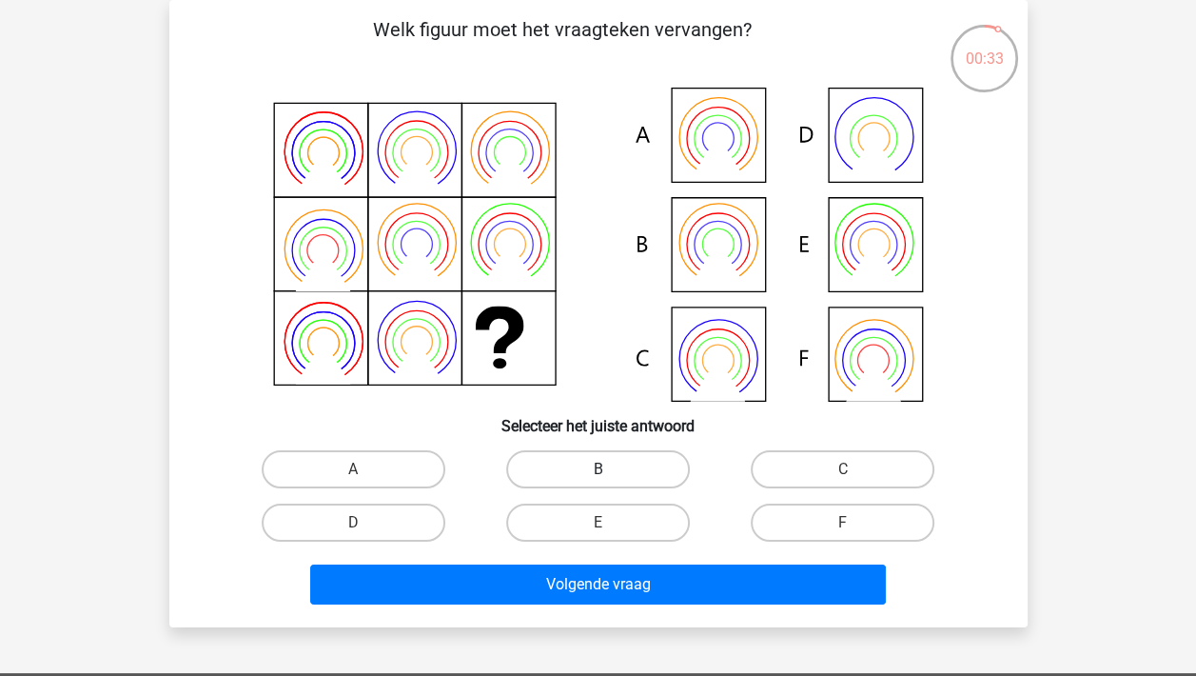
radio input "true"
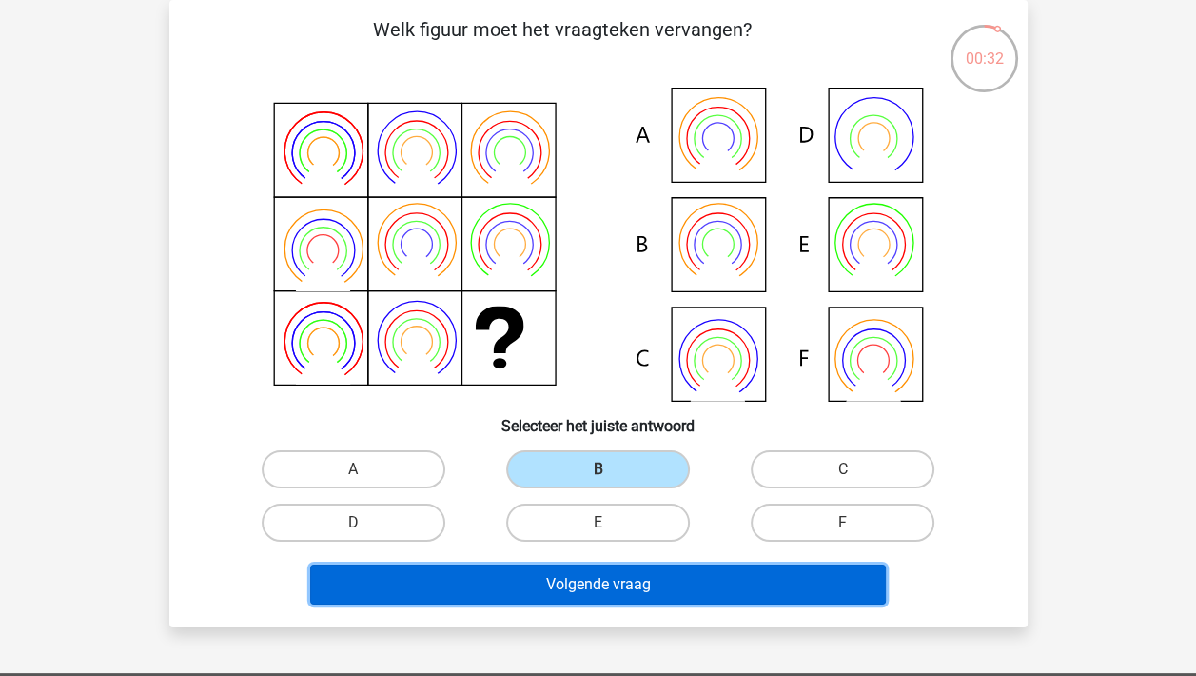
click at [656, 568] on button "Volgende vraag" at bounding box center [598, 584] width 576 height 40
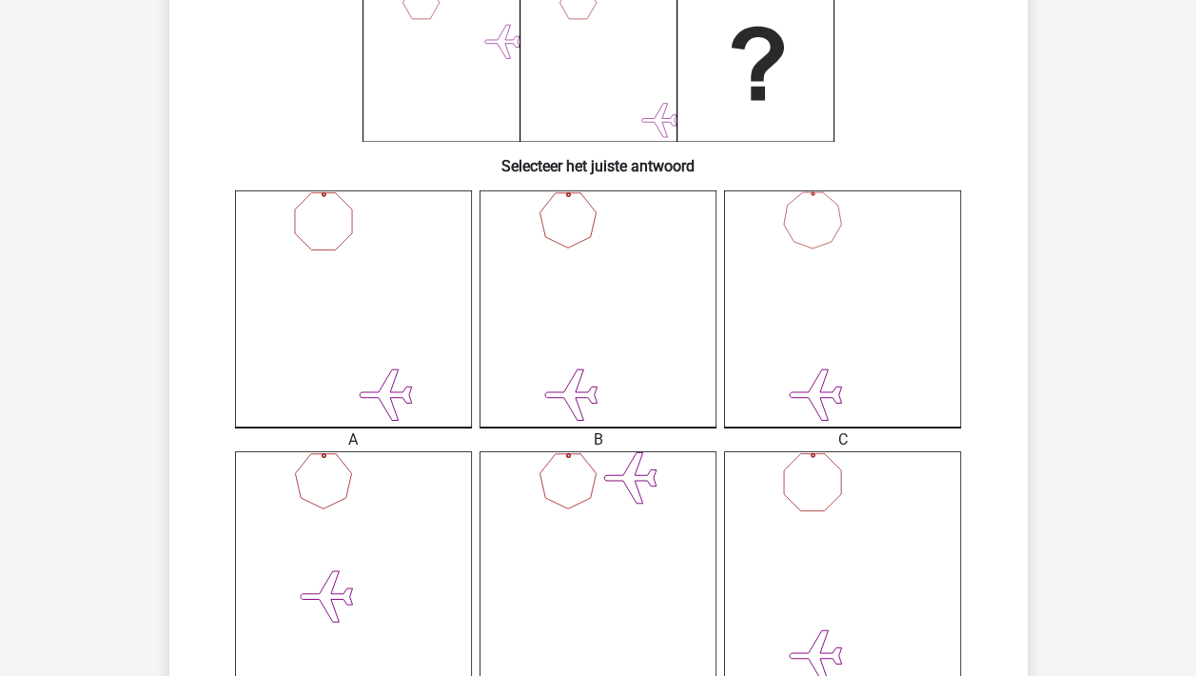
scroll to position [381, 0]
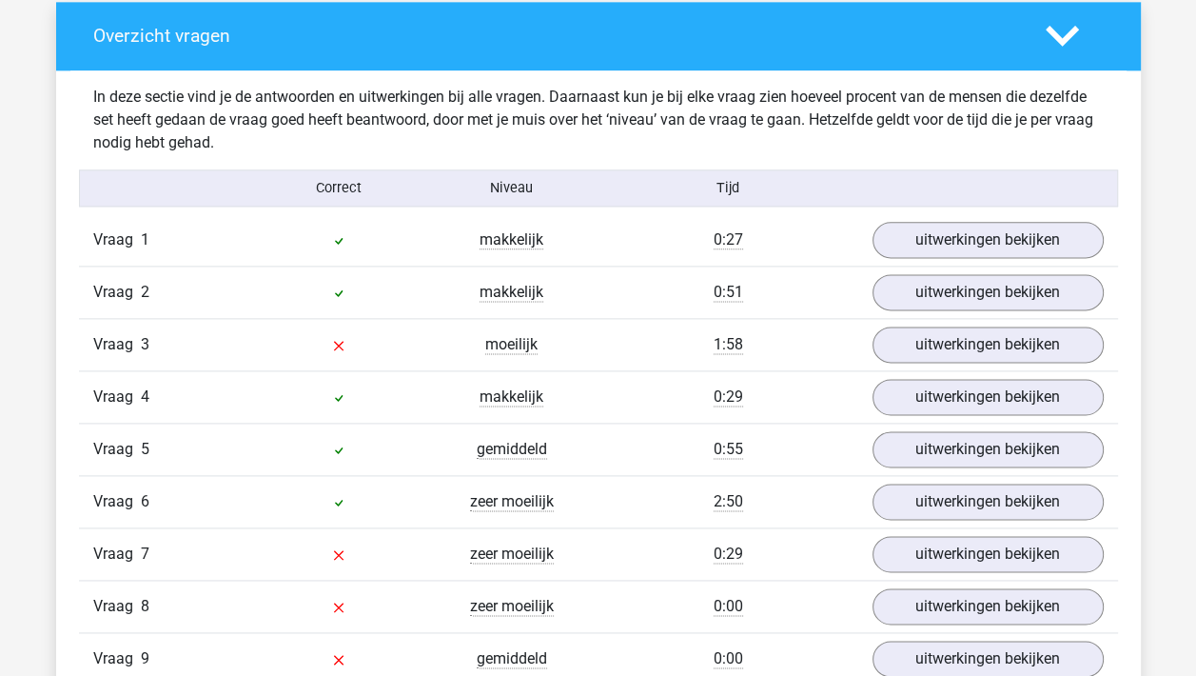
scroll to position [1998, 0]
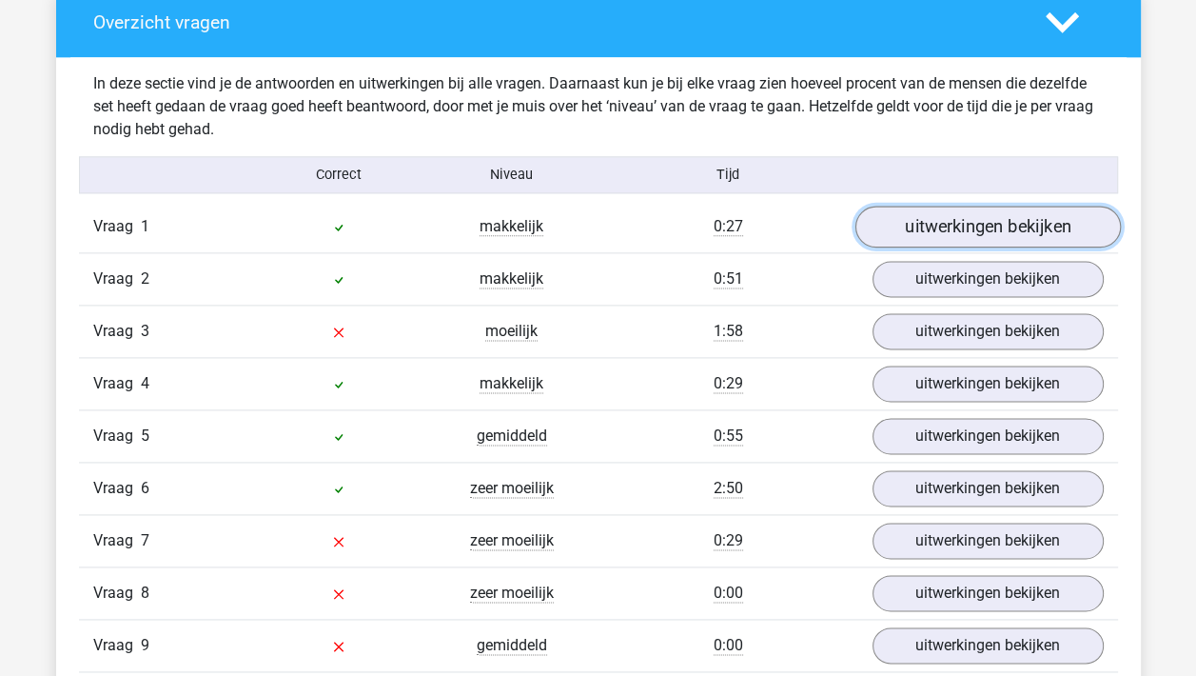
click at [1029, 236] on link "uitwerkingen bekijken" at bounding box center [986, 227] width 265 height 42
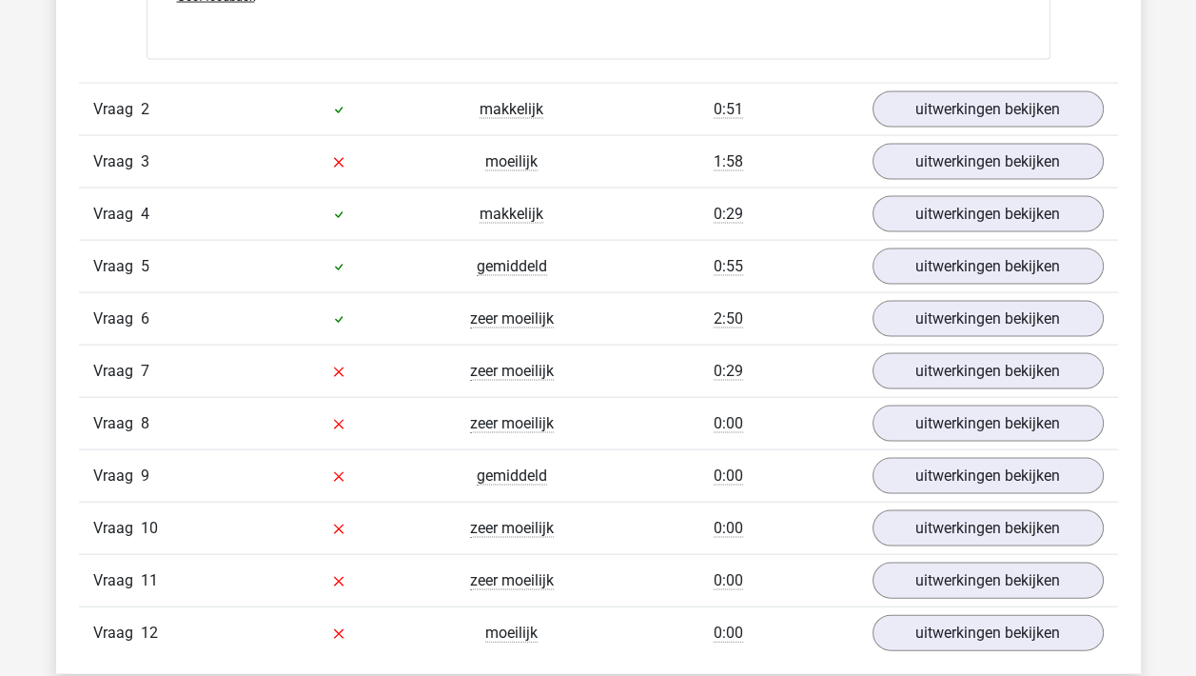
scroll to position [3045, 0]
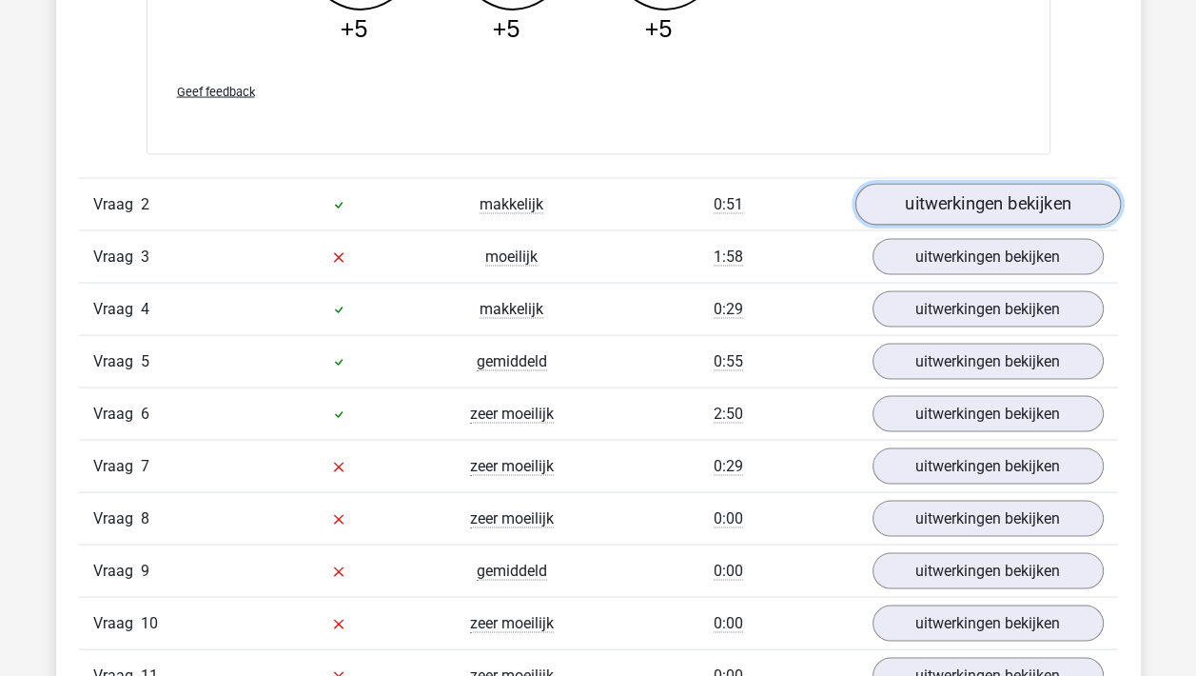
click at [1030, 200] on link "uitwerkingen bekijken" at bounding box center [986, 205] width 265 height 42
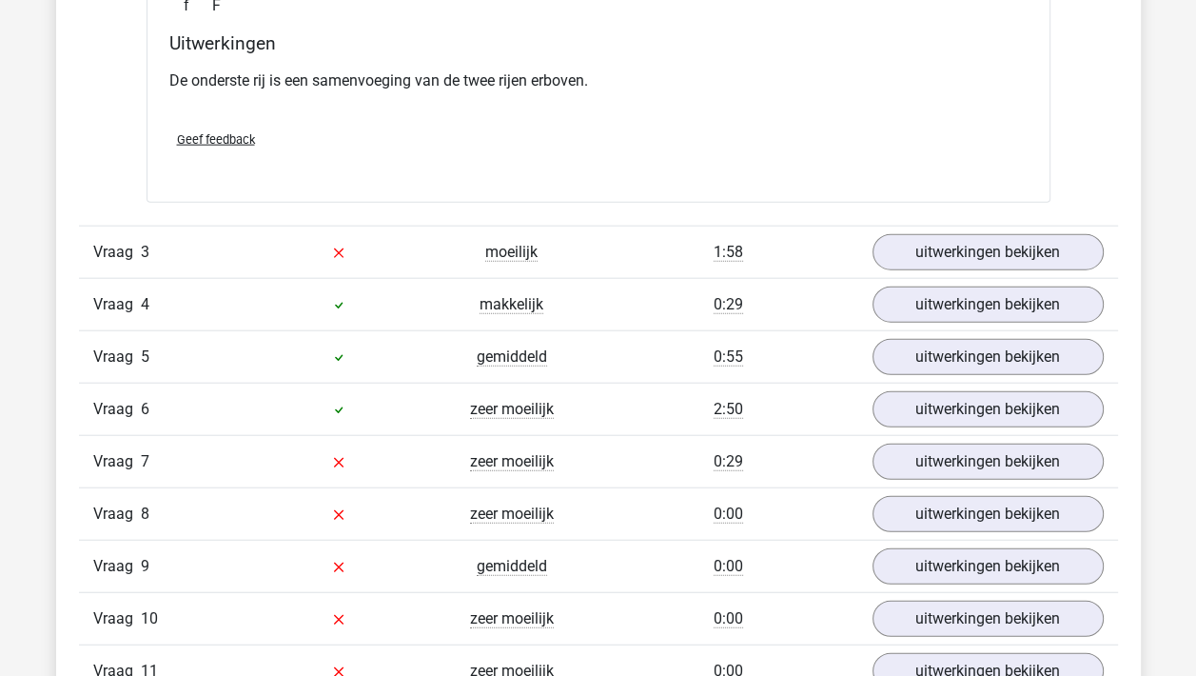
scroll to position [3806, 0]
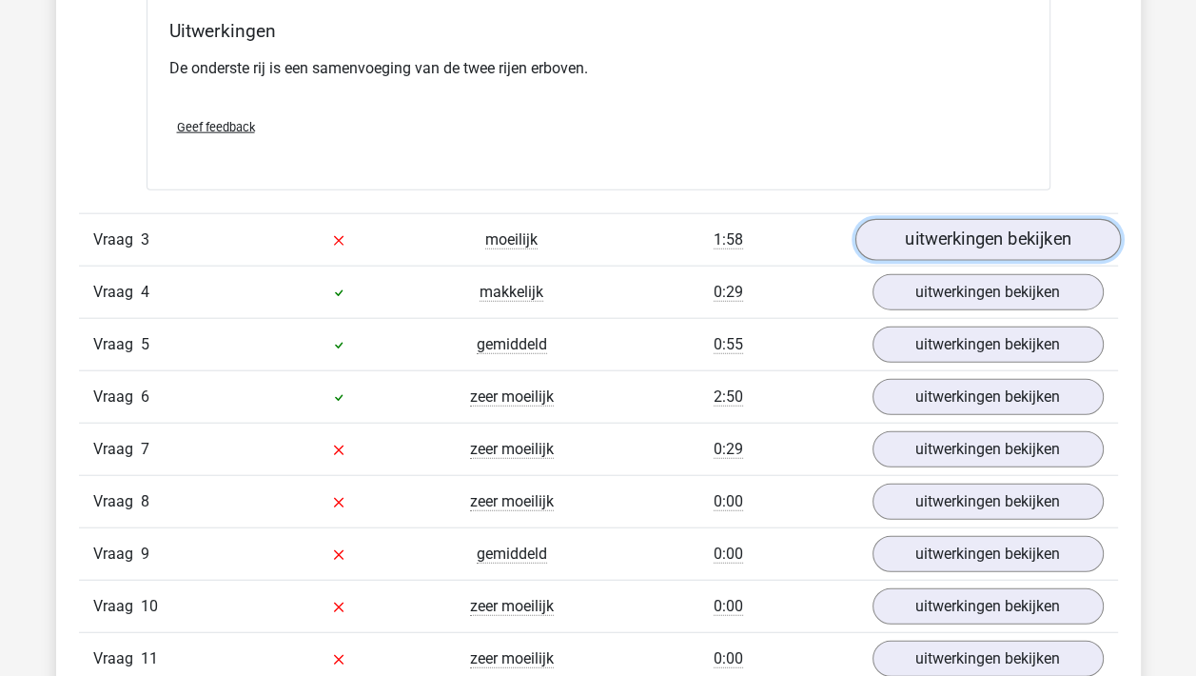
click at [1030, 233] on link "uitwerkingen bekijken" at bounding box center [986, 240] width 265 height 42
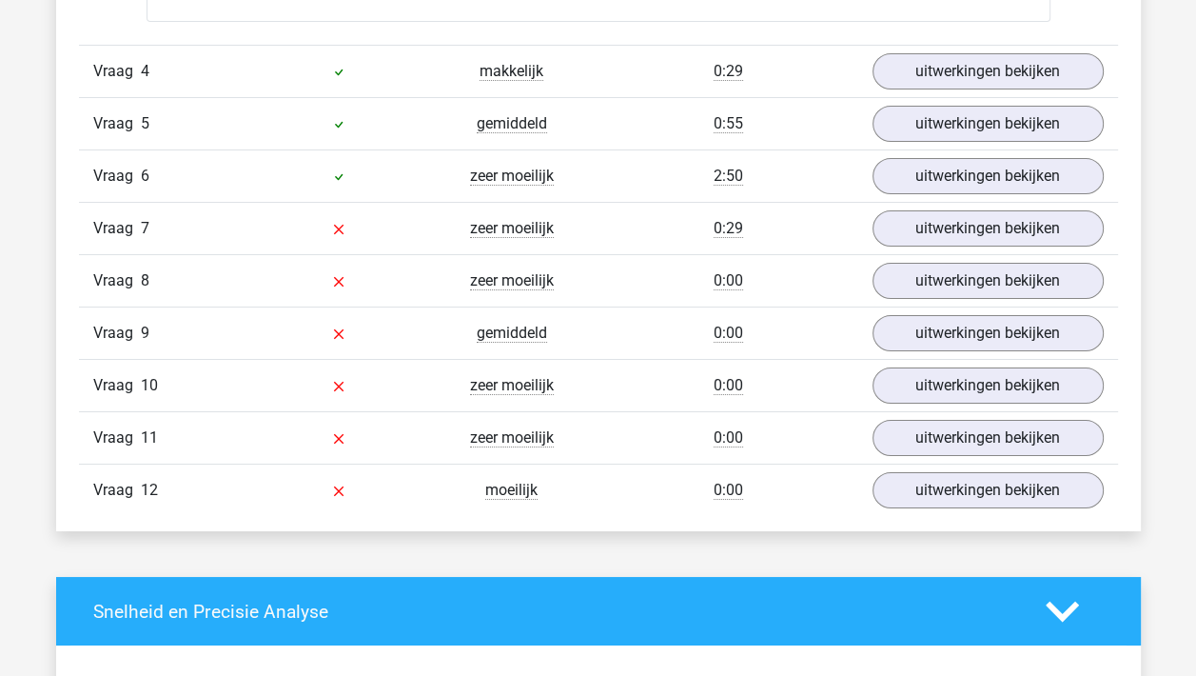
scroll to position [5709, 0]
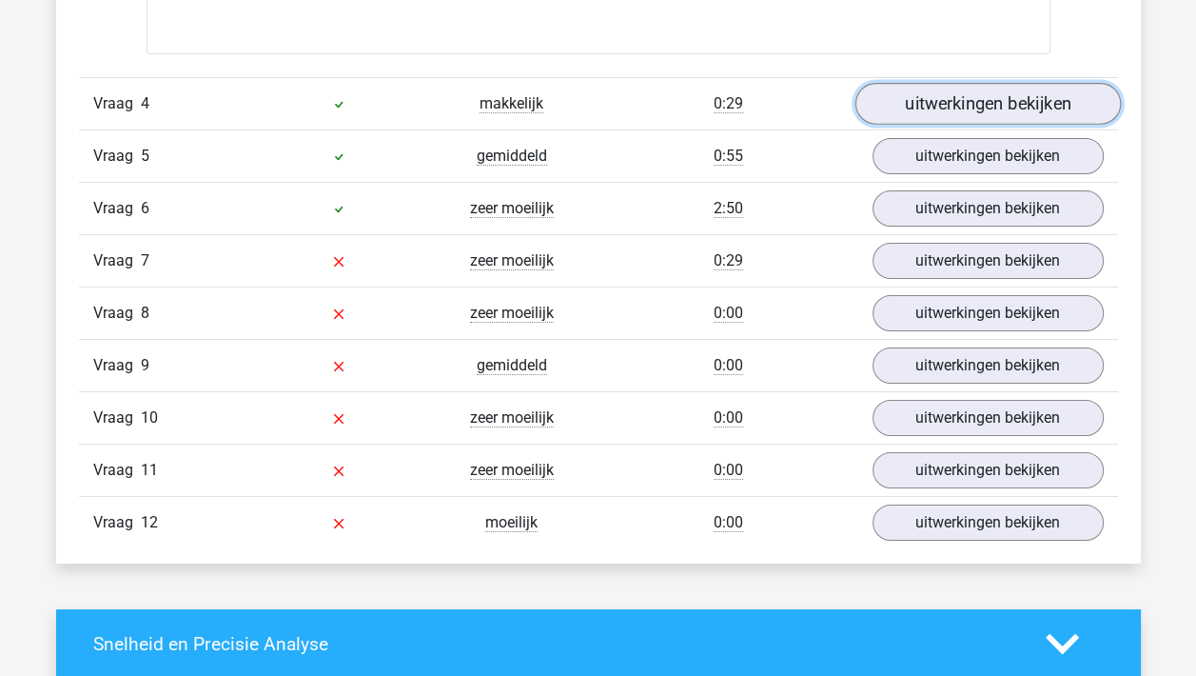
click at [1015, 105] on link "uitwerkingen bekijken" at bounding box center [986, 105] width 265 height 42
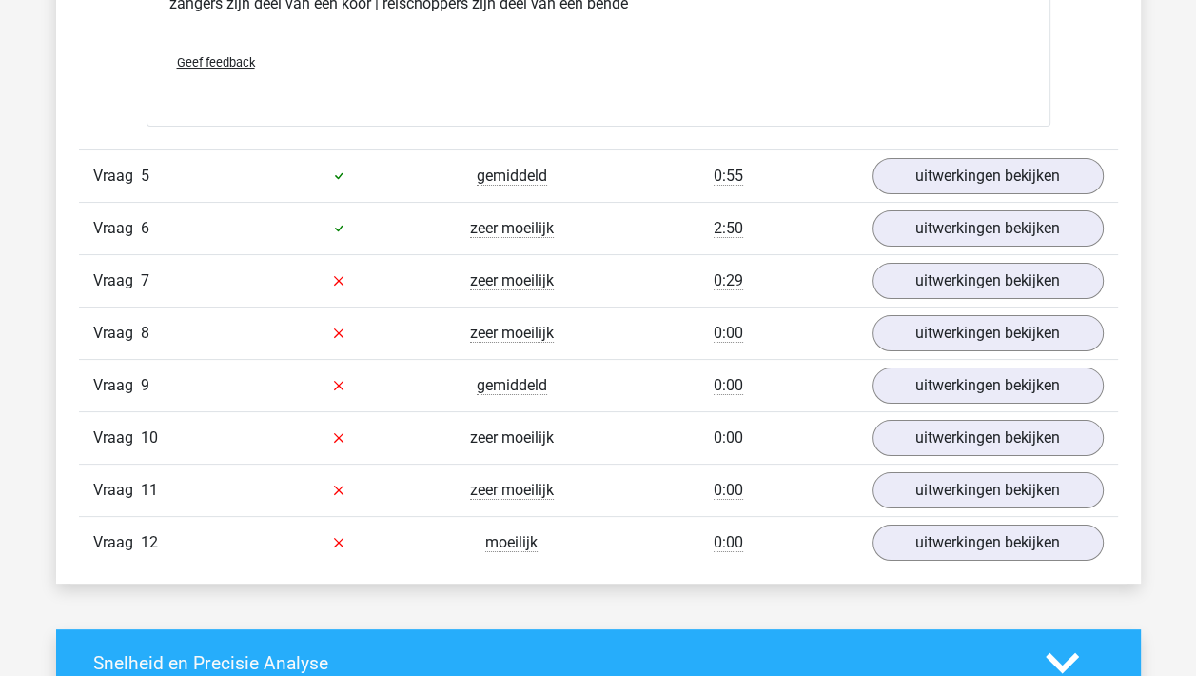
scroll to position [6185, 0]
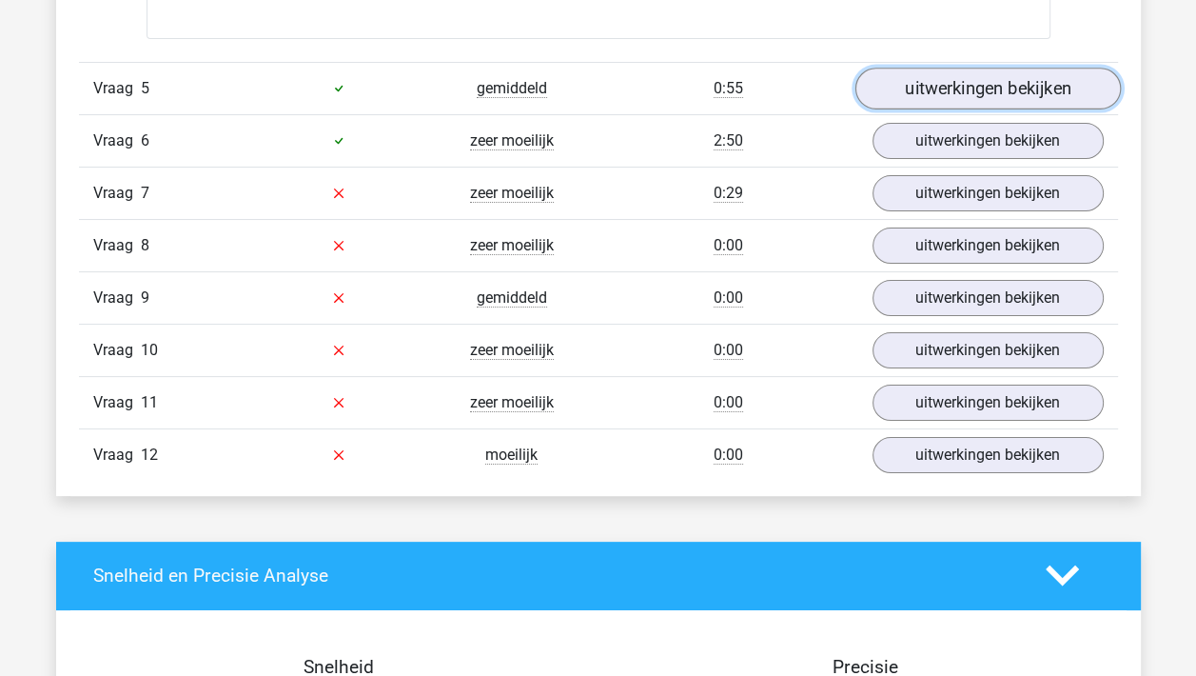
click at [951, 77] on link "uitwerkingen bekijken" at bounding box center [986, 89] width 265 height 42
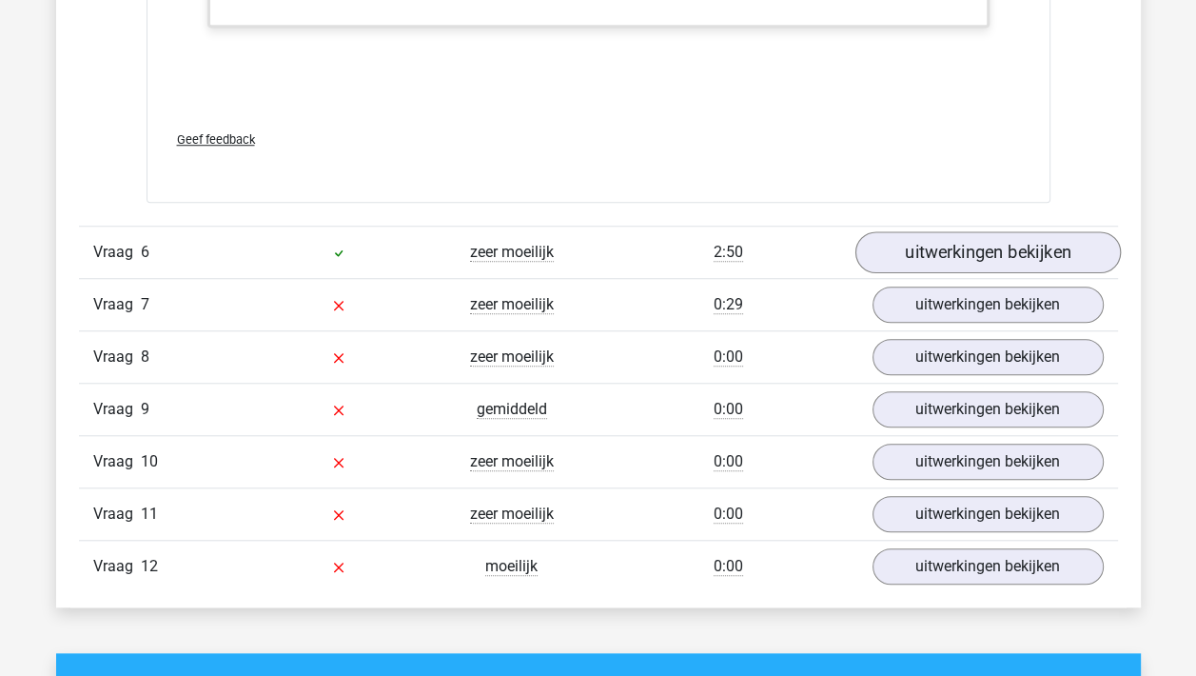
scroll to position [7136, 0]
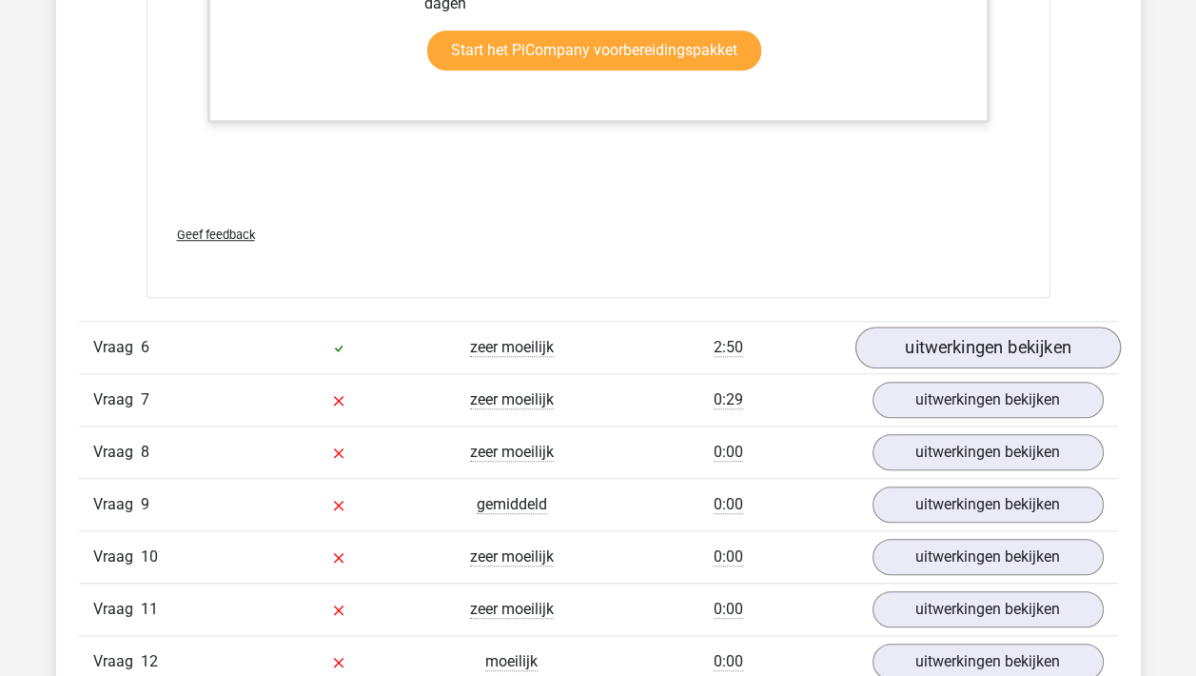
click at [1004, 340] on link "uitwerkingen bekijken" at bounding box center [986, 348] width 265 height 42
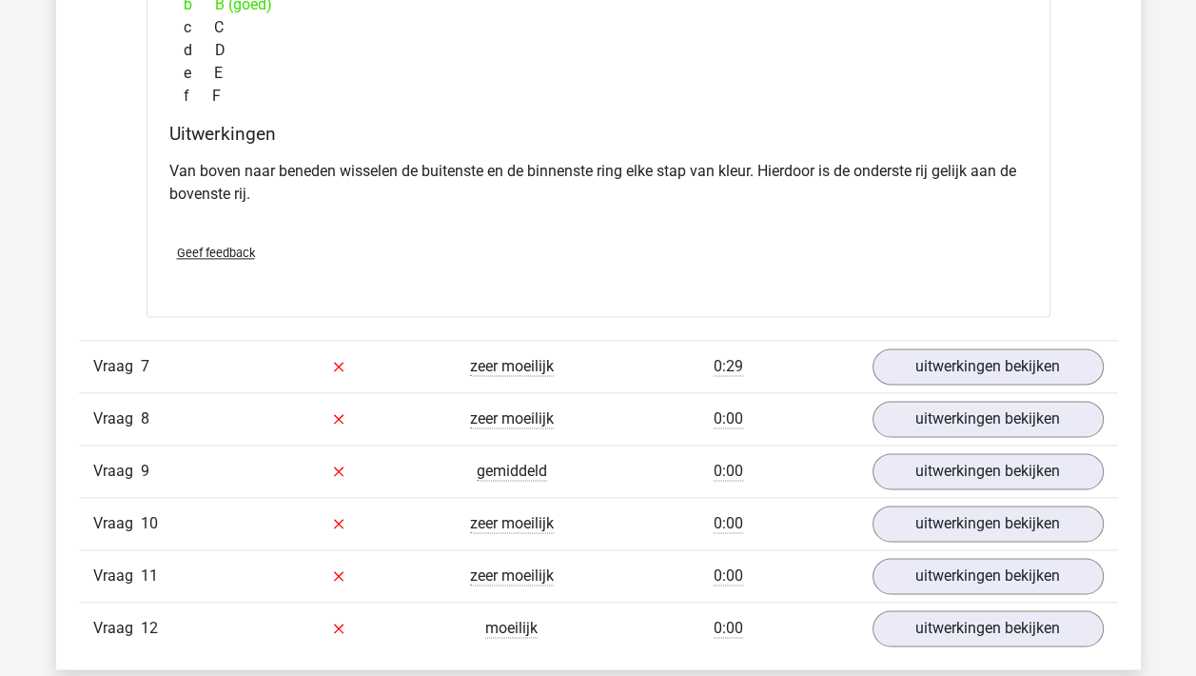
scroll to position [7993, 0]
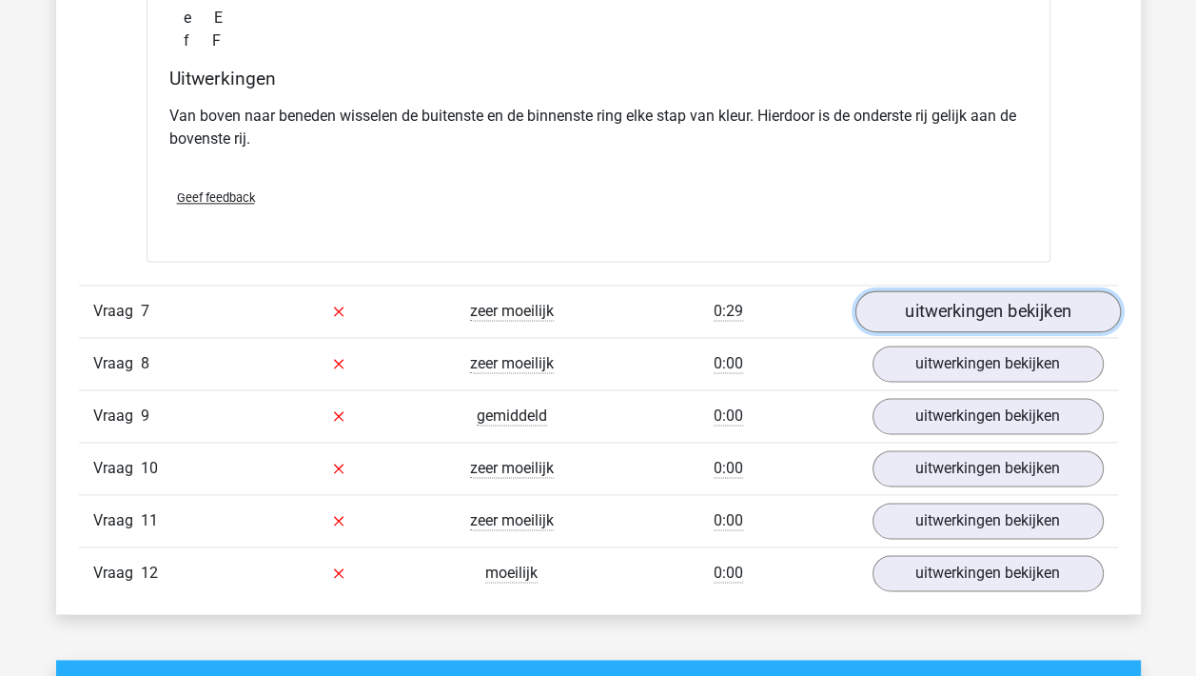
click at [1042, 300] on link "uitwerkingen bekijken" at bounding box center [986, 311] width 265 height 42
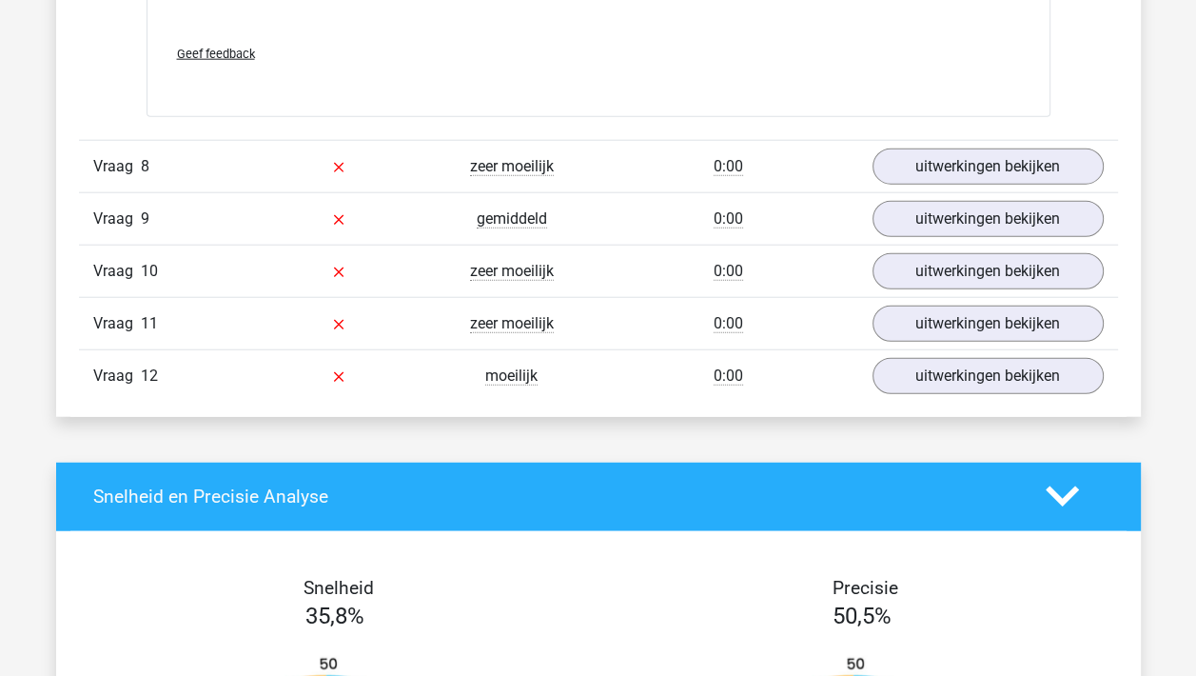
scroll to position [9991, 0]
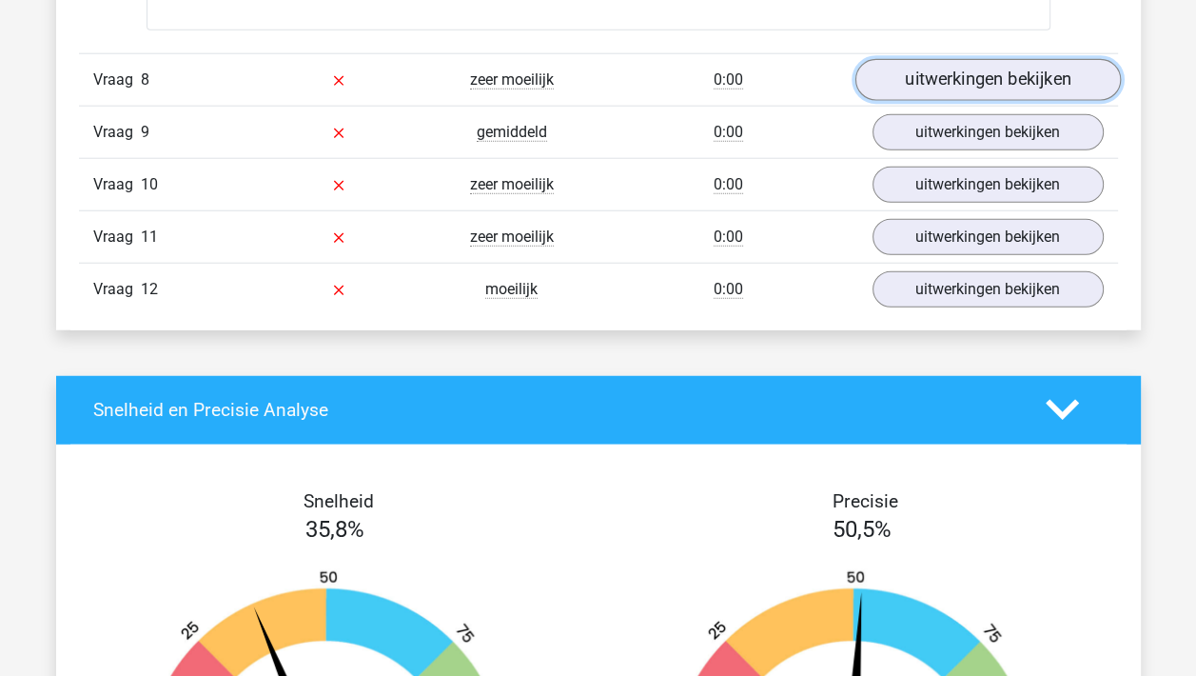
click at [1032, 69] on link "uitwerkingen bekijken" at bounding box center [986, 80] width 265 height 42
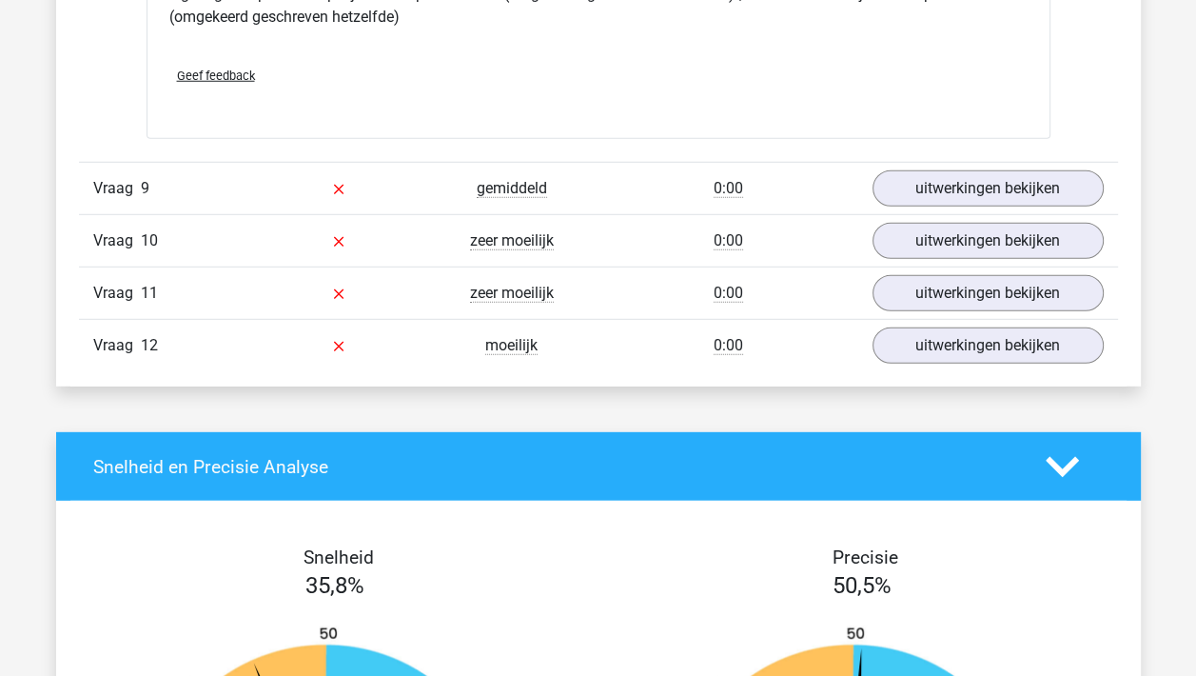
scroll to position [10466, 0]
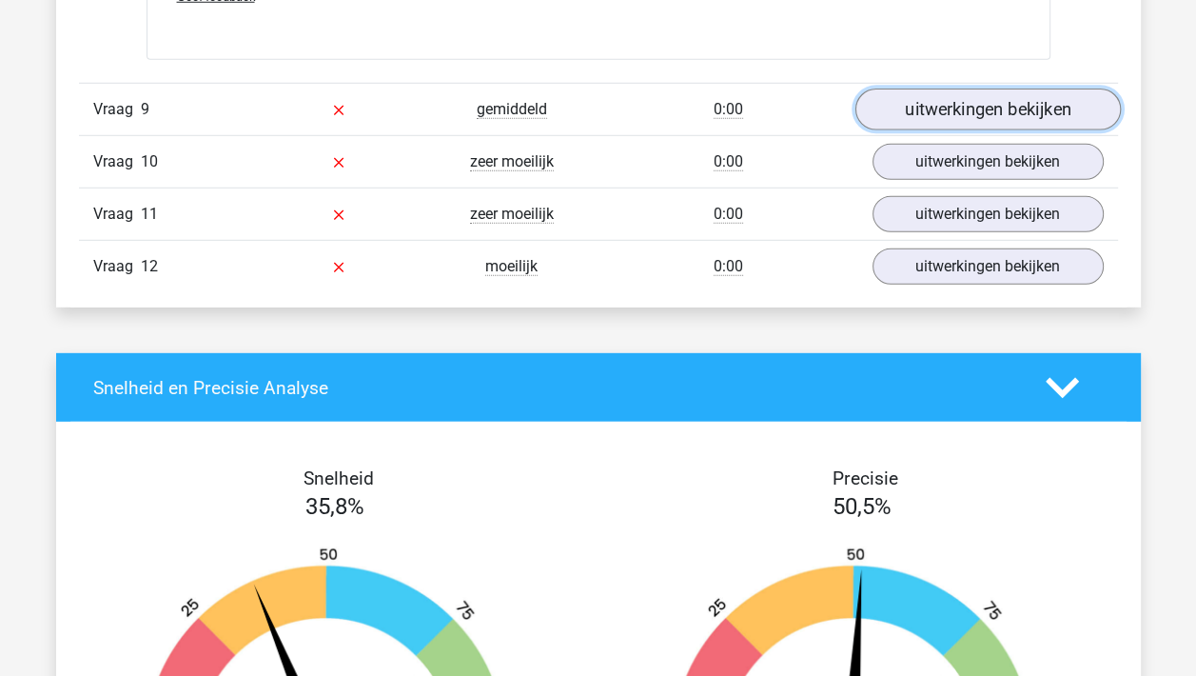
click at [1037, 90] on link "uitwerkingen bekijken" at bounding box center [986, 109] width 265 height 42
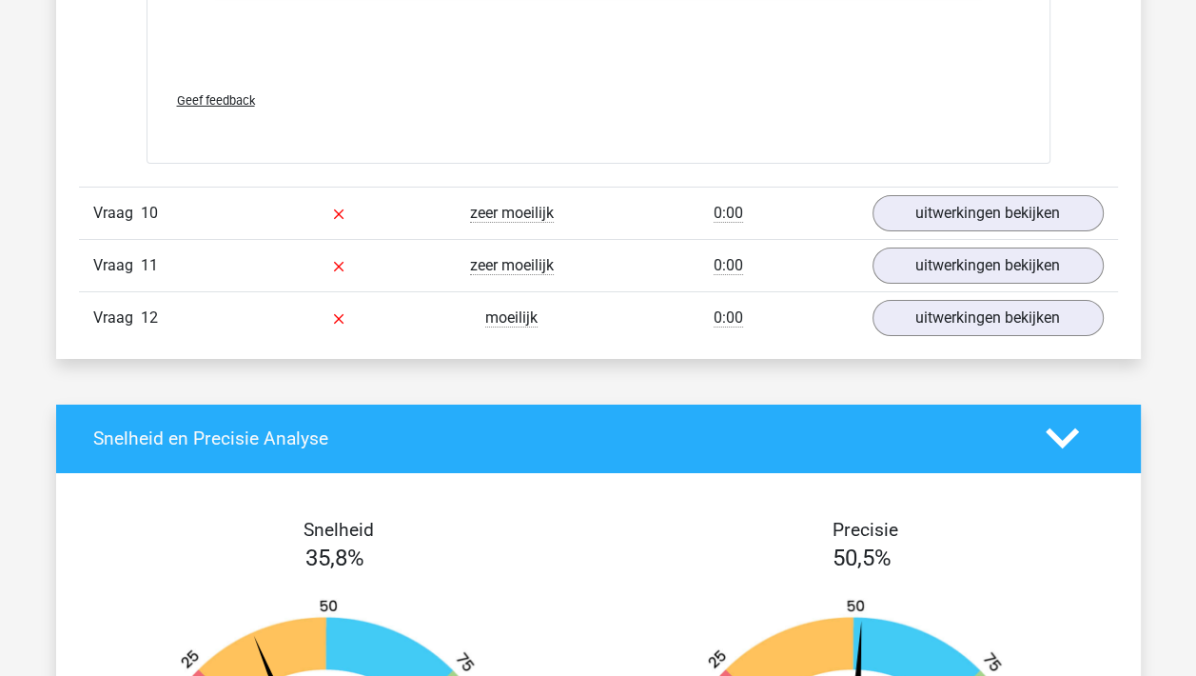
scroll to position [11703, 0]
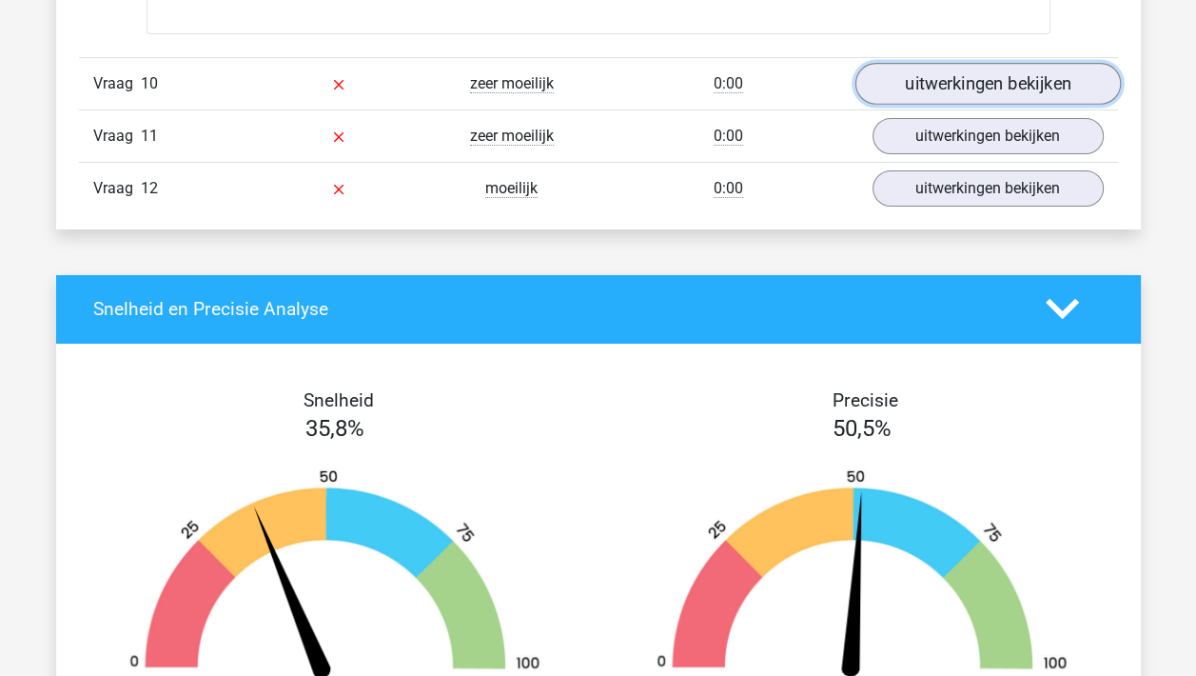
click at [990, 80] on link "uitwerkingen bekijken" at bounding box center [986, 84] width 265 height 42
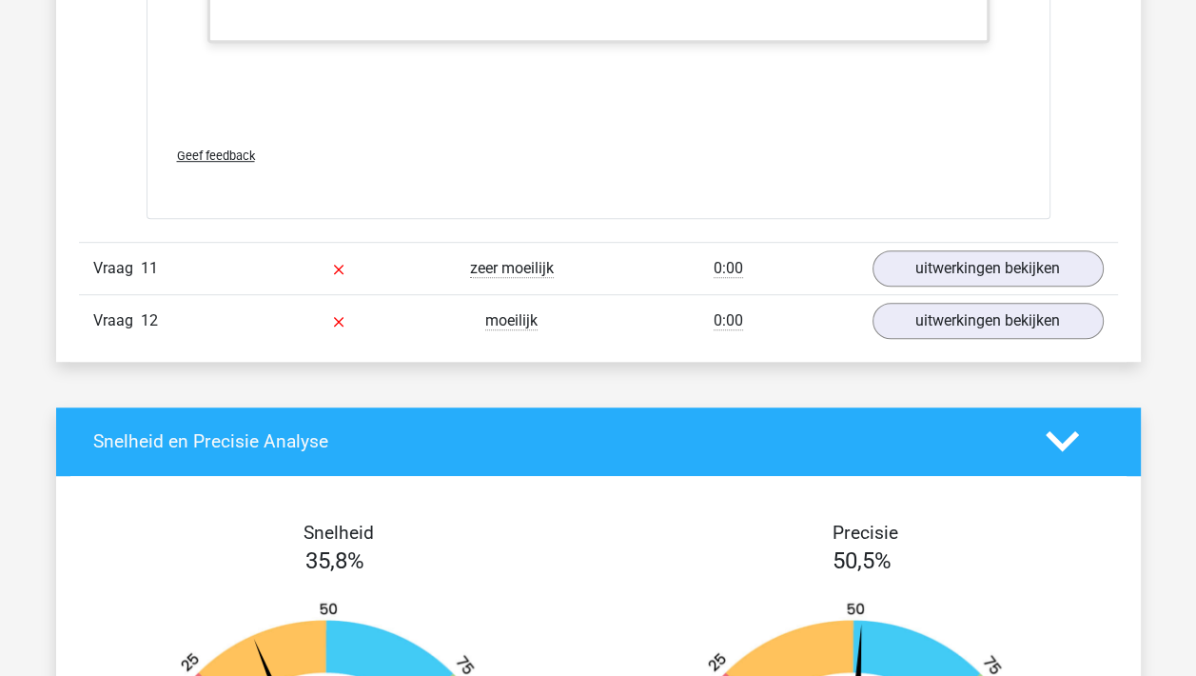
scroll to position [12845, 0]
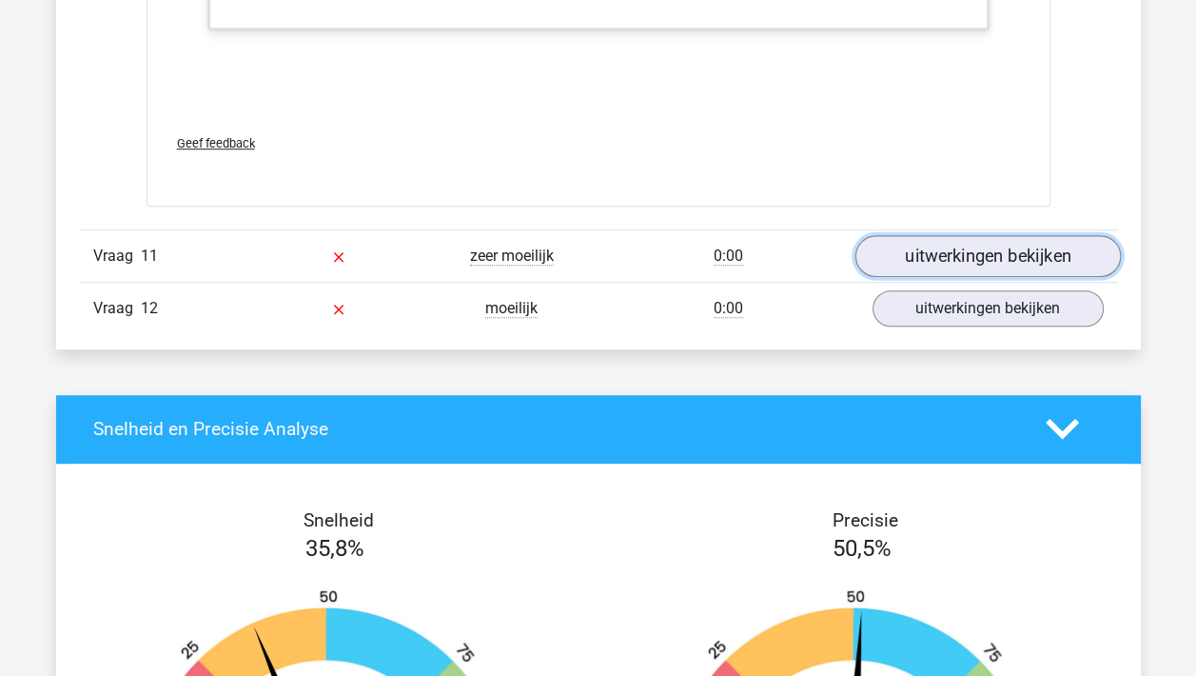
click at [1012, 237] on link "uitwerkingen bekijken" at bounding box center [986, 256] width 265 height 42
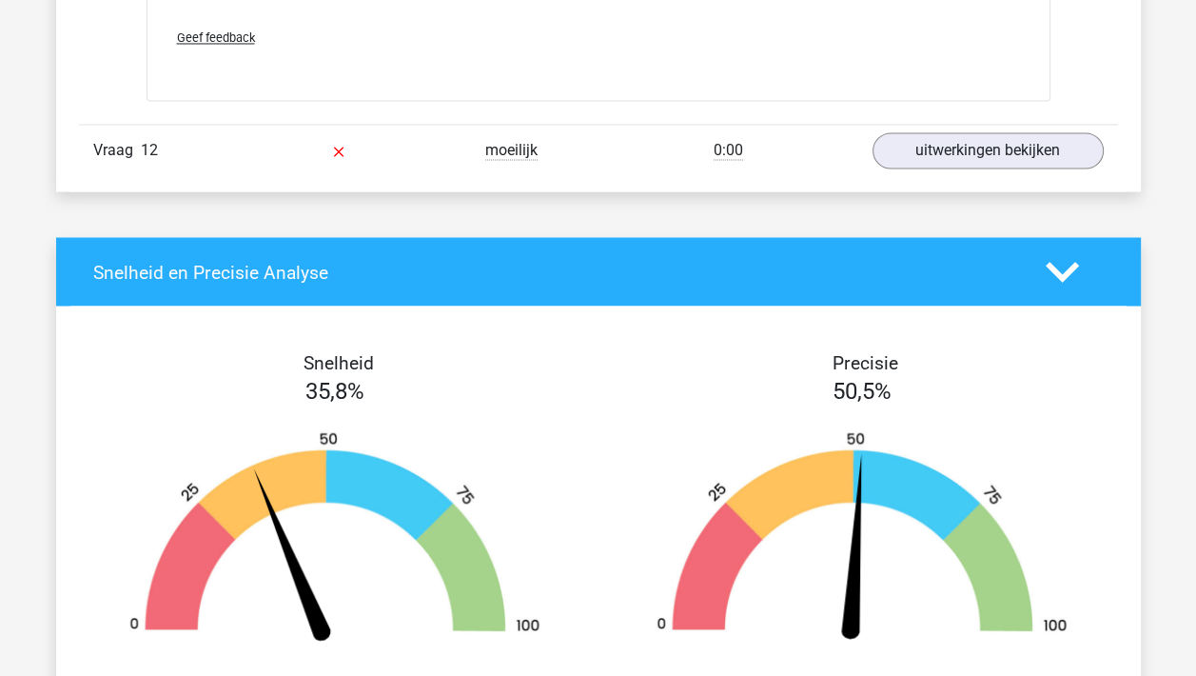
scroll to position [14748, 0]
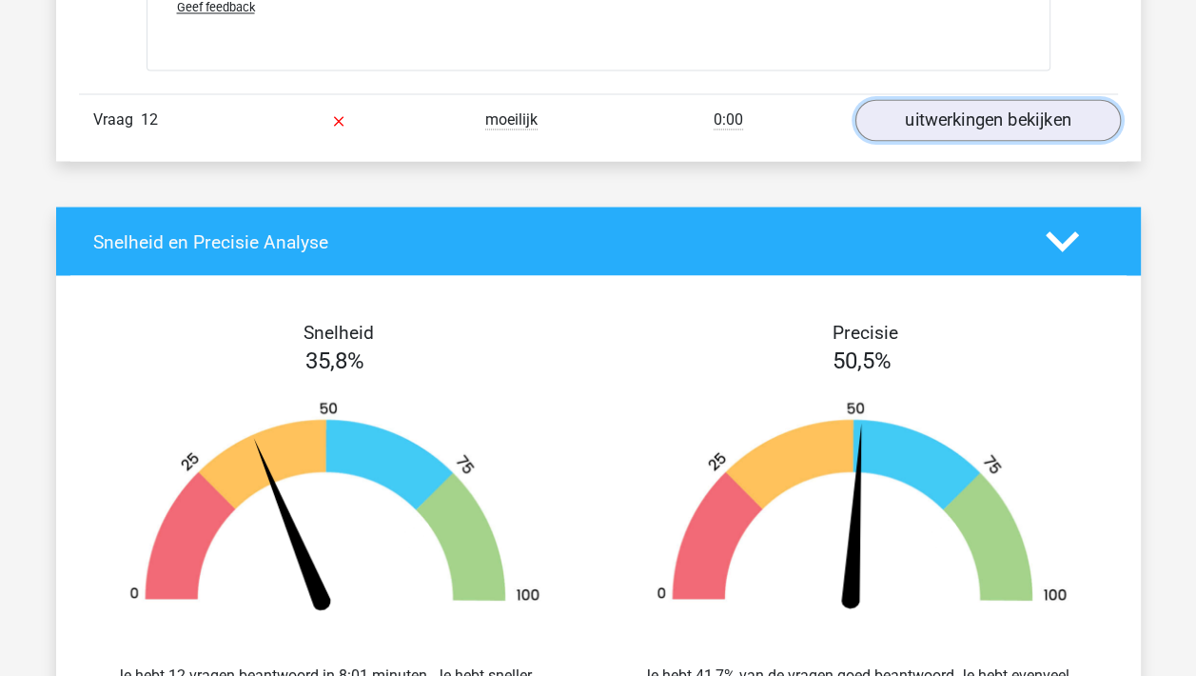
click at [1035, 107] on link "uitwerkingen bekijken" at bounding box center [986, 120] width 265 height 42
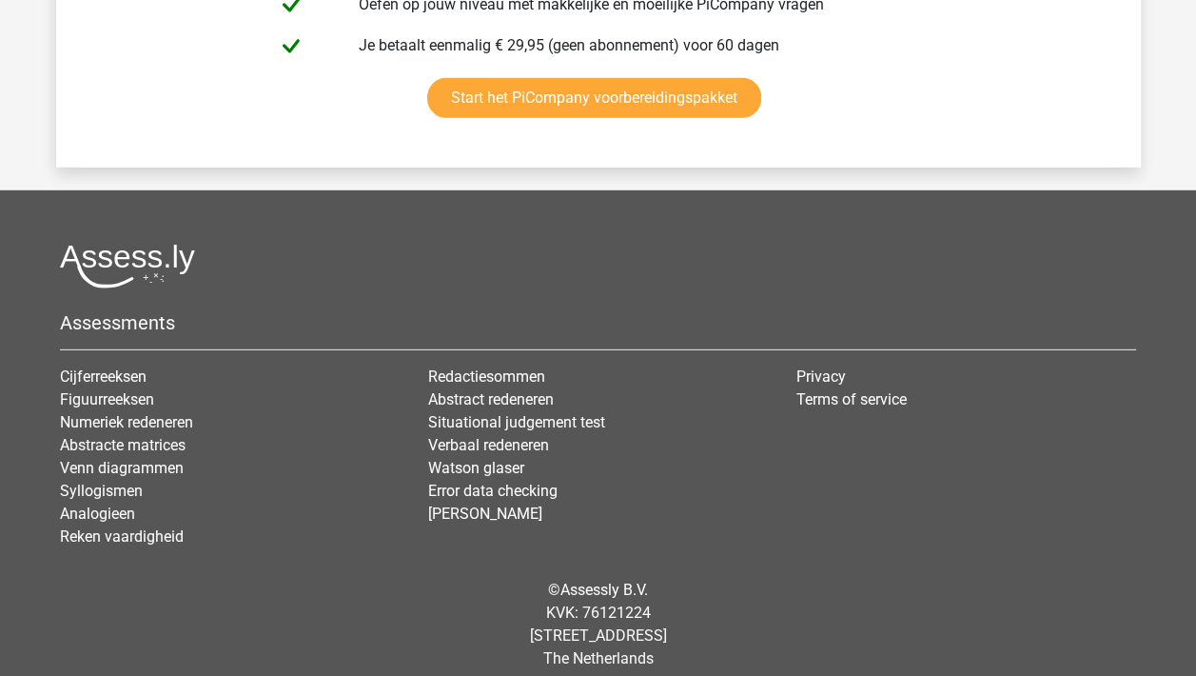
scroll to position [16685, 0]
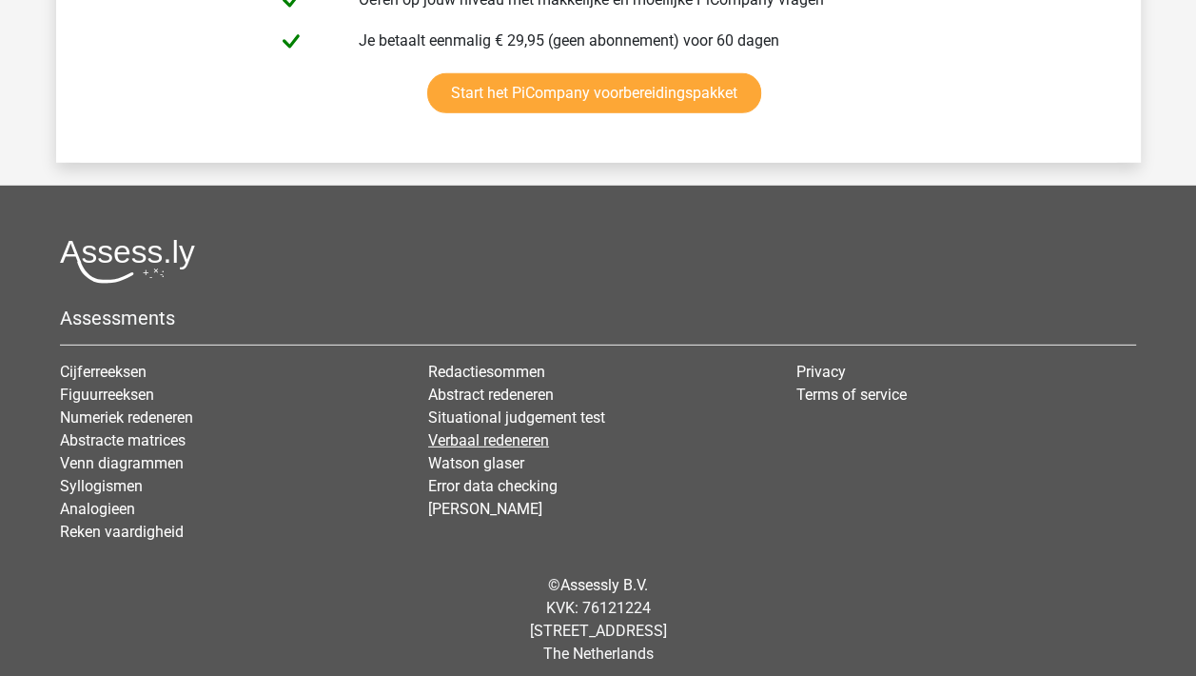
click at [499, 431] on link "Verbaal redeneren" at bounding box center [488, 440] width 121 height 18
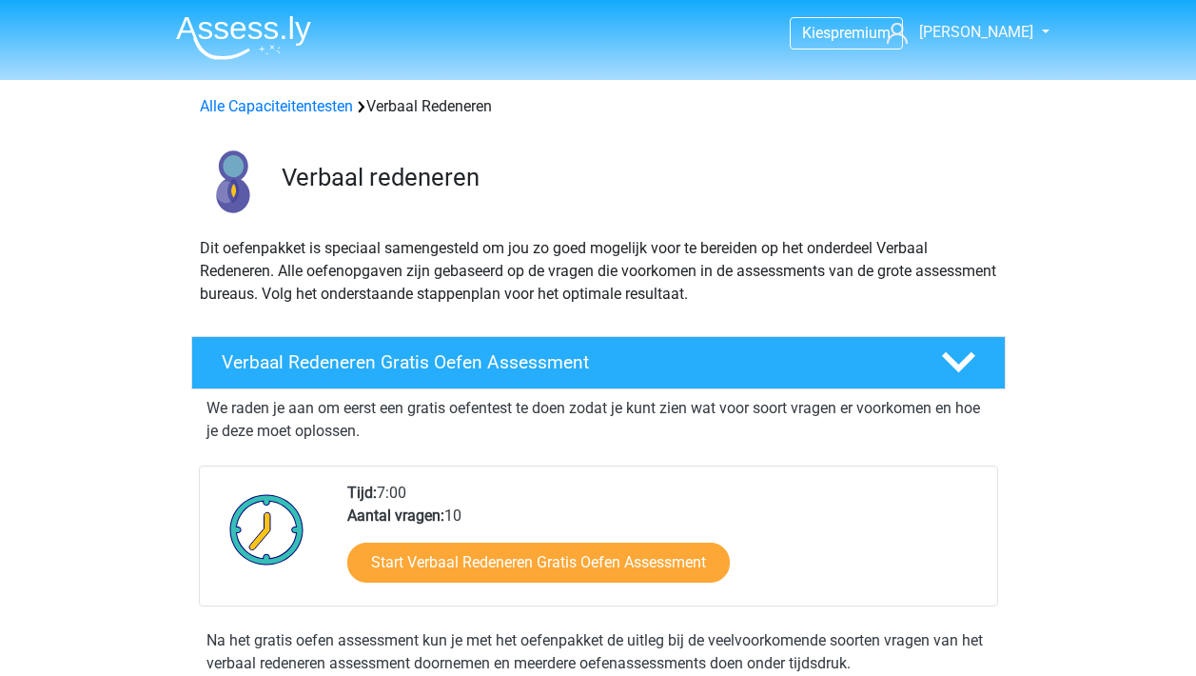
scroll to position [285, 0]
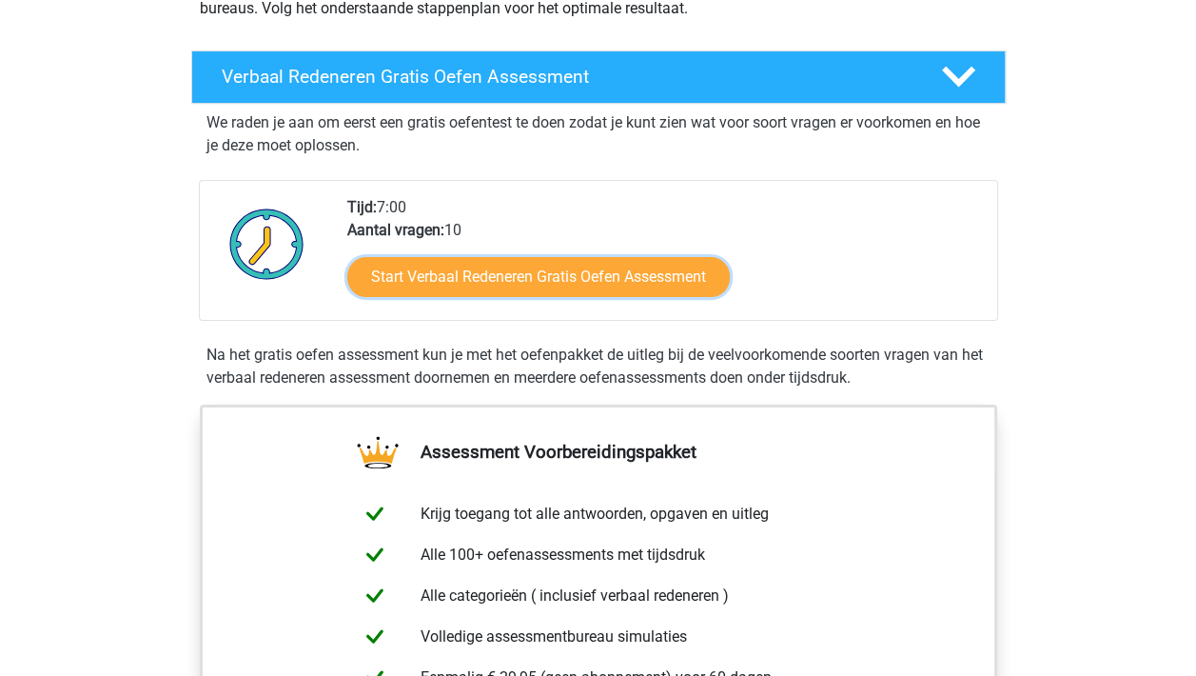
click at [547, 279] on link "Start Verbaal Redeneren Gratis Oefen Assessment" at bounding box center [538, 277] width 383 height 40
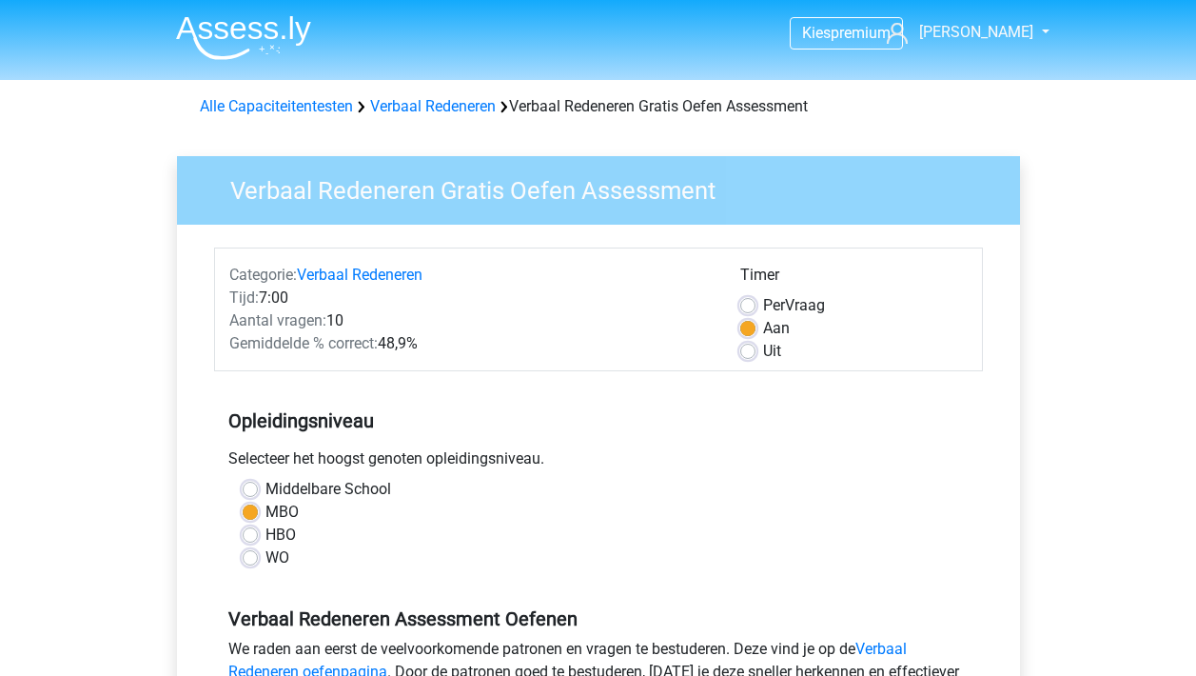
scroll to position [571, 0]
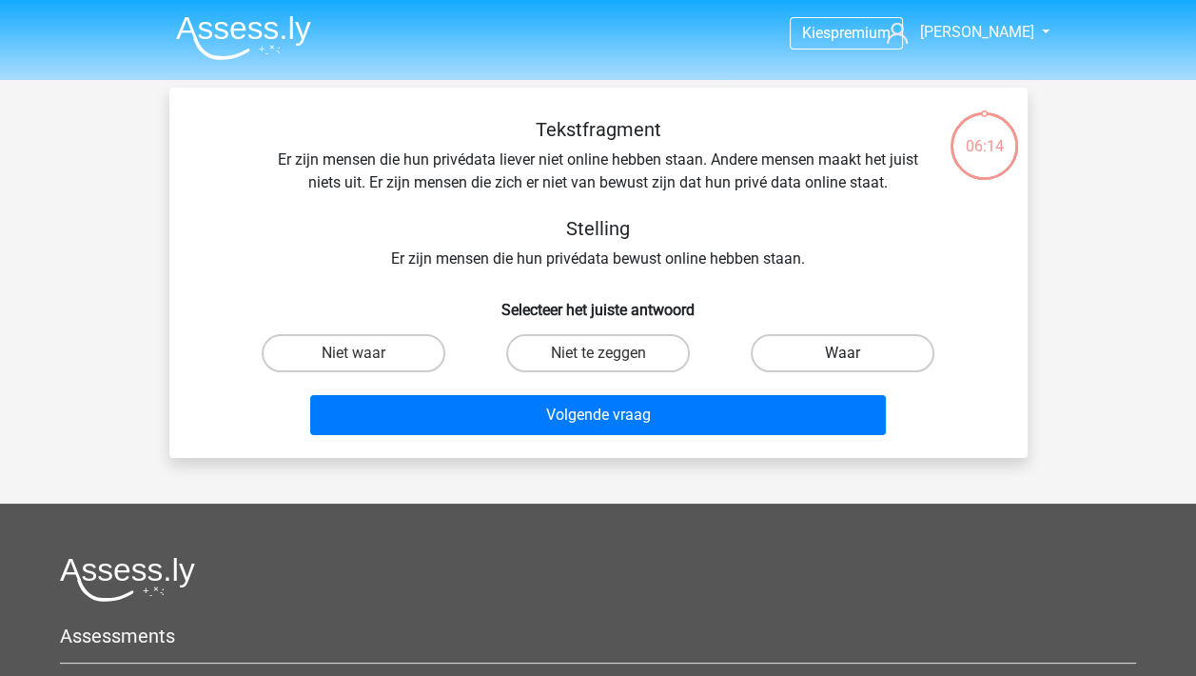
click at [847, 348] on label "Waar" at bounding box center [843, 353] width 184 height 38
click at [847, 353] on input "Waar" at bounding box center [849, 359] width 12 height 12
radio input "true"
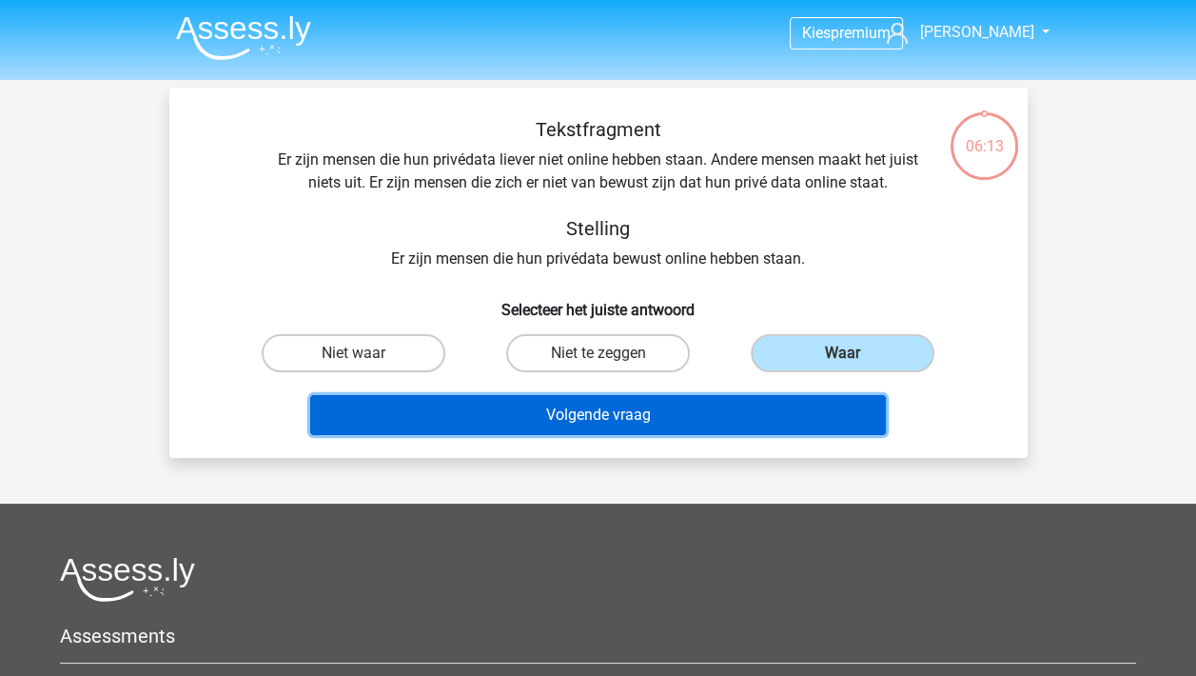
click at [631, 410] on button "Volgende vraag" at bounding box center [598, 415] width 576 height 40
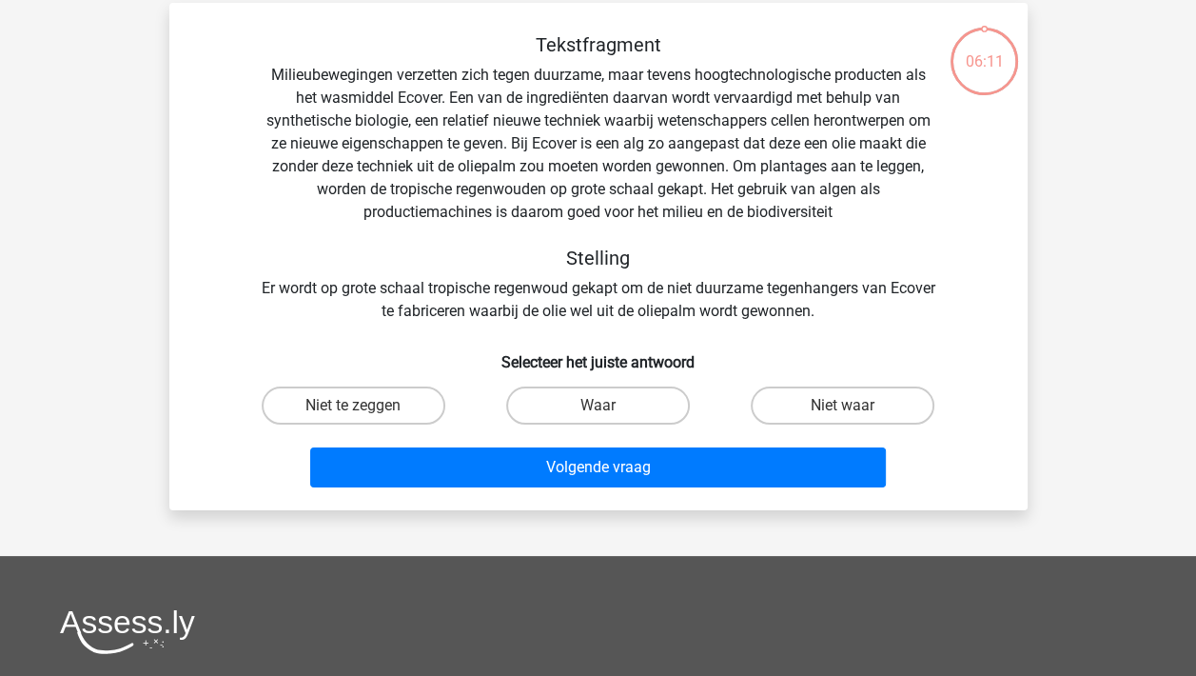
scroll to position [88, 0]
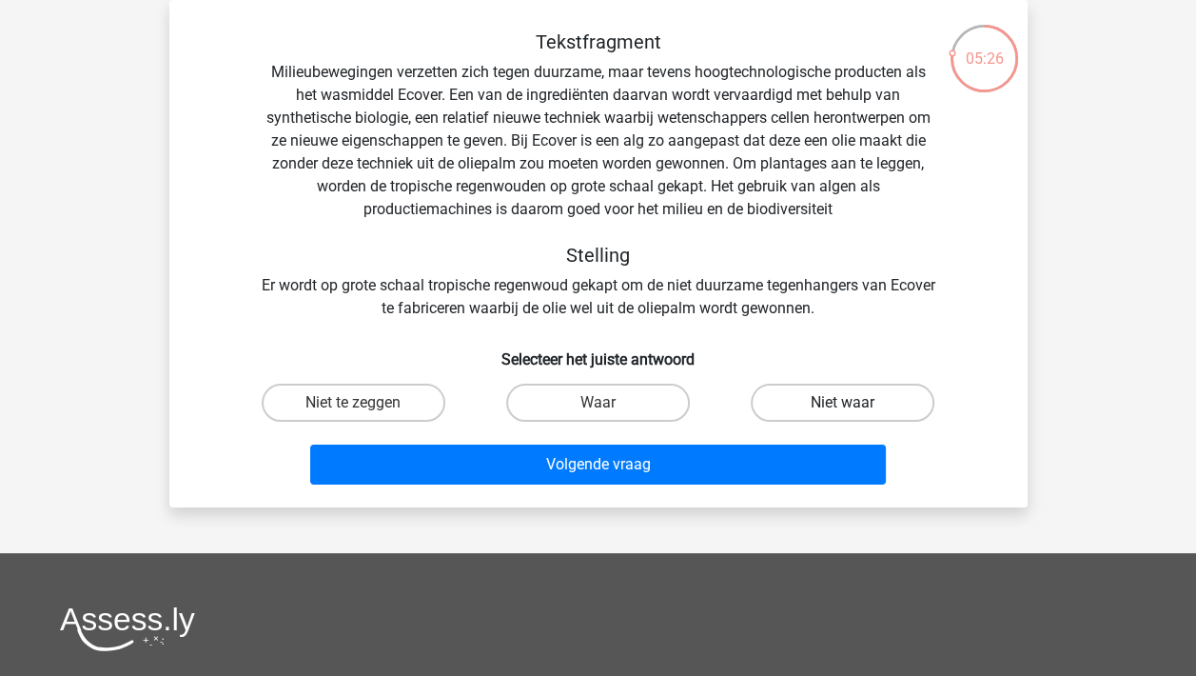
click at [807, 389] on label "Niet waar" at bounding box center [843, 402] width 184 height 38
click at [843, 402] on input "Niet waar" at bounding box center [849, 408] width 12 height 12
radio input "true"
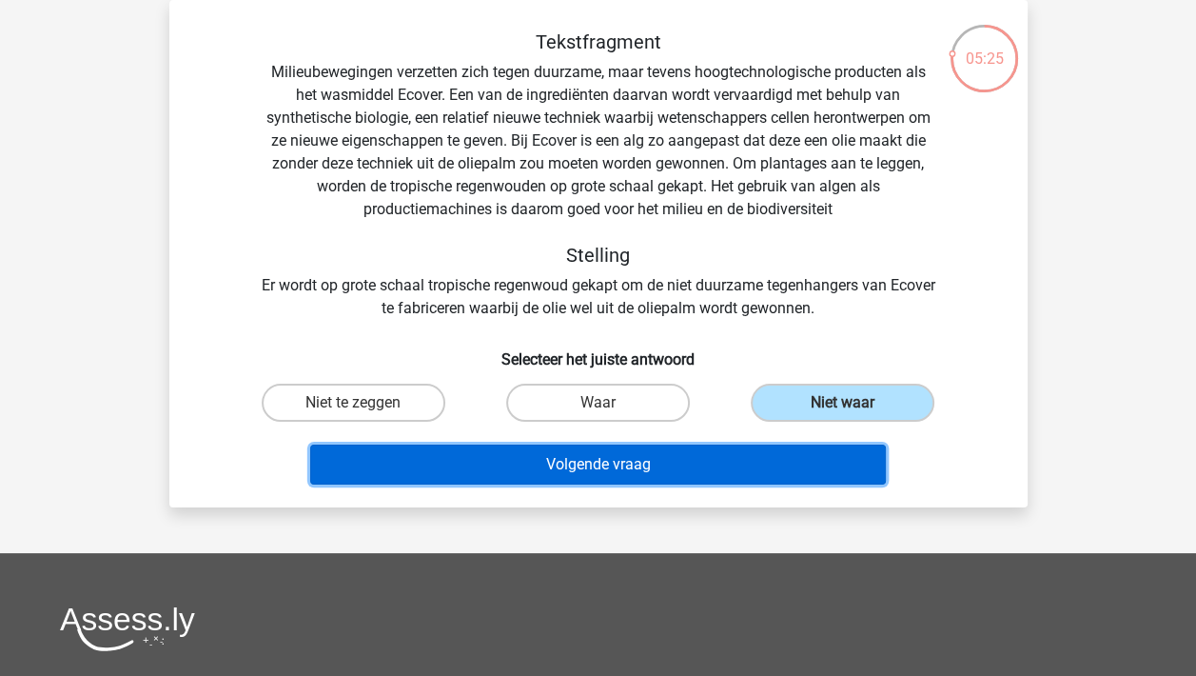
click at [612, 451] on button "Volgende vraag" at bounding box center [598, 464] width 576 height 40
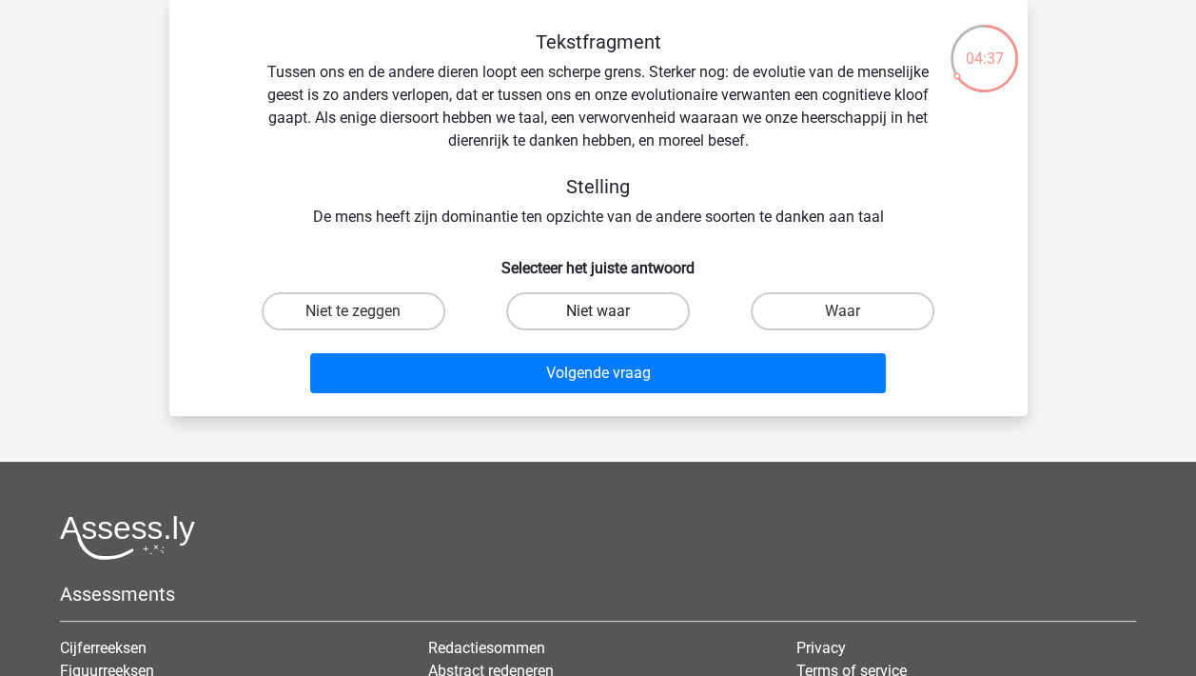
click at [632, 311] on label "Niet waar" at bounding box center [598, 311] width 184 height 38
click at [610, 311] on input "Niet waar" at bounding box center [604, 317] width 12 height 12
radio input "true"
click at [393, 313] on label "Niet te zeggen" at bounding box center [354, 311] width 184 height 38
click at [365, 313] on input "Niet te zeggen" at bounding box center [359, 317] width 12 height 12
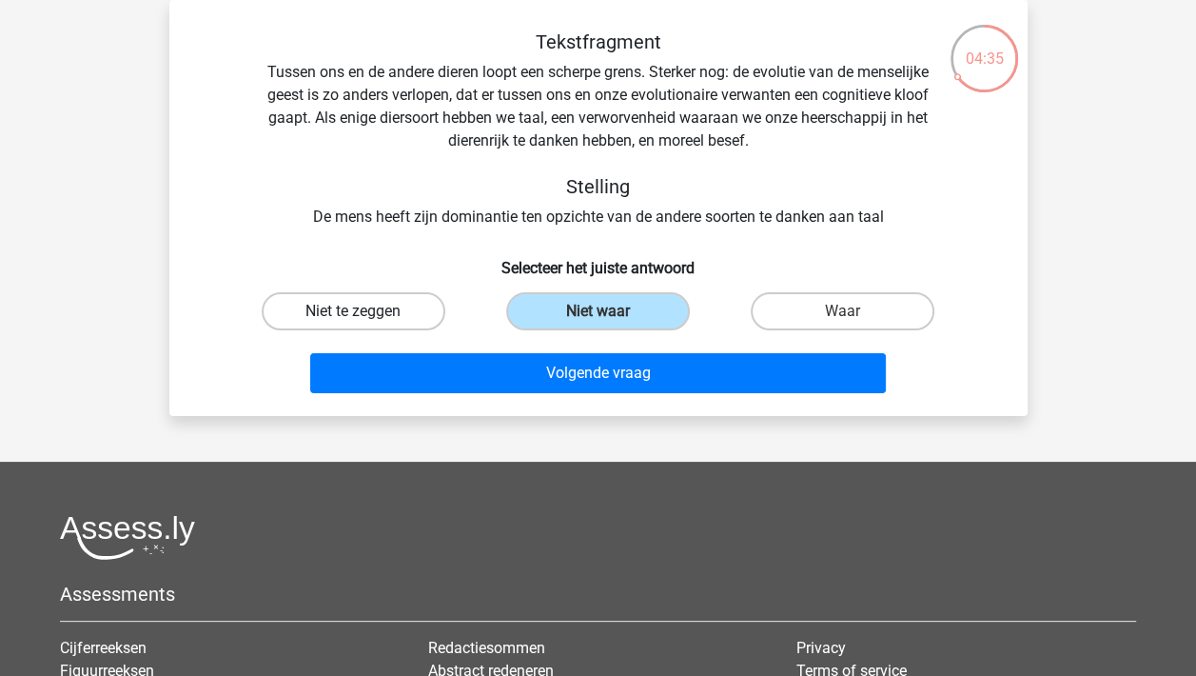
radio input "true"
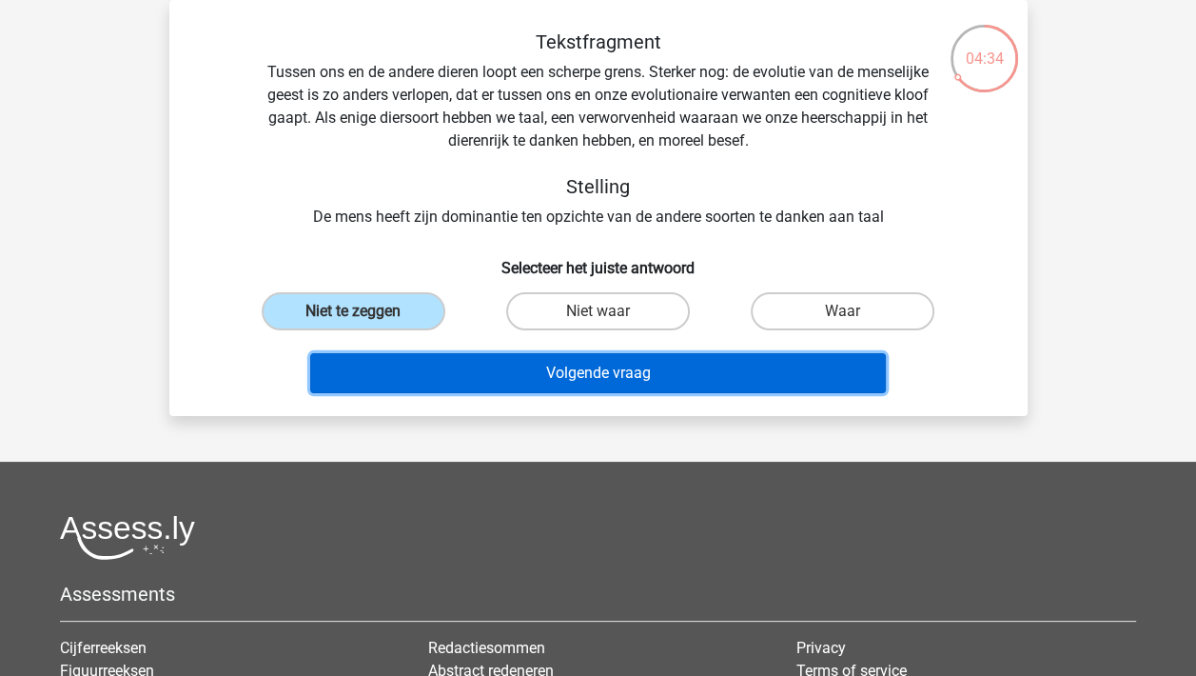
click at [602, 370] on button "Volgende vraag" at bounding box center [598, 373] width 576 height 40
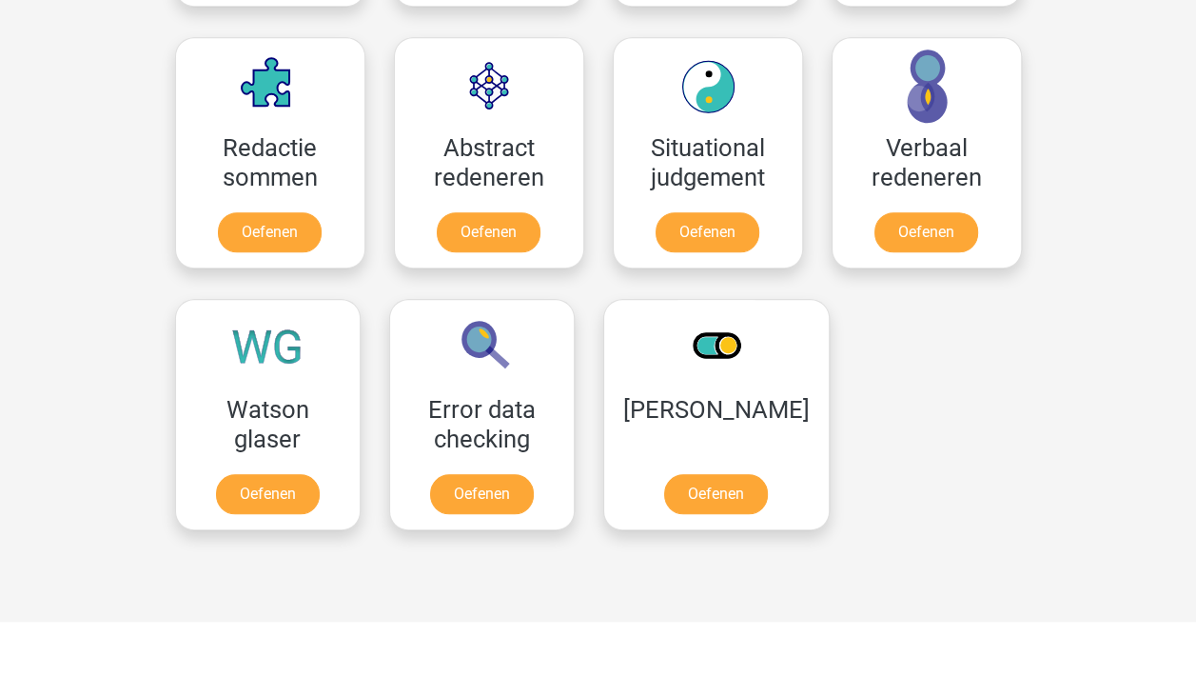
scroll to position [1427, 0]
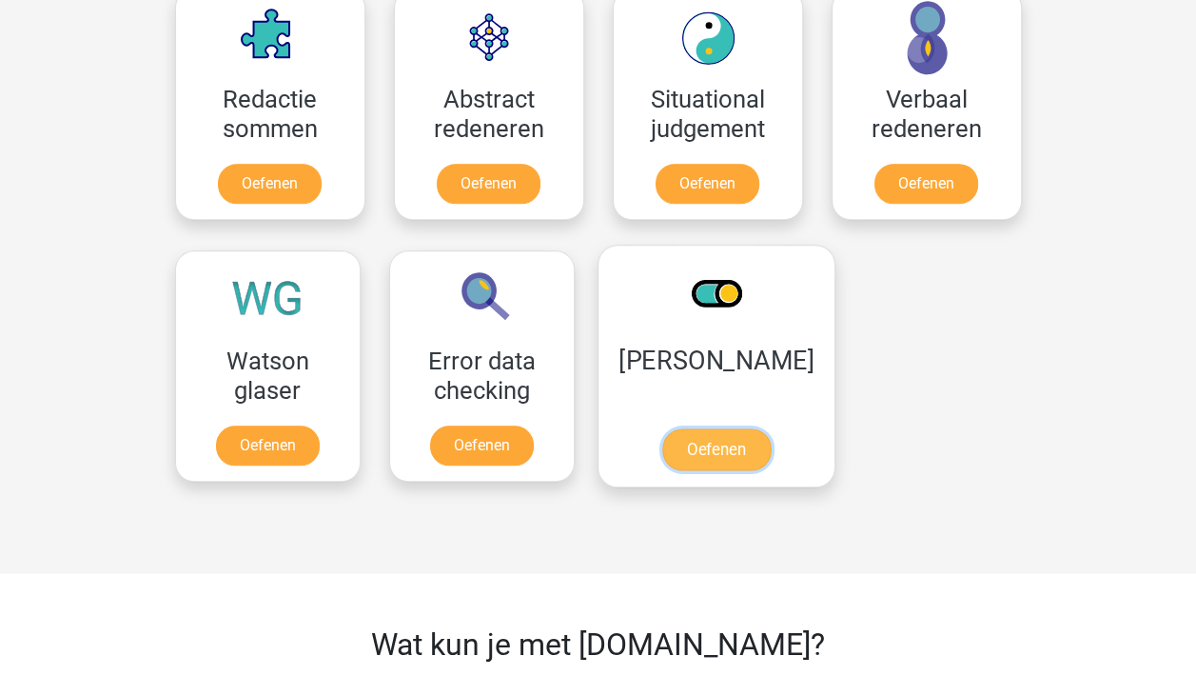
click at [719, 448] on link "Oefenen" at bounding box center [715, 449] width 108 height 42
